Goal: Task Accomplishment & Management: Complete application form

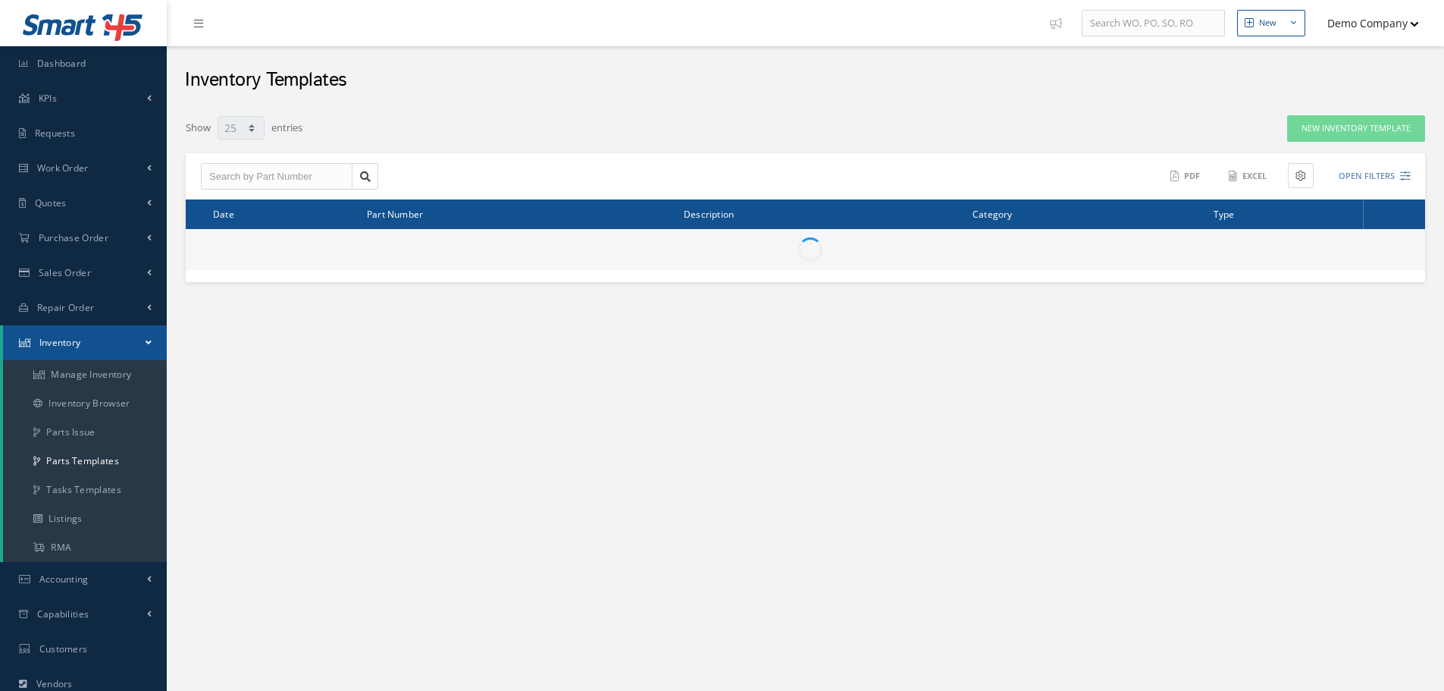
select select "25"
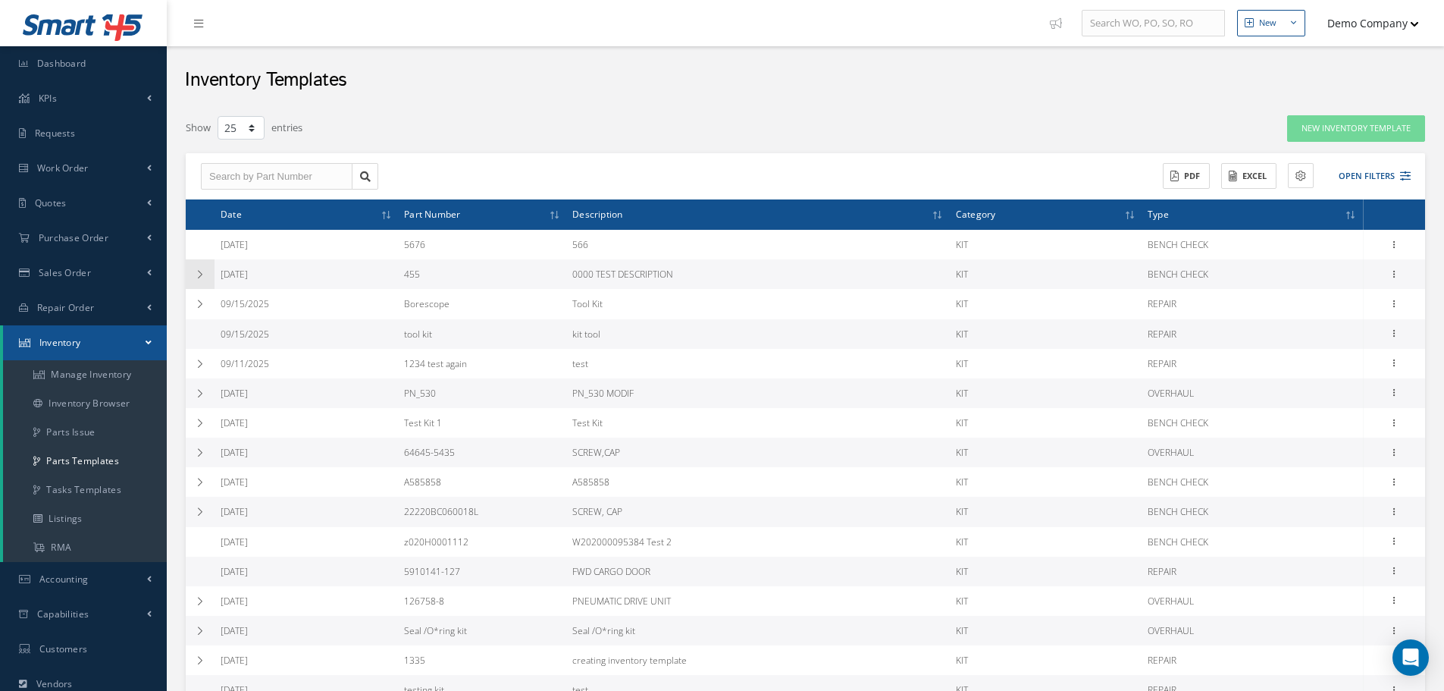
drag, startPoint x: 203, startPoint y: 279, endPoint x: 295, endPoint y: 290, distance: 92.4
click at [204, 279] on icon at bounding box center [200, 274] width 11 height 9
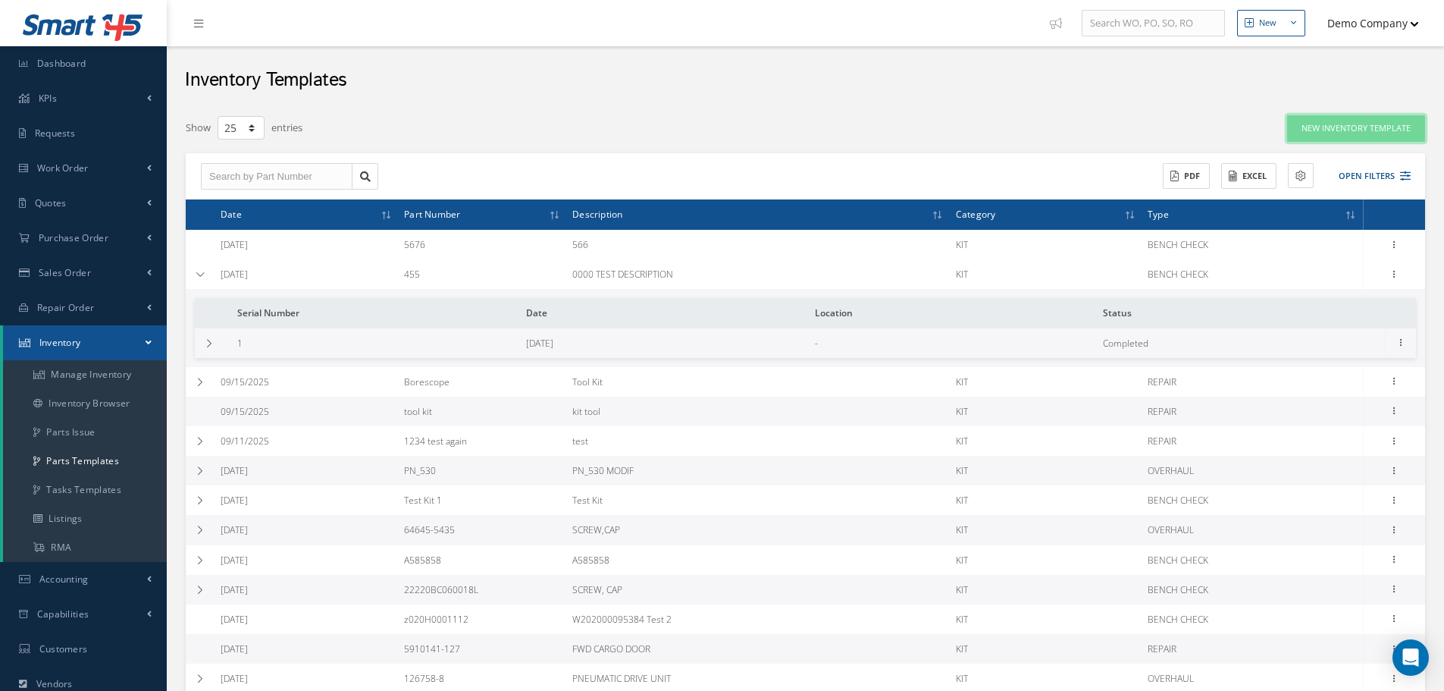
click at [1353, 141] on link "New Inventory Template" at bounding box center [1356, 128] width 138 height 27
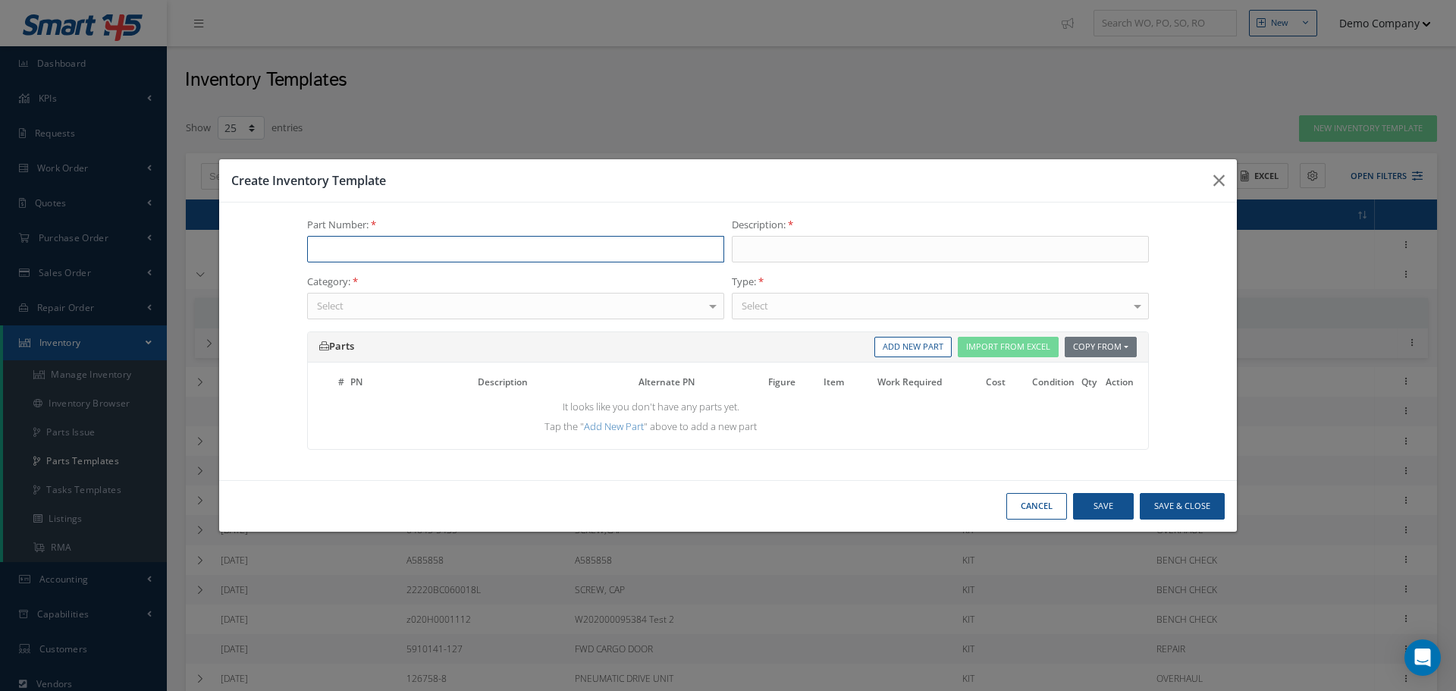
click at [455, 237] on input "text" at bounding box center [515, 249] width 417 height 27
drag, startPoint x: 306, startPoint y: 215, endPoint x: 414, endPoint y: 218, distance: 108.4
click at [414, 218] on div "Part Number: Description: Category: Select KIT NDT PLATING REWORK No elements f…" at bounding box center [727, 340] width 1017 height 277
click at [414, 218] on div "Part Number:" at bounding box center [515, 240] width 425 height 45
click at [371, 258] on input "text" at bounding box center [515, 249] width 417 height 27
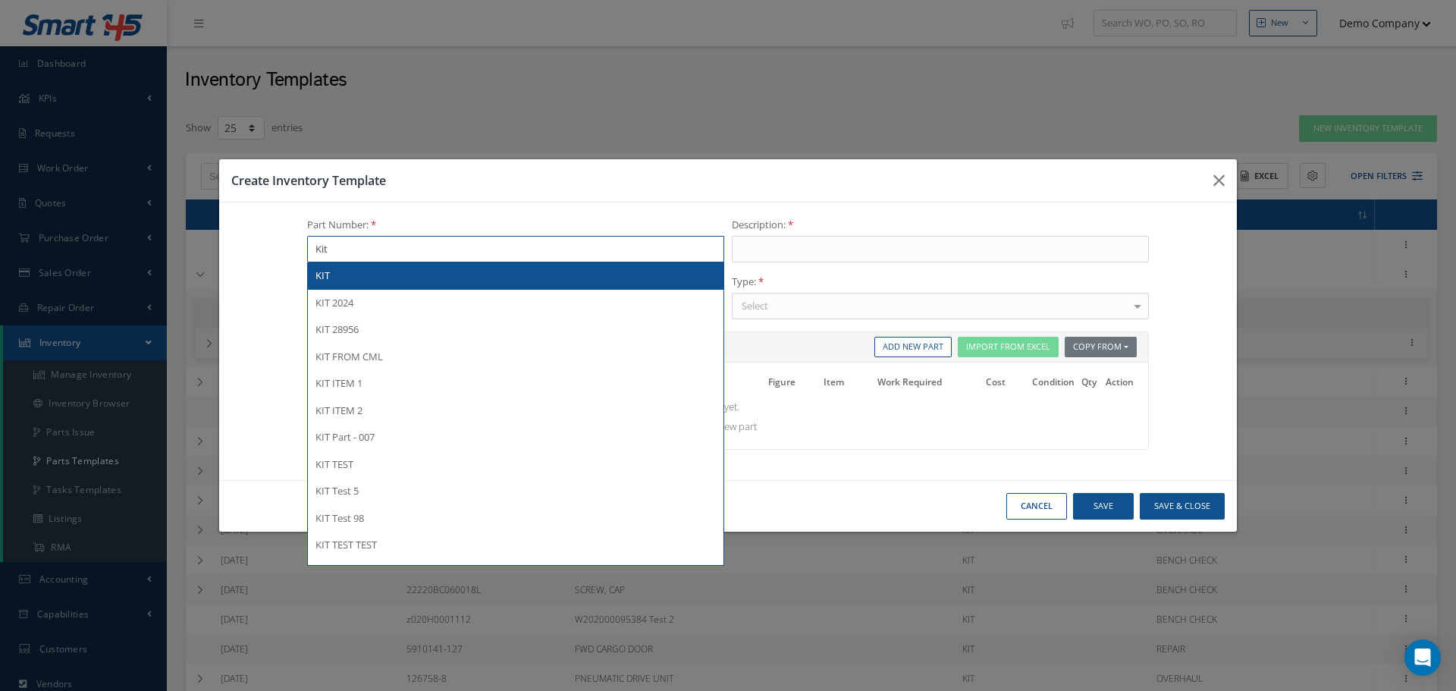
drag, startPoint x: 359, startPoint y: 252, endPoint x: 260, endPoint y: 255, distance: 99.4
click at [260, 255] on div "Part Number: Kit KIT KIT 2024 KIT 28956 KIT FROM CML KIT ITEM 1 KIT ITEM 2 KIT …" at bounding box center [728, 341] width 1010 height 247
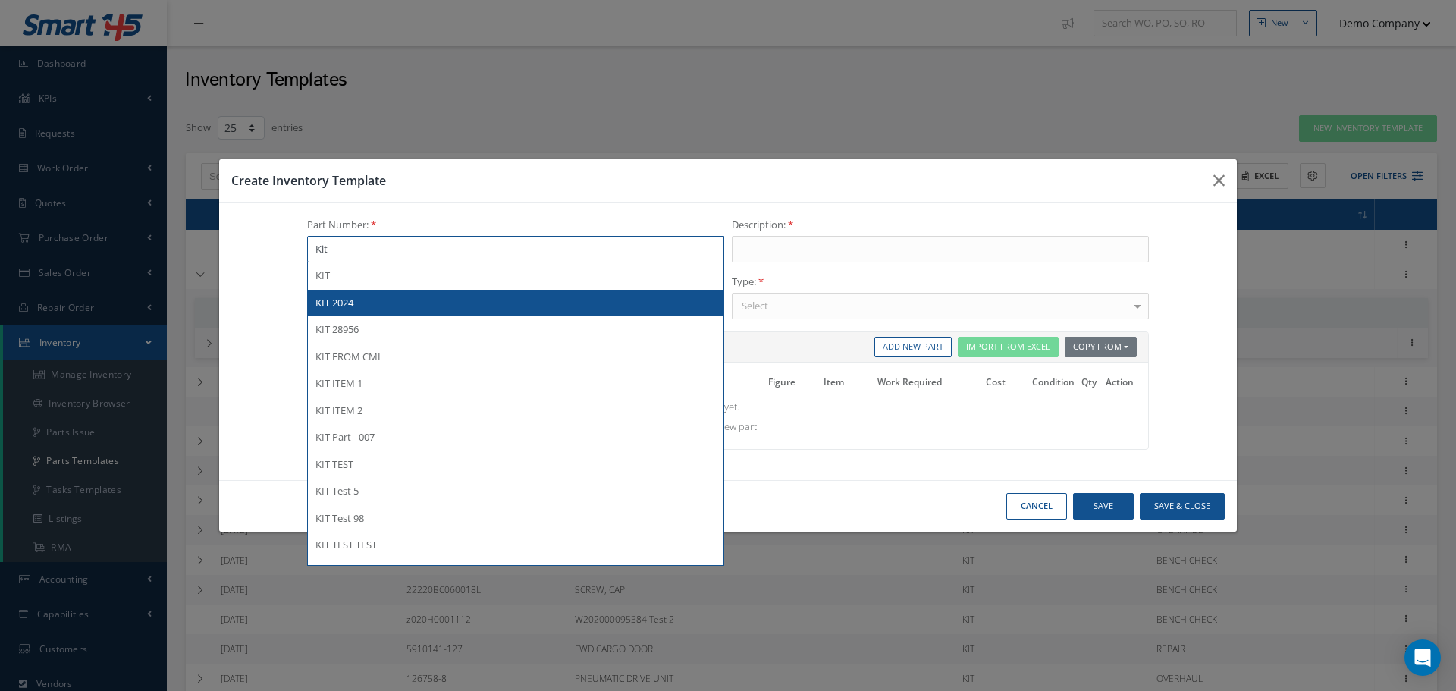
type input "Kit"
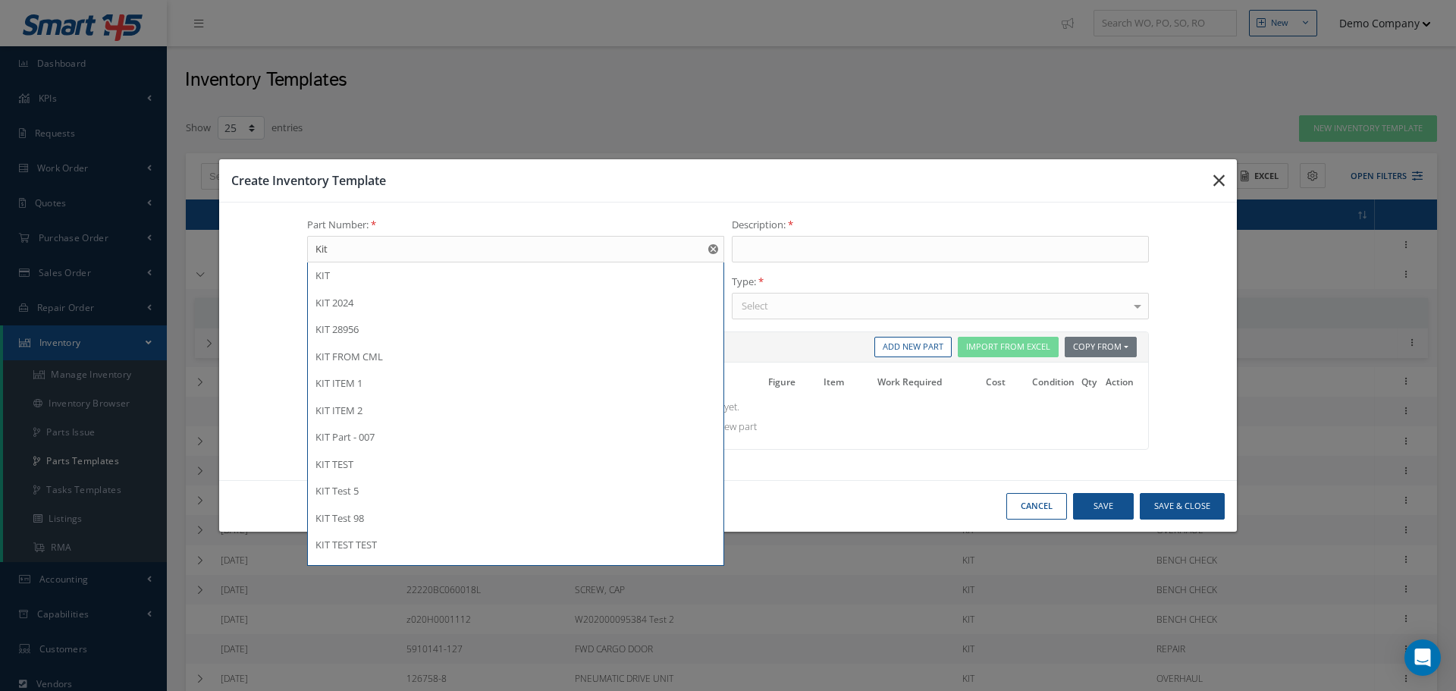
click at [1221, 182] on icon "button" at bounding box center [1218, 180] width 11 height 18
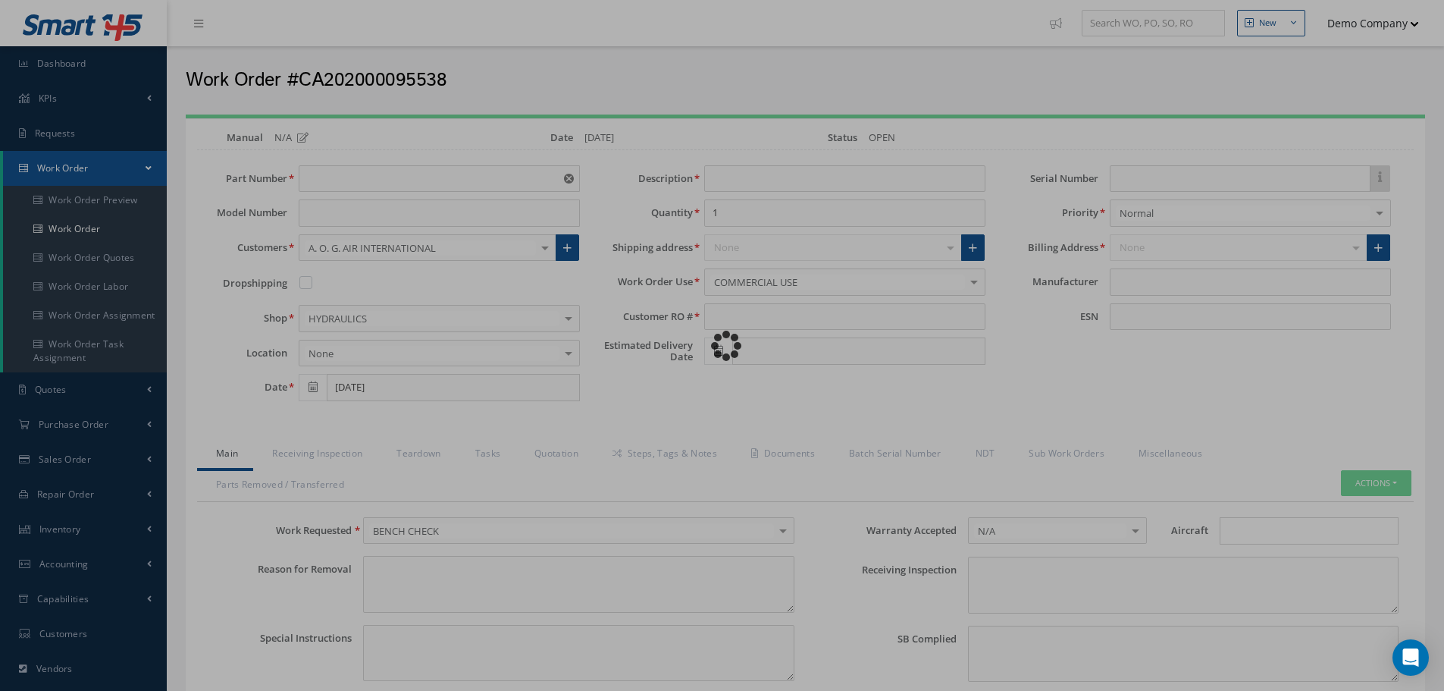
type input "PT&MT 1-5"
type input "123"
type input "[DATE]"
type input "faa aads"
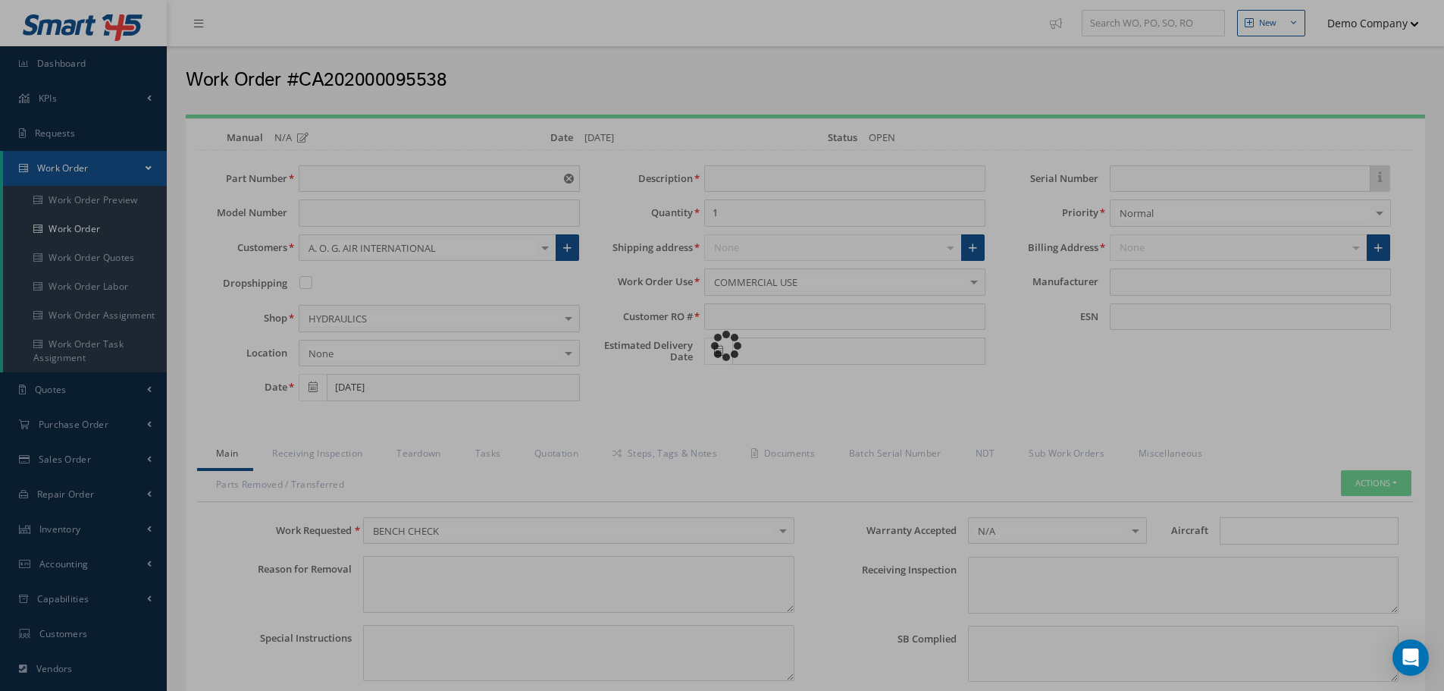
type textarea "NO VISUAL DAMAGE"
type textarea "50"
type input "EASA ADS"
type textarea "test test"
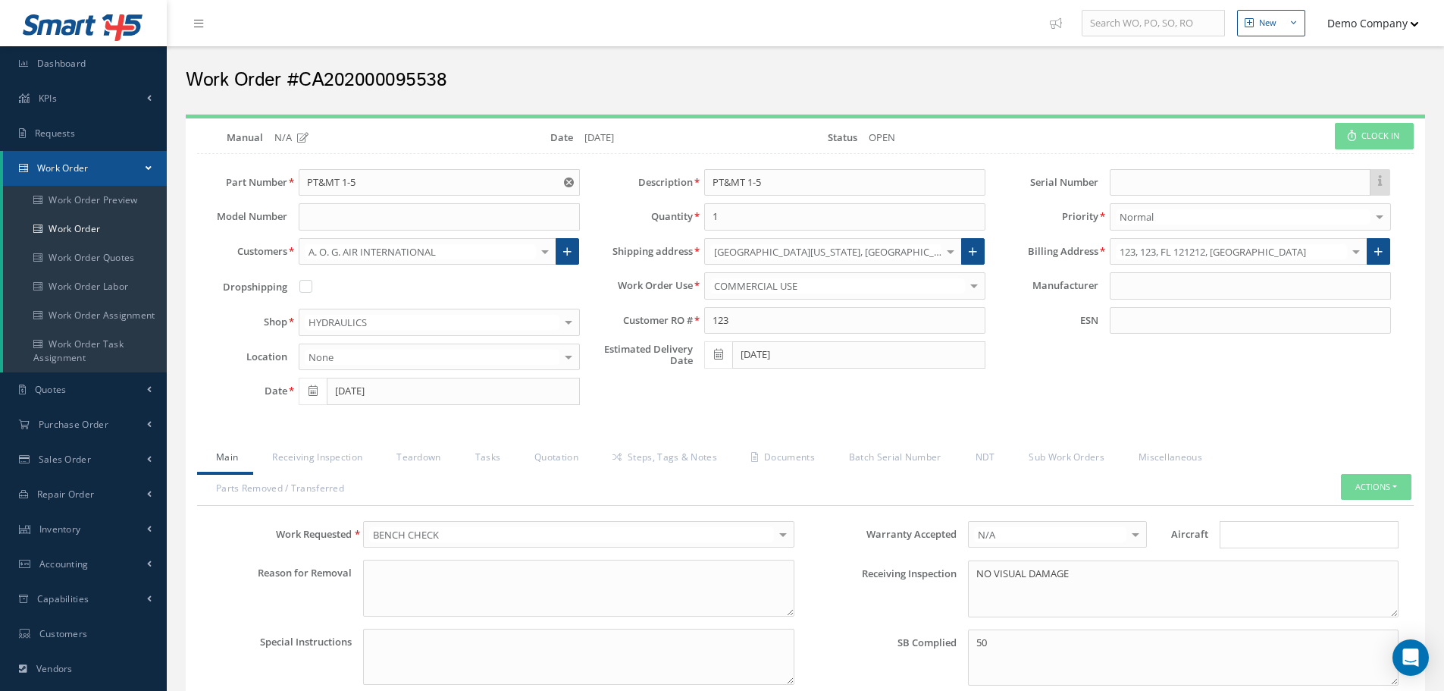
drag, startPoint x: 299, startPoint y: 83, endPoint x: 464, endPoint y: 83, distance: 164.5
click at [464, 83] on h2 "Work Order #CA202000095538" at bounding box center [806, 80] width 1240 height 23
click at [537, 458] on link "Quotation" at bounding box center [555, 459] width 78 height 32
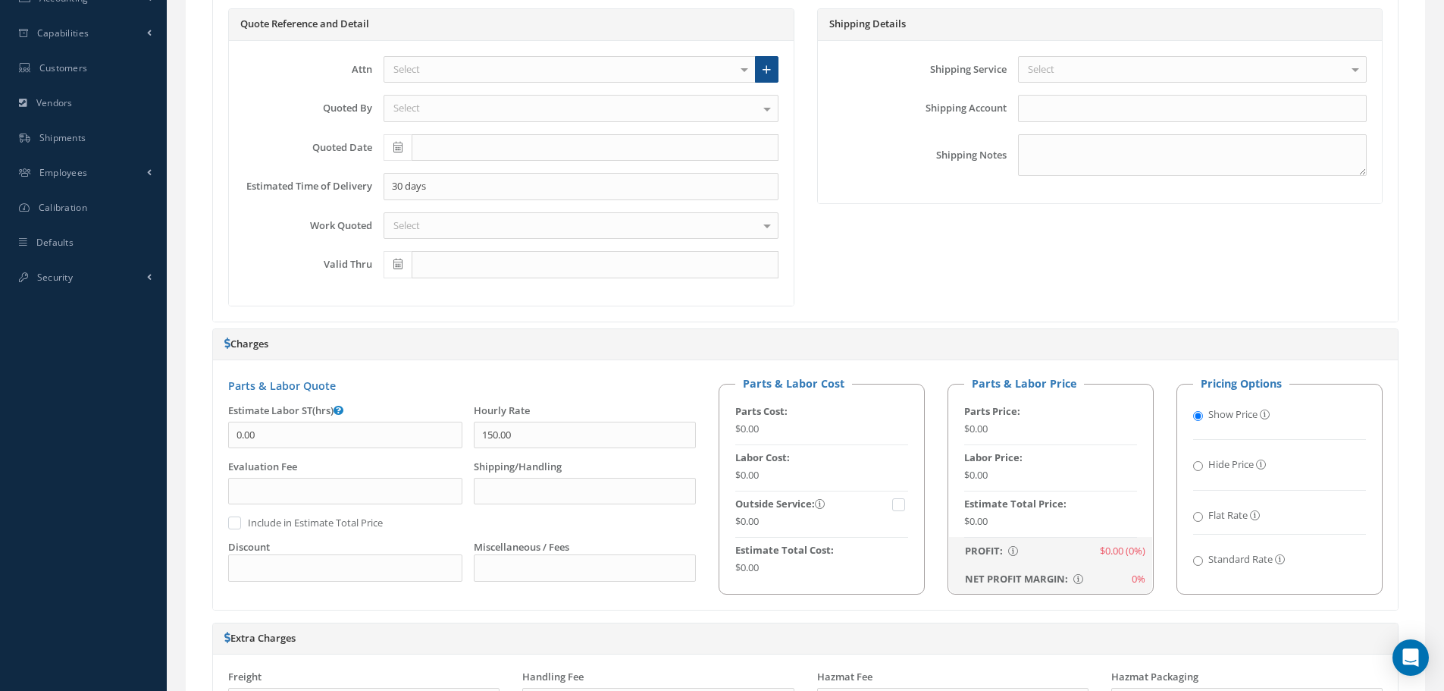
scroll to position [379, 0]
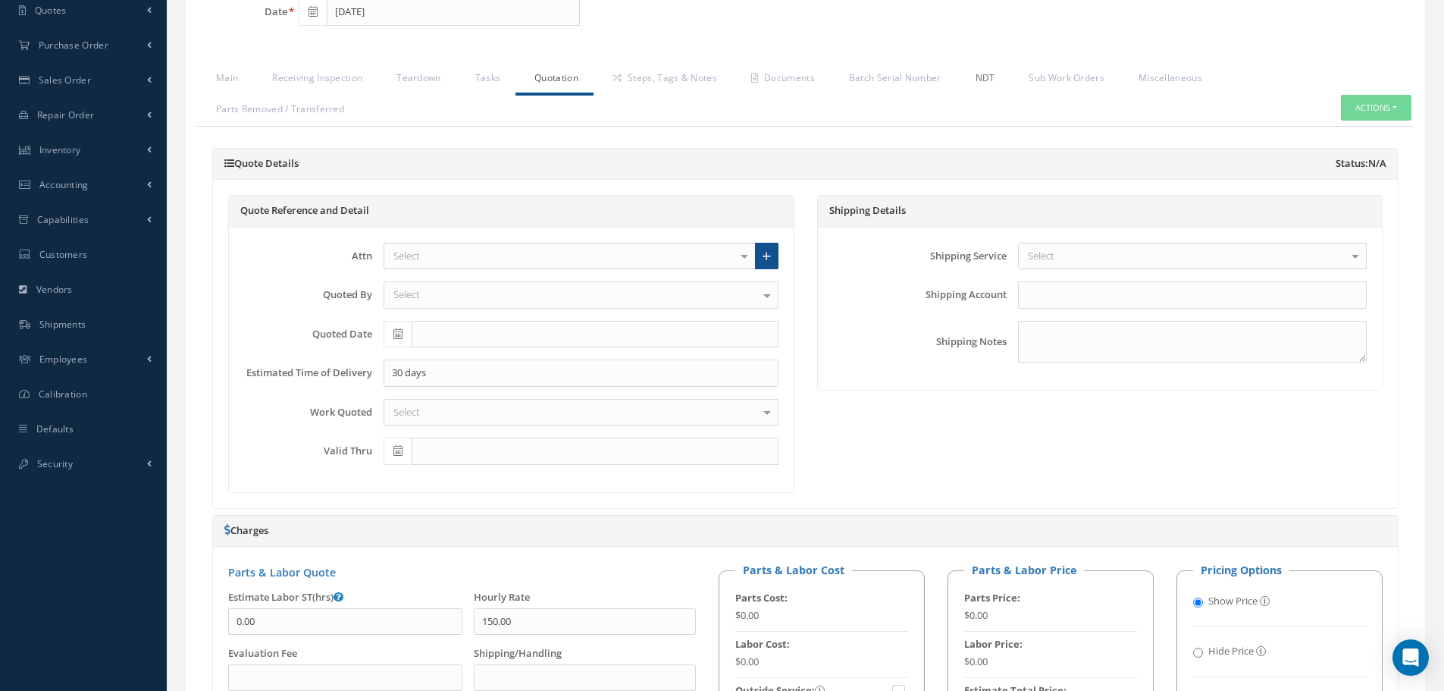
click at [980, 64] on link "NDT" at bounding box center [984, 80] width 54 height 32
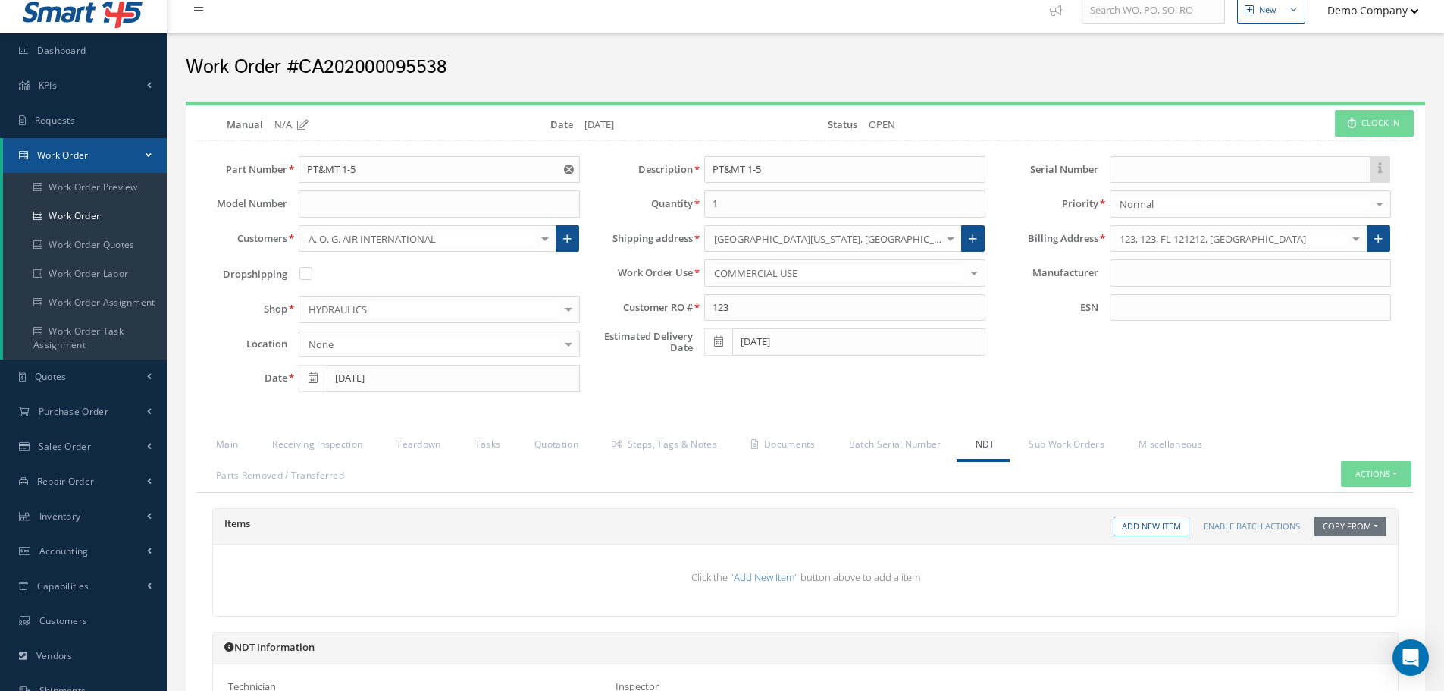
scroll to position [0, 0]
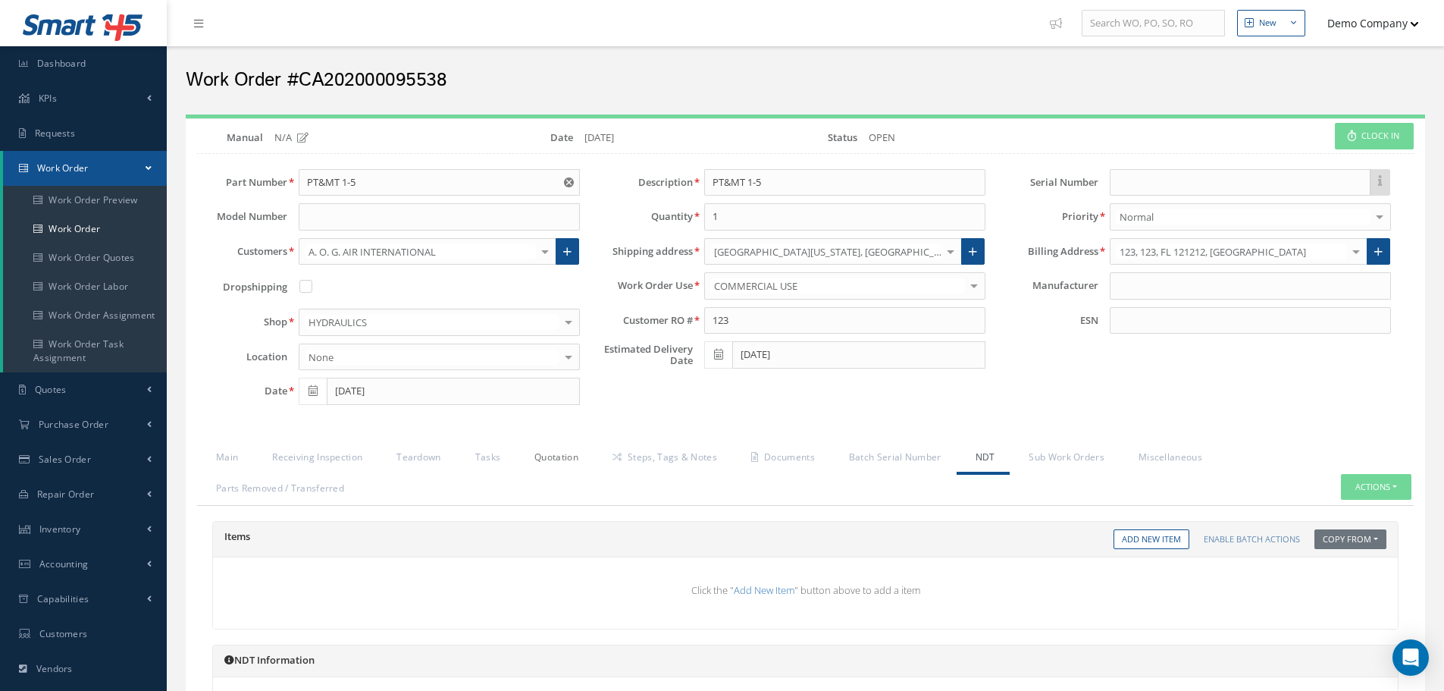
click at [563, 461] on link "Quotation" at bounding box center [555, 459] width 78 height 32
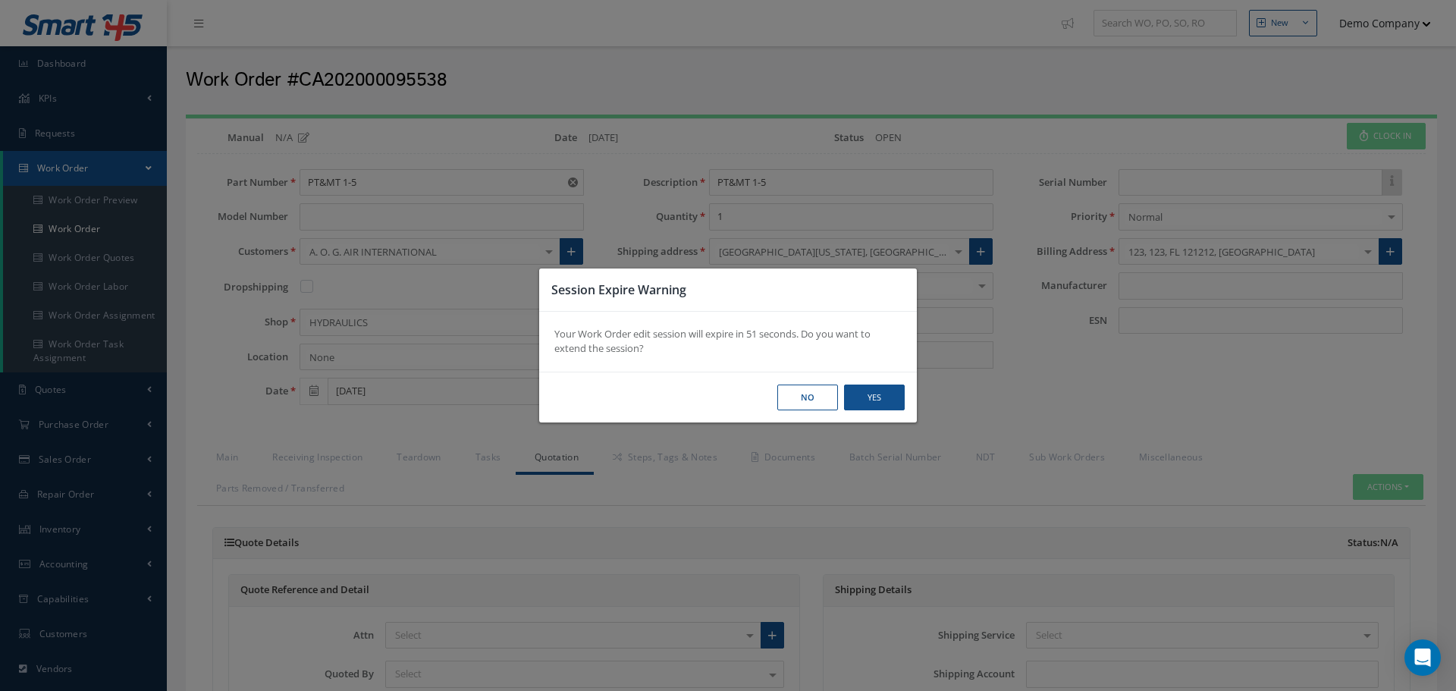
click at [879, 381] on div "No Yes" at bounding box center [728, 397] width 378 height 52
click at [871, 387] on button "Yes" at bounding box center [874, 397] width 61 height 27
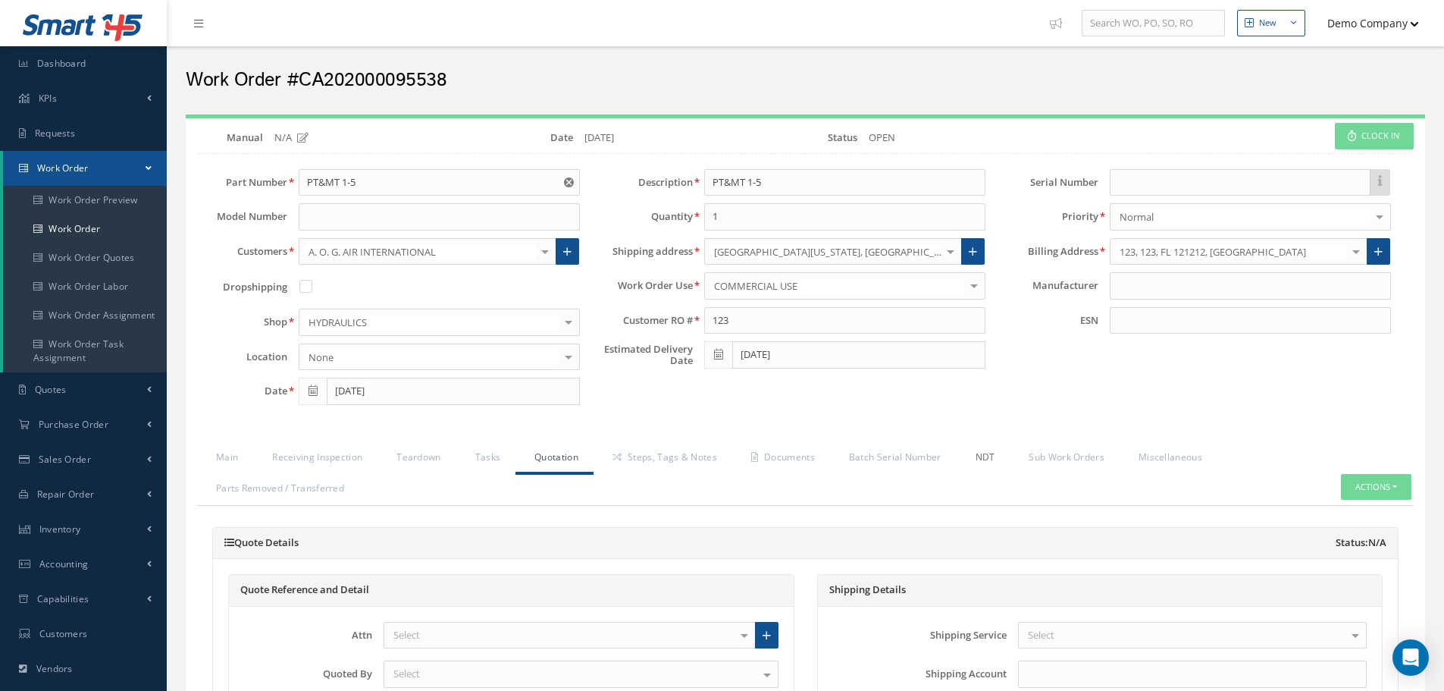
click at [990, 459] on link "NDT" at bounding box center [984, 459] width 54 height 32
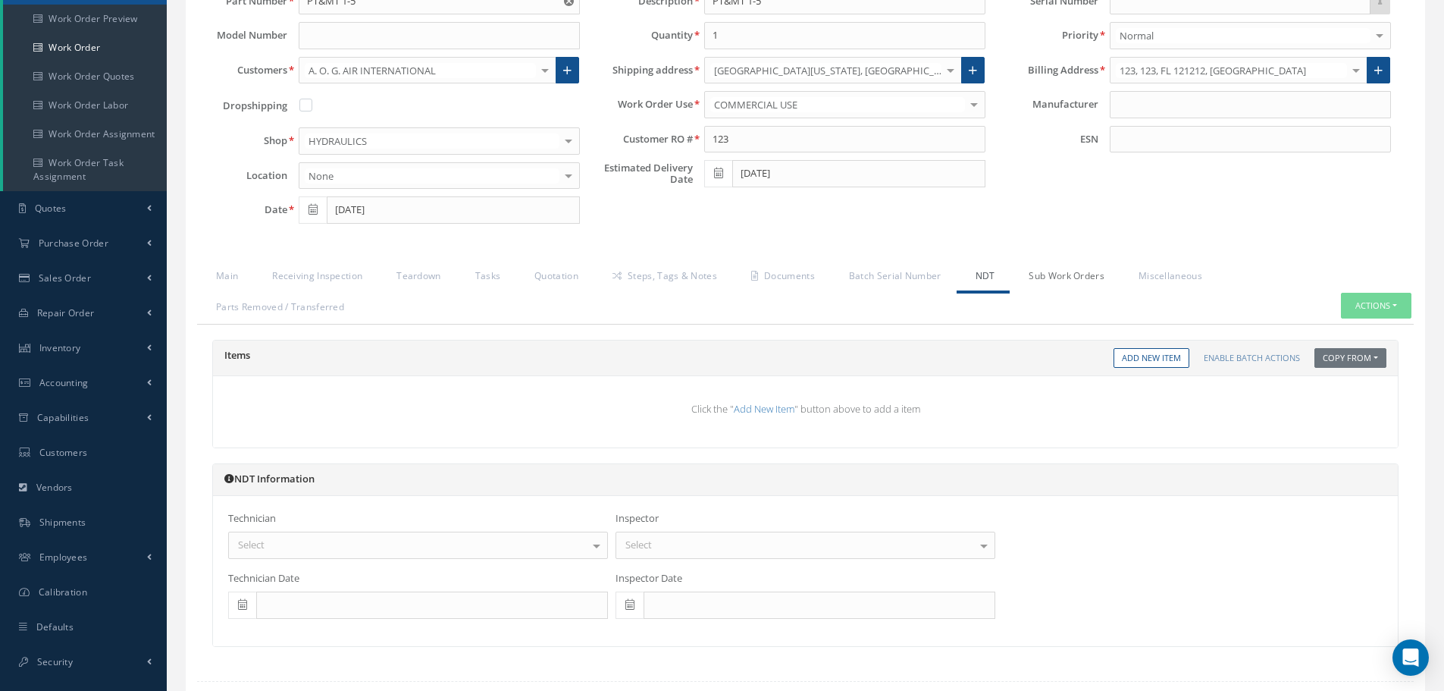
scroll to position [274, 0]
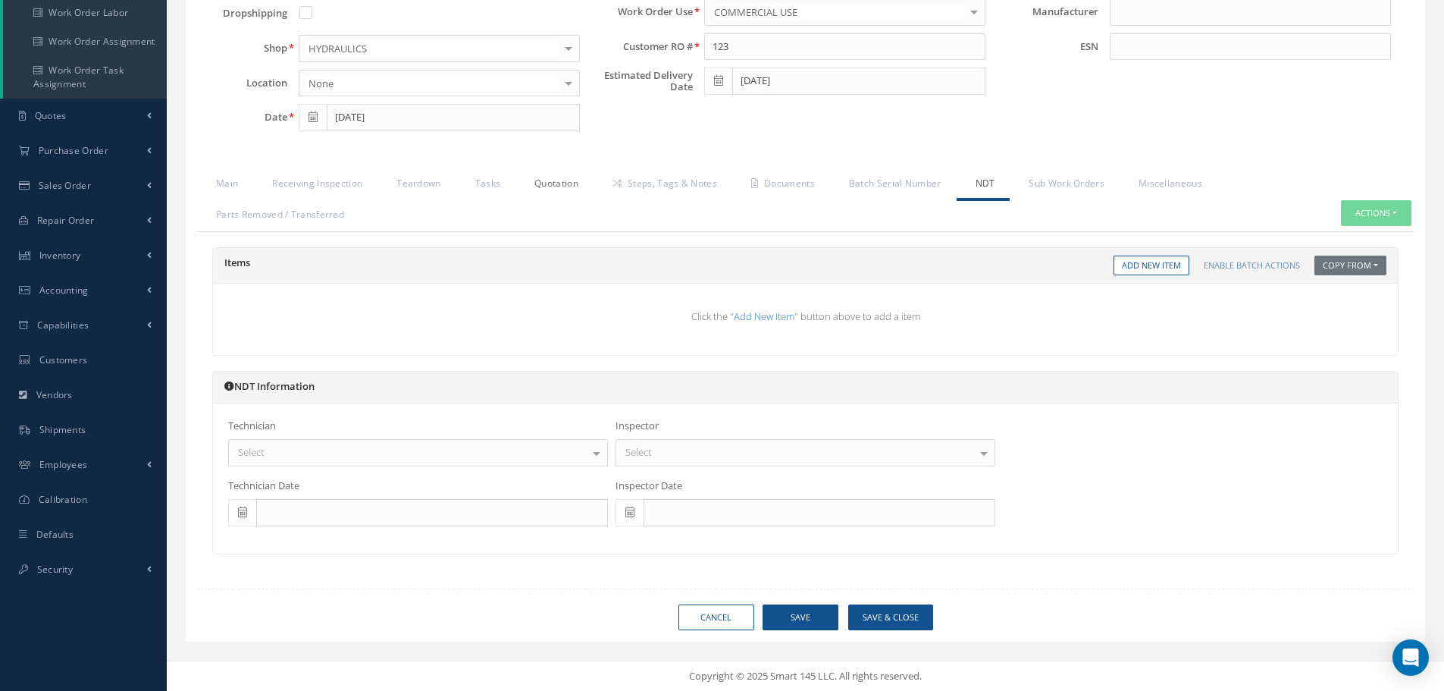
click at [565, 185] on link "Quotation" at bounding box center [555, 185] width 78 height 32
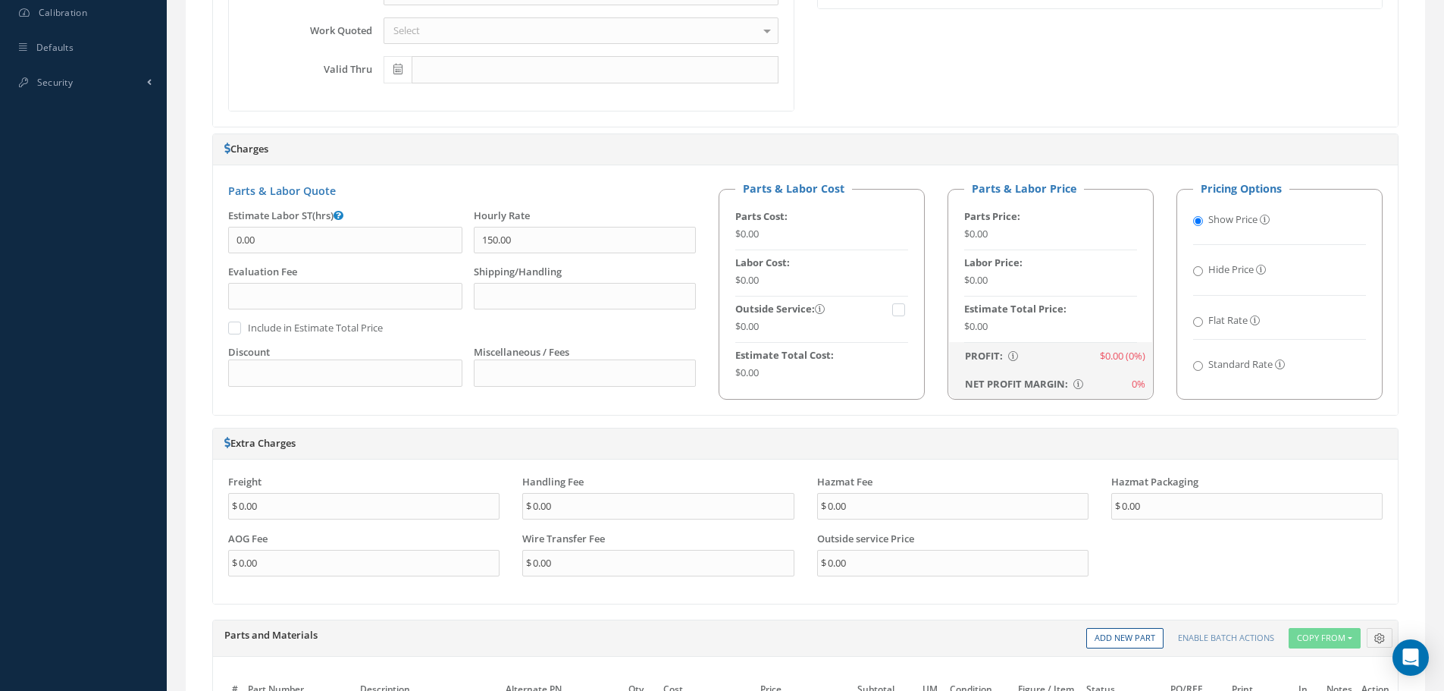
scroll to position [1140, 0]
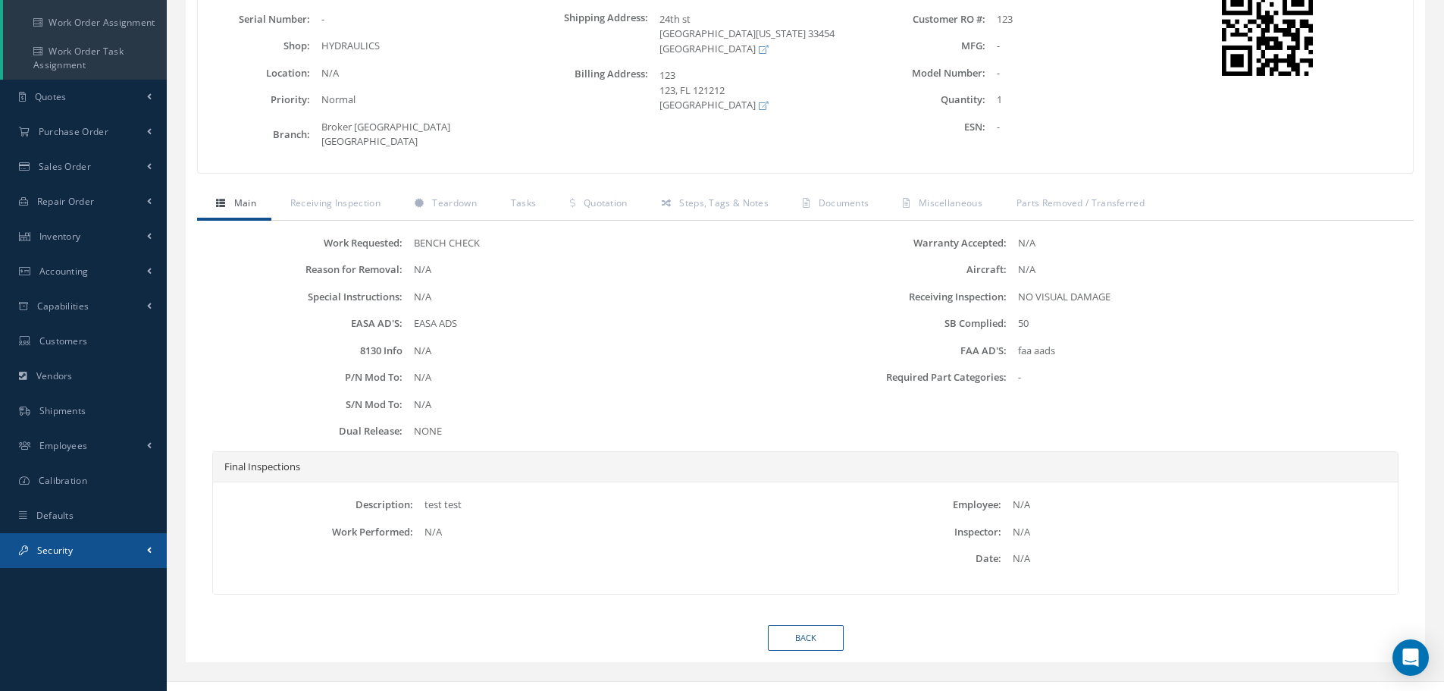
scroll to position [299, 0]
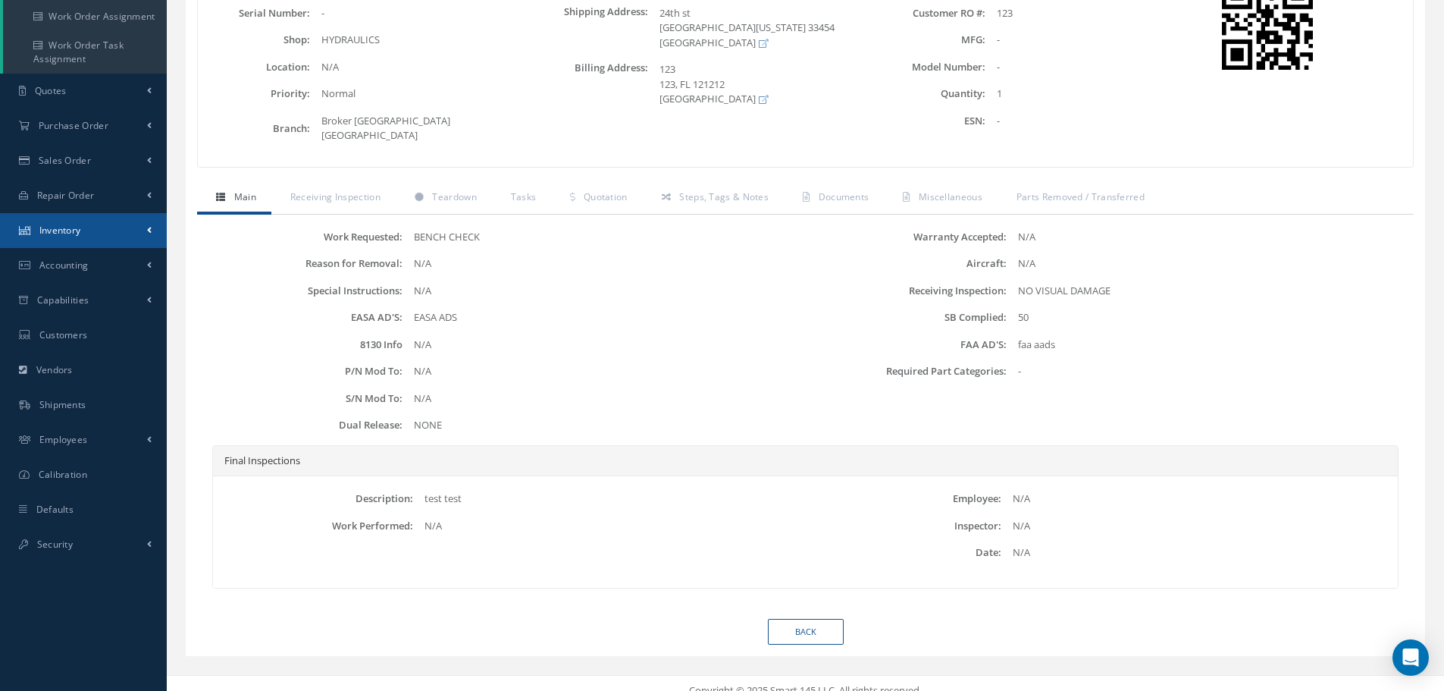
click at [102, 233] on link "Inventory" at bounding box center [83, 230] width 167 height 35
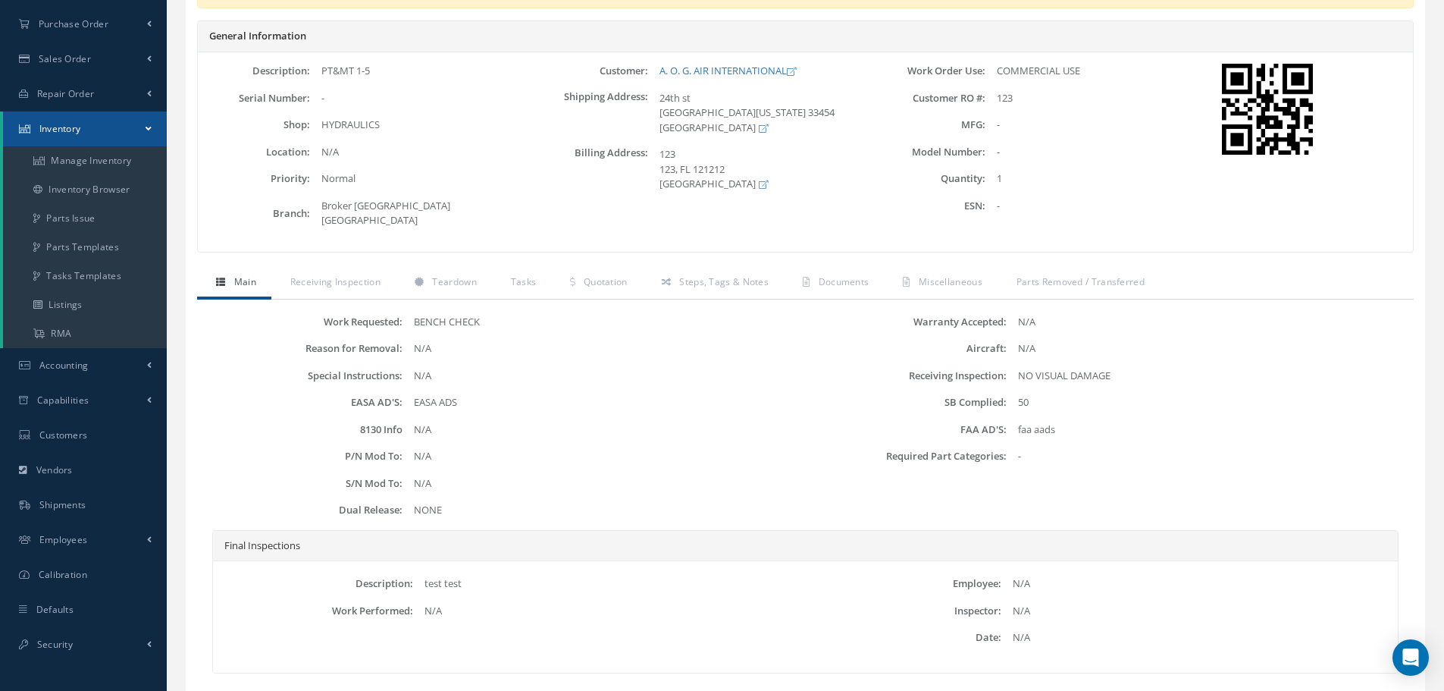
scroll to position [0, 0]
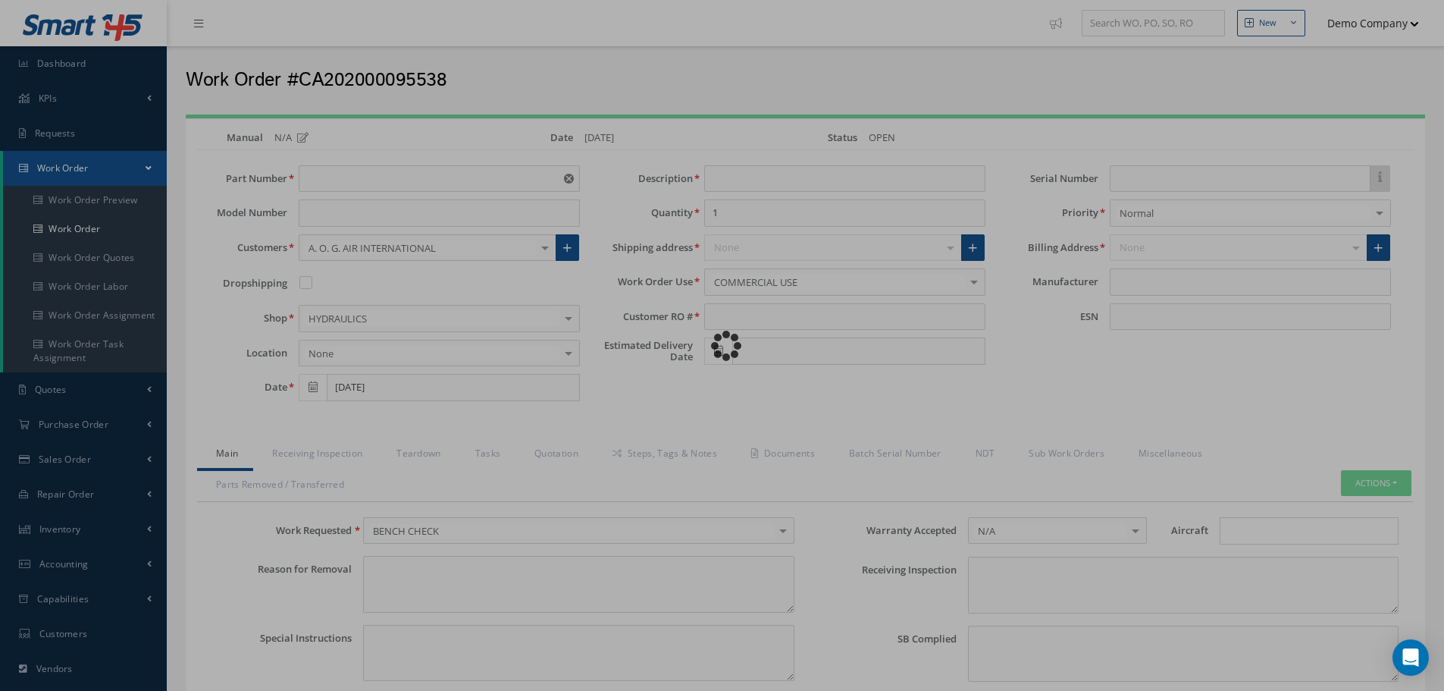
type input "PT&MT 1-5"
type input "123"
type input "09/29/2025"
type input "faa aads"
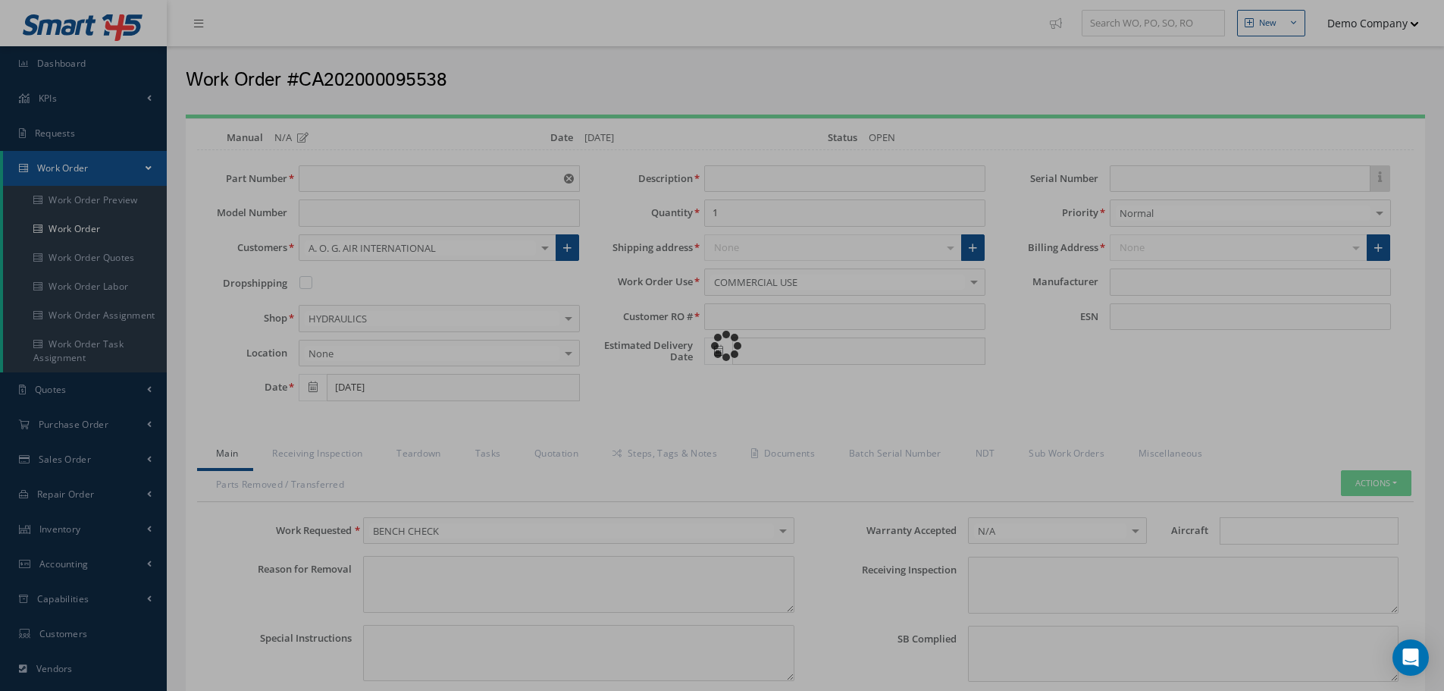
type textarea "NO VISUAL DAMAGE"
type textarea "50"
type input "EASA ADS"
type textarea "test test"
click at [714, 346] on div "Loading…" at bounding box center [723, 346] width 0 height 0
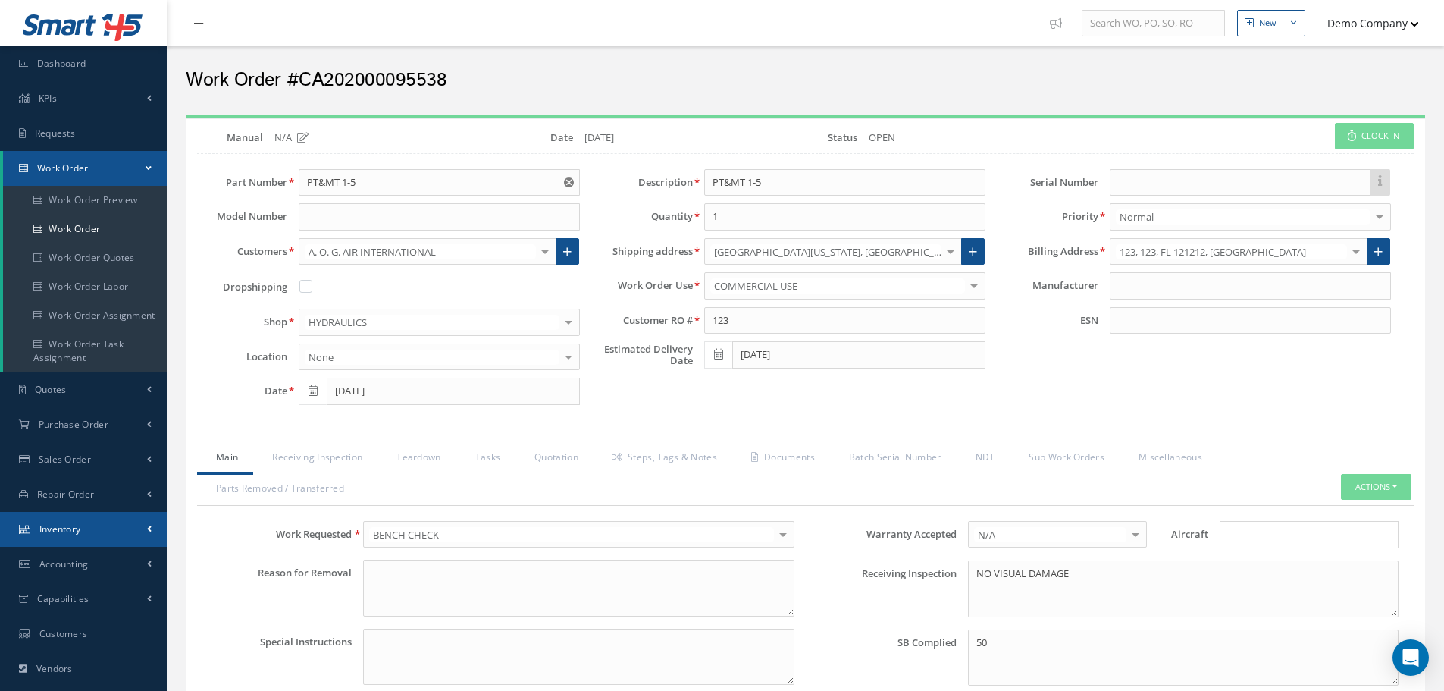
click at [133, 529] on link "Inventory" at bounding box center [83, 529] width 167 height 35
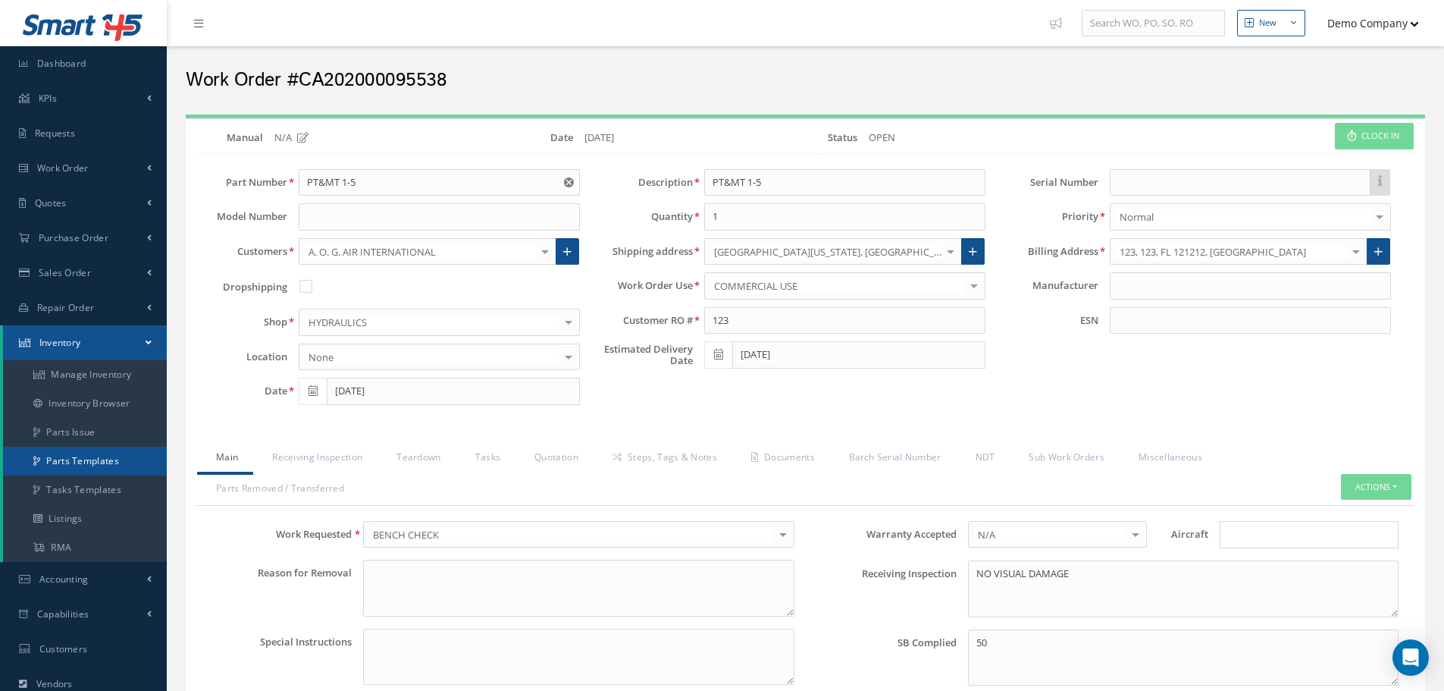
click at [116, 457] on link "Parts Templates" at bounding box center [85, 461] width 164 height 29
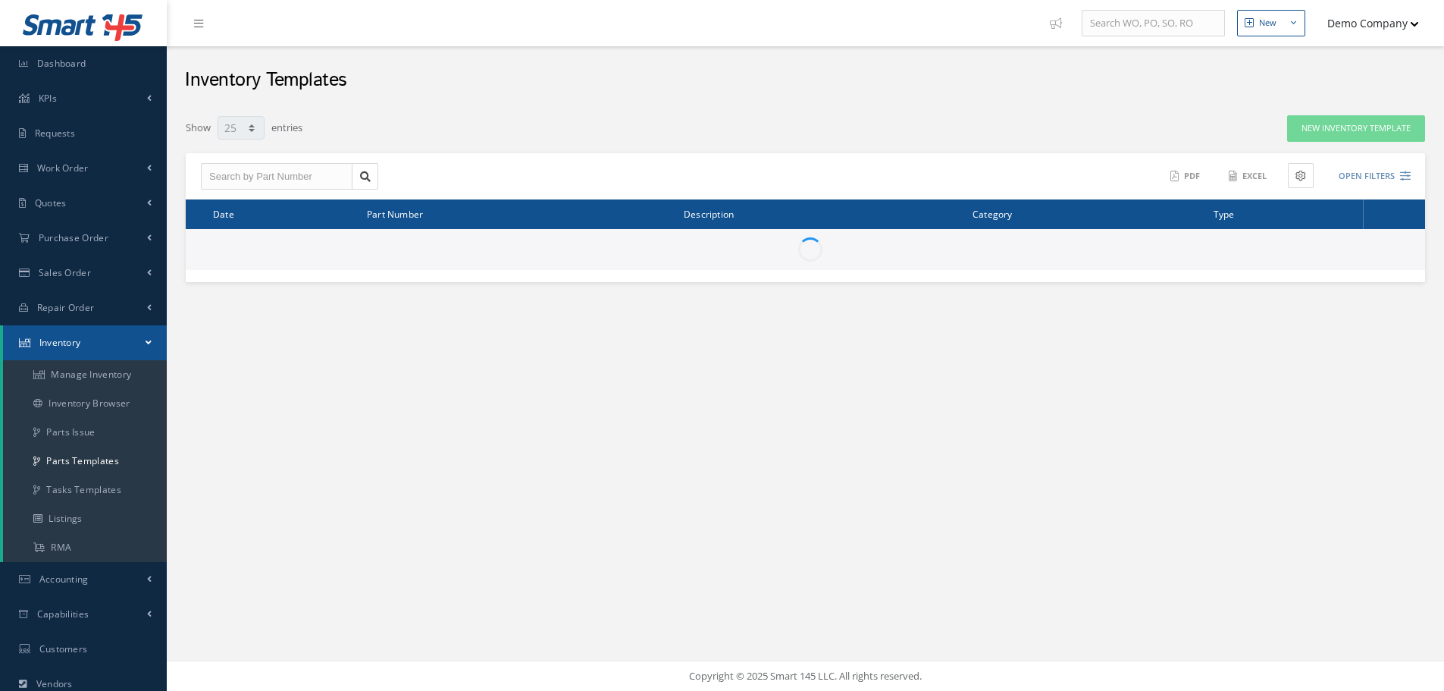
select select "25"
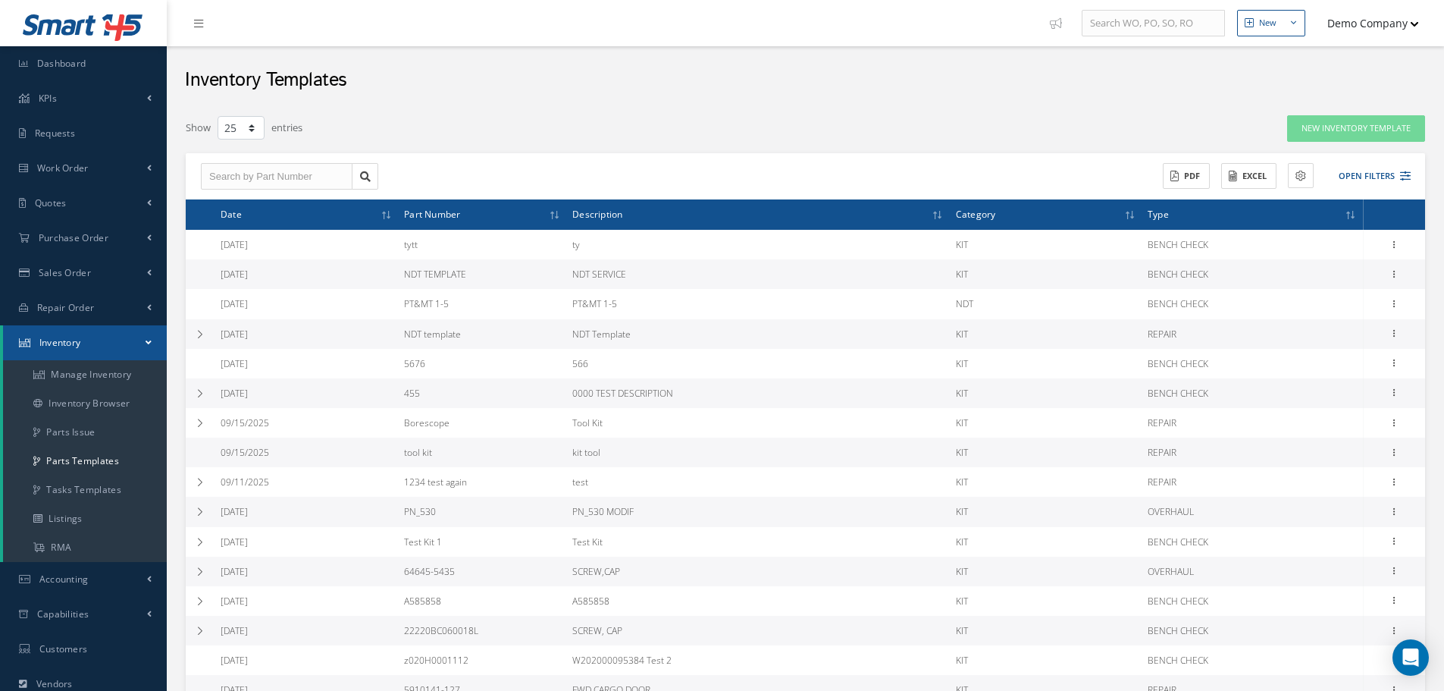
drag, startPoint x: 296, startPoint y: 274, endPoint x: 318, endPoint y: 279, distance: 21.9
click at [318, 278] on td "[DATE]" at bounding box center [306, 274] width 183 height 30
click at [199, 337] on icon at bounding box center [200, 334] width 11 height 9
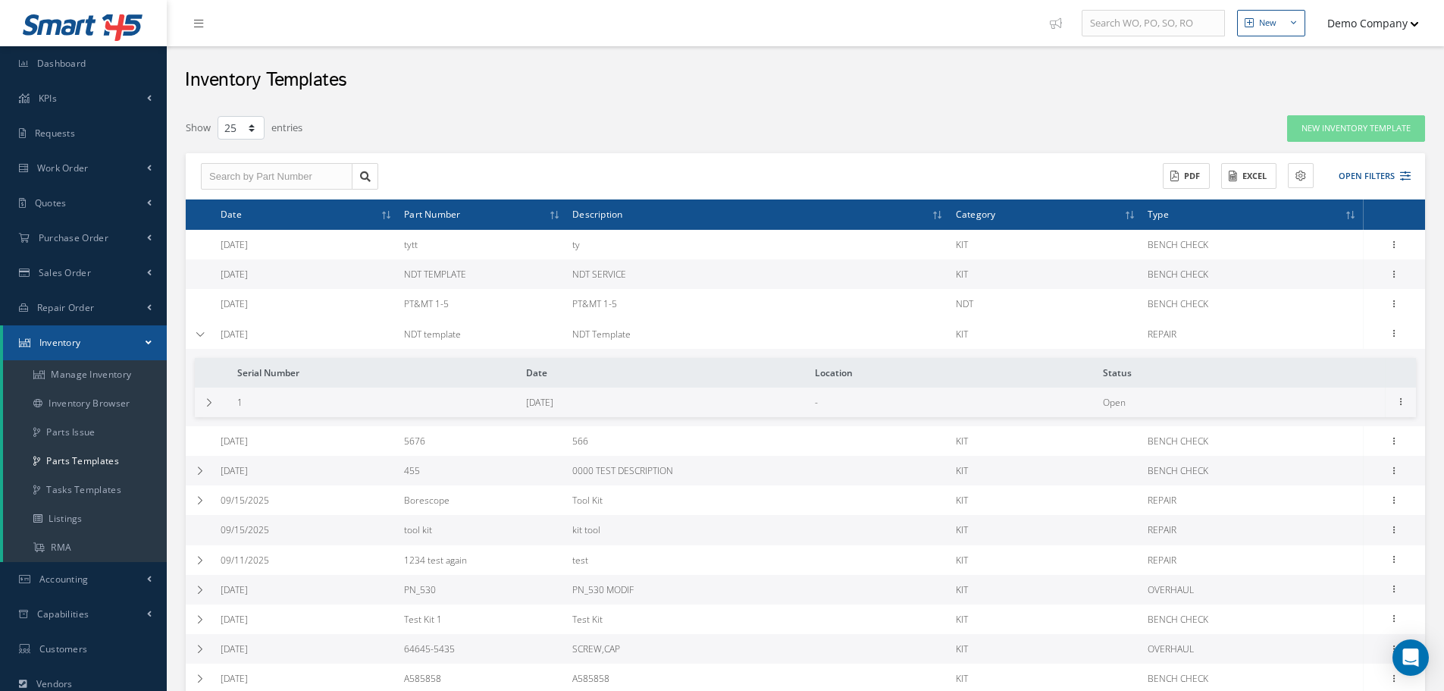
drag, startPoint x: 1204, startPoint y: 331, endPoint x: 1224, endPoint y: 331, distance: 19.7
click at [1227, 331] on td "REPAIR" at bounding box center [1252, 334] width 221 height 30
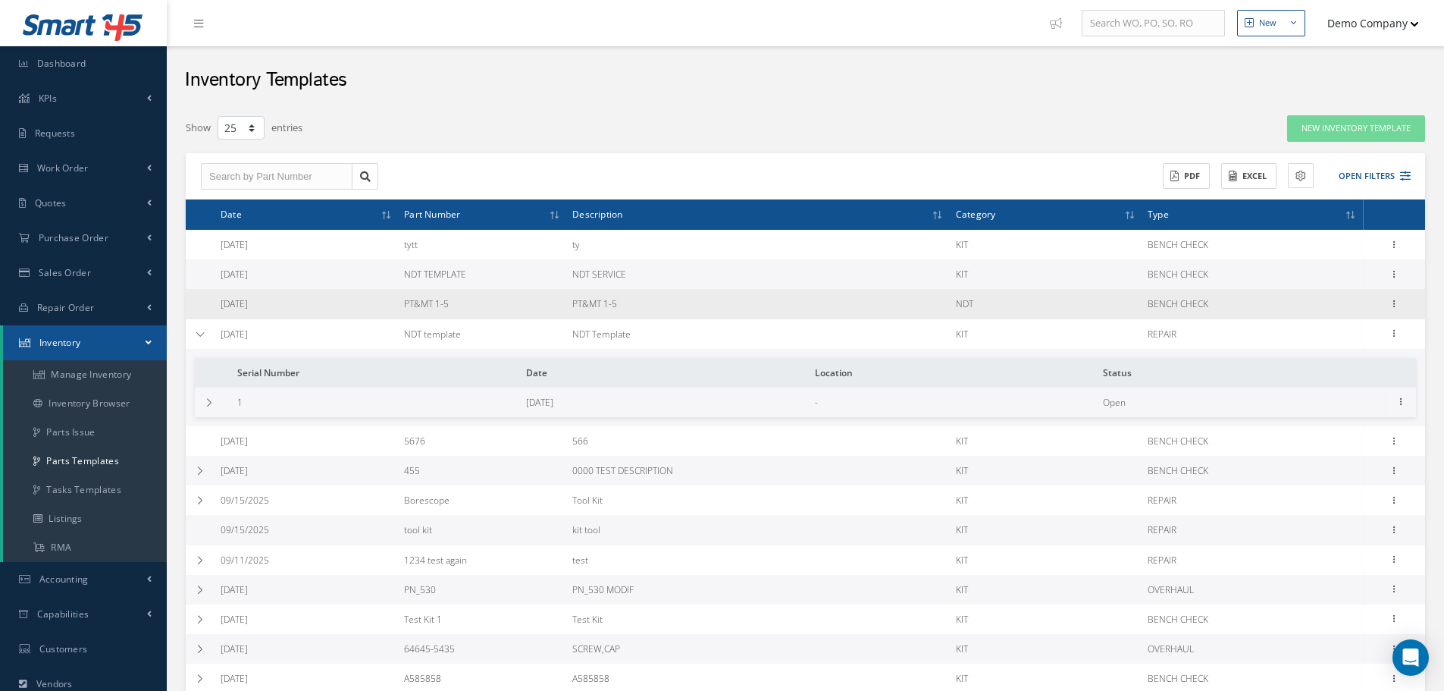
drag, startPoint x: 231, startPoint y: 307, endPoint x: 280, endPoint y: 308, distance: 48.5
click at [277, 308] on tr "09/22/2025 PT&MT 1-5 PT&MT 1-5 NDT BENCH CHECK Edit Print Delete" at bounding box center [806, 304] width 1240 height 30
drag, startPoint x: 439, startPoint y: 309, endPoint x: 463, endPoint y: 309, distance: 24.3
click at [463, 309] on td "PT&MT 1-5" at bounding box center [482, 304] width 168 height 30
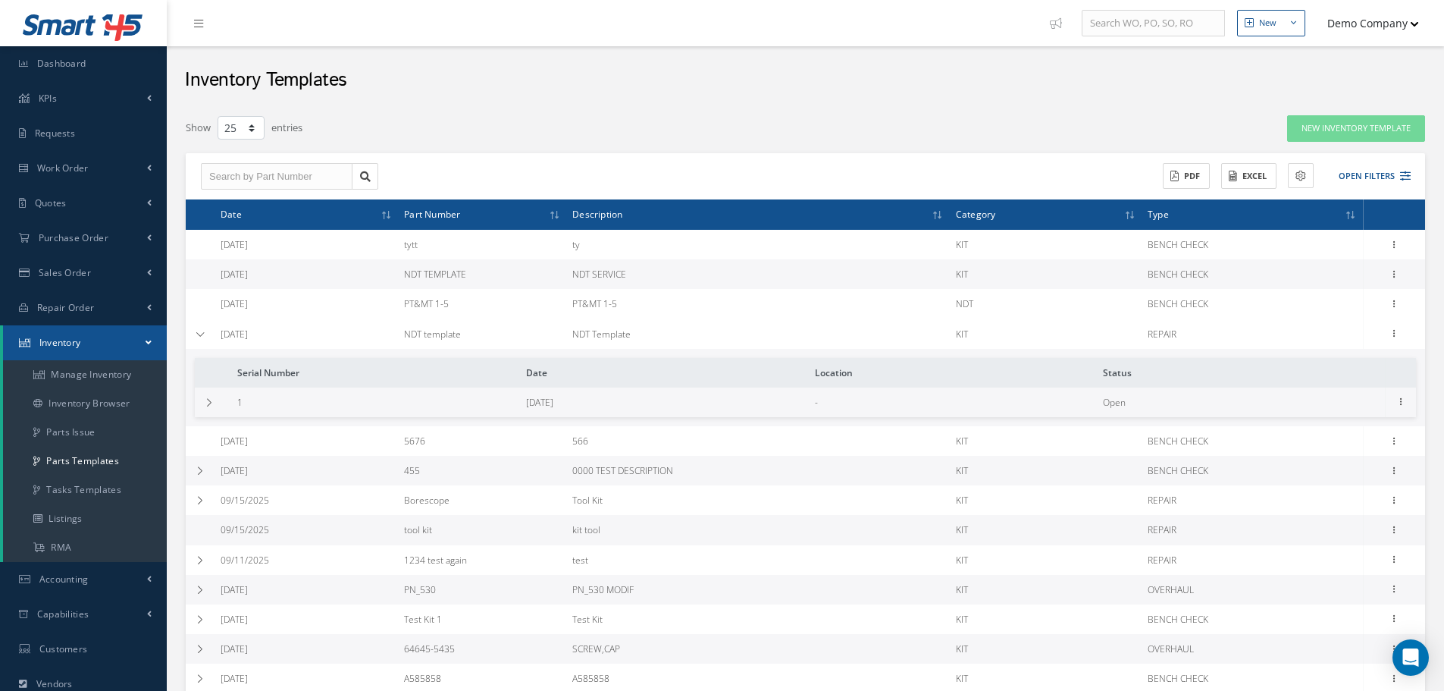
drag, startPoint x: 444, startPoint y: 279, endPoint x: 487, endPoint y: 278, distance: 44.0
click at [487, 278] on td "NDT TEMPLATE" at bounding box center [482, 274] width 168 height 30
drag, startPoint x: 400, startPoint y: 334, endPoint x: 509, endPoint y: 334, distance: 108.4
click at [0, 0] on tr "09/22/2025 NDT template NDT Template KIT REPAIR Edit Print Build Serial Number …" at bounding box center [0, 0] width 0 height 0
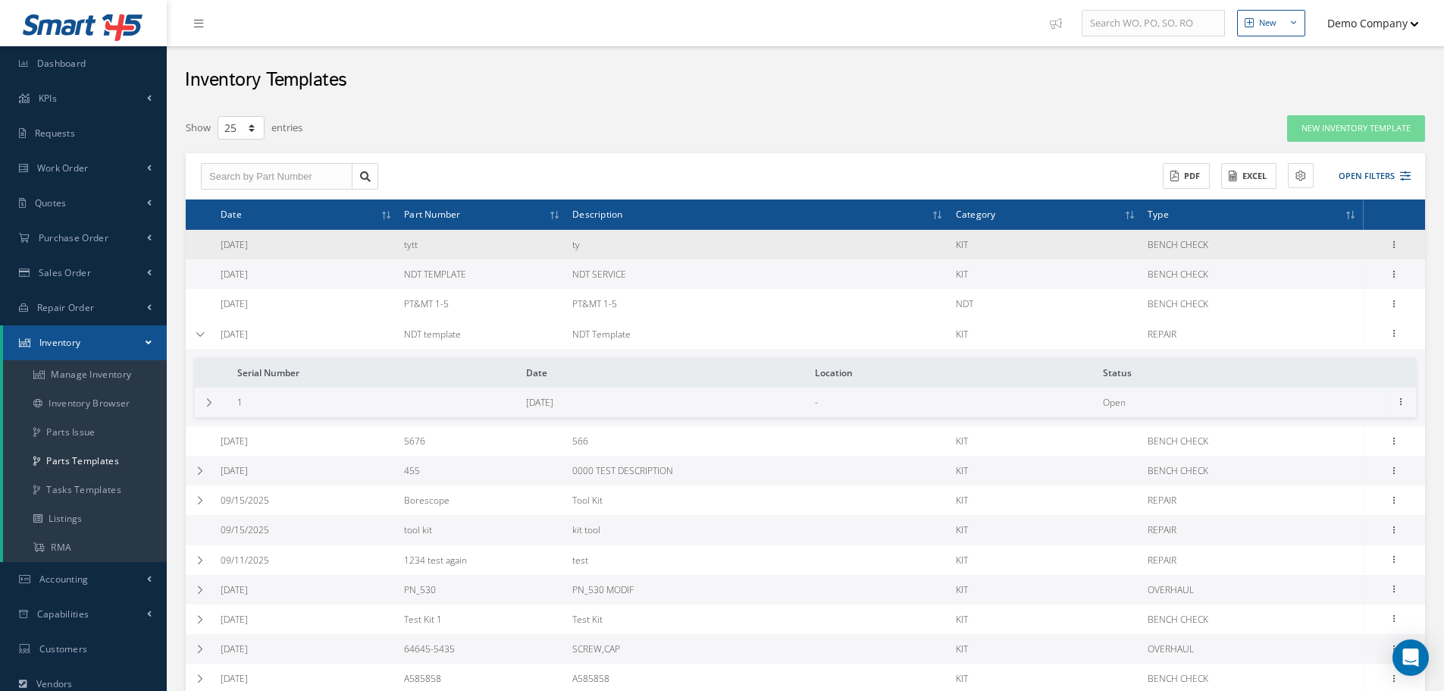
drag, startPoint x: 399, startPoint y: 238, endPoint x: 428, endPoint y: 242, distance: 29.8
click at [428, 242] on td "tytt" at bounding box center [482, 245] width 168 height 30
click at [1390, 244] on icon at bounding box center [1394, 243] width 15 height 12
click at [1326, 259] on link "Edit" at bounding box center [1325, 255] width 120 height 20
type input "tytt"
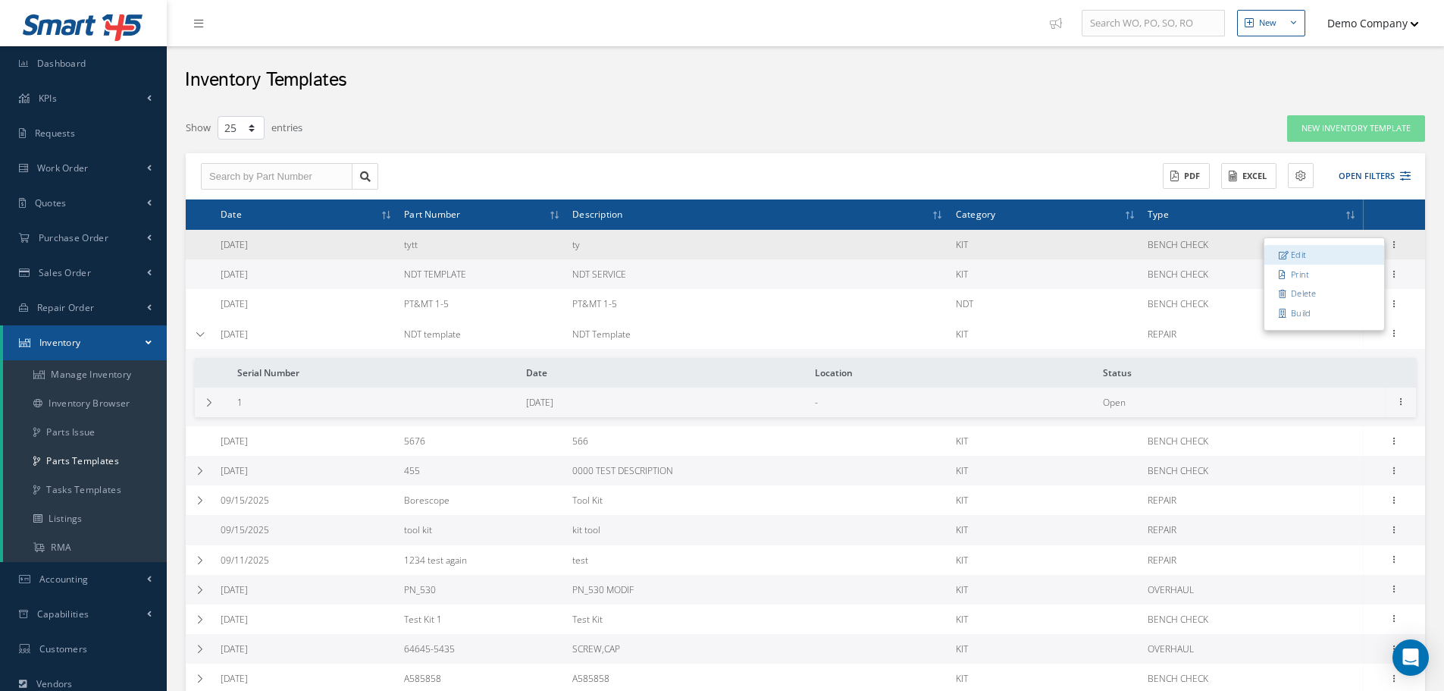
type input "ty"
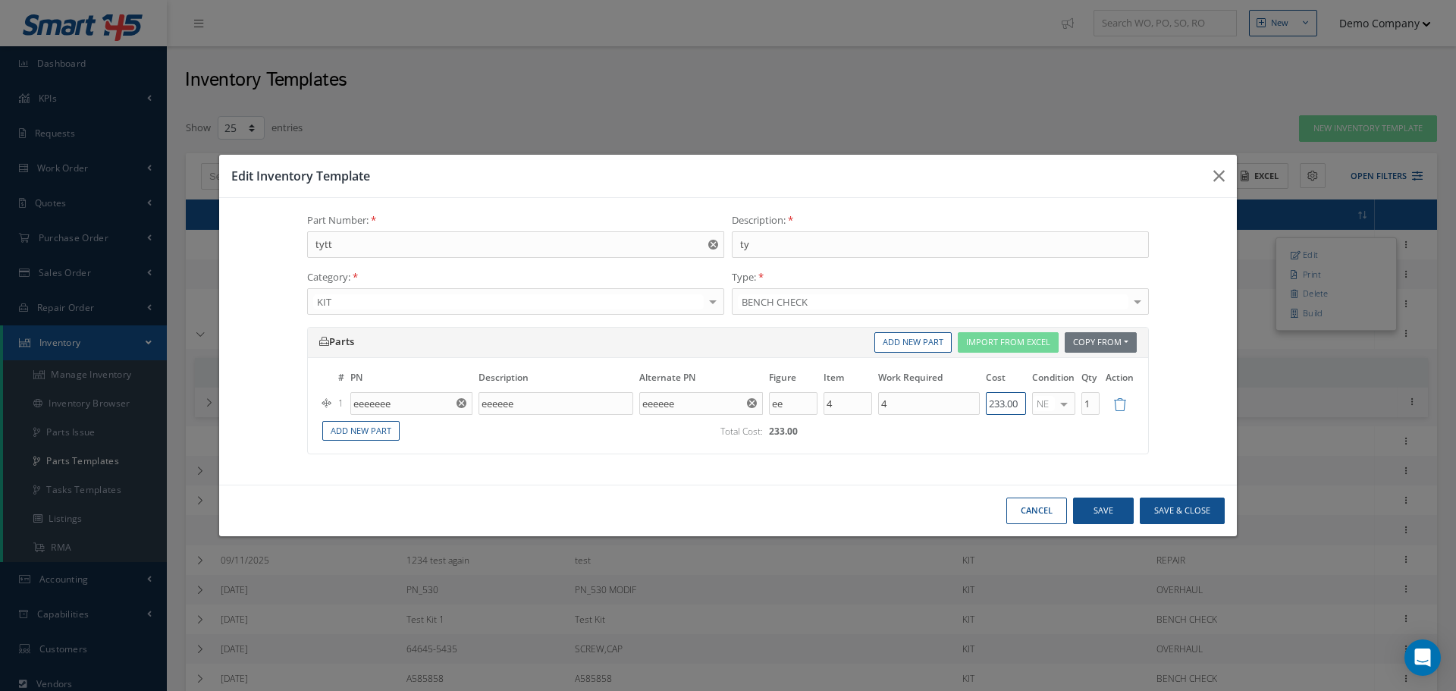
drag, startPoint x: 1036, startPoint y: 405, endPoint x: 1071, endPoint y: 403, distance: 34.9
click at [1071, 403] on tr "1 eeeeeee eeeeee eeeeee Part Number Description Qty in Stock ee 4 4 233.00 NE O…" at bounding box center [727, 403] width 817 height 26
click at [1218, 182] on icon "button" at bounding box center [1218, 176] width 11 height 18
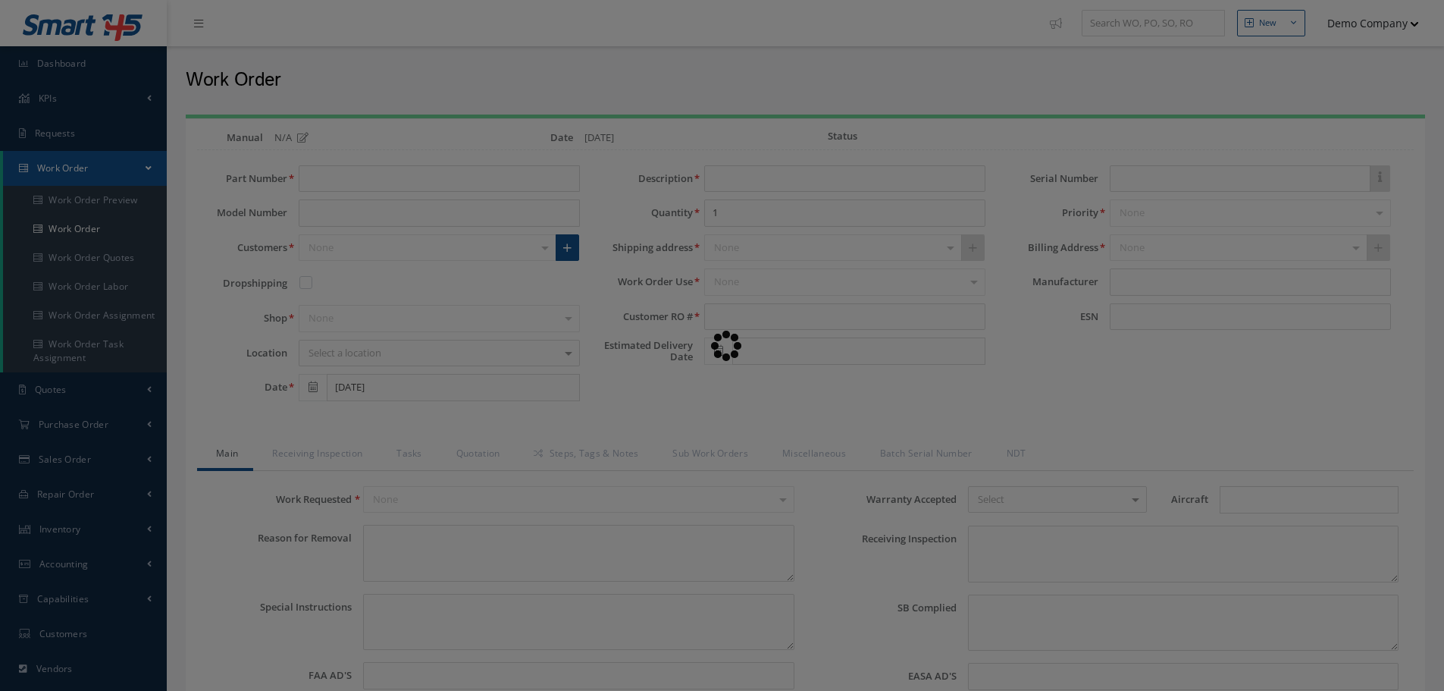
type input "PT&MT 1-5"
type input "123"
type input "09/29/2025"
type input "faa aads"
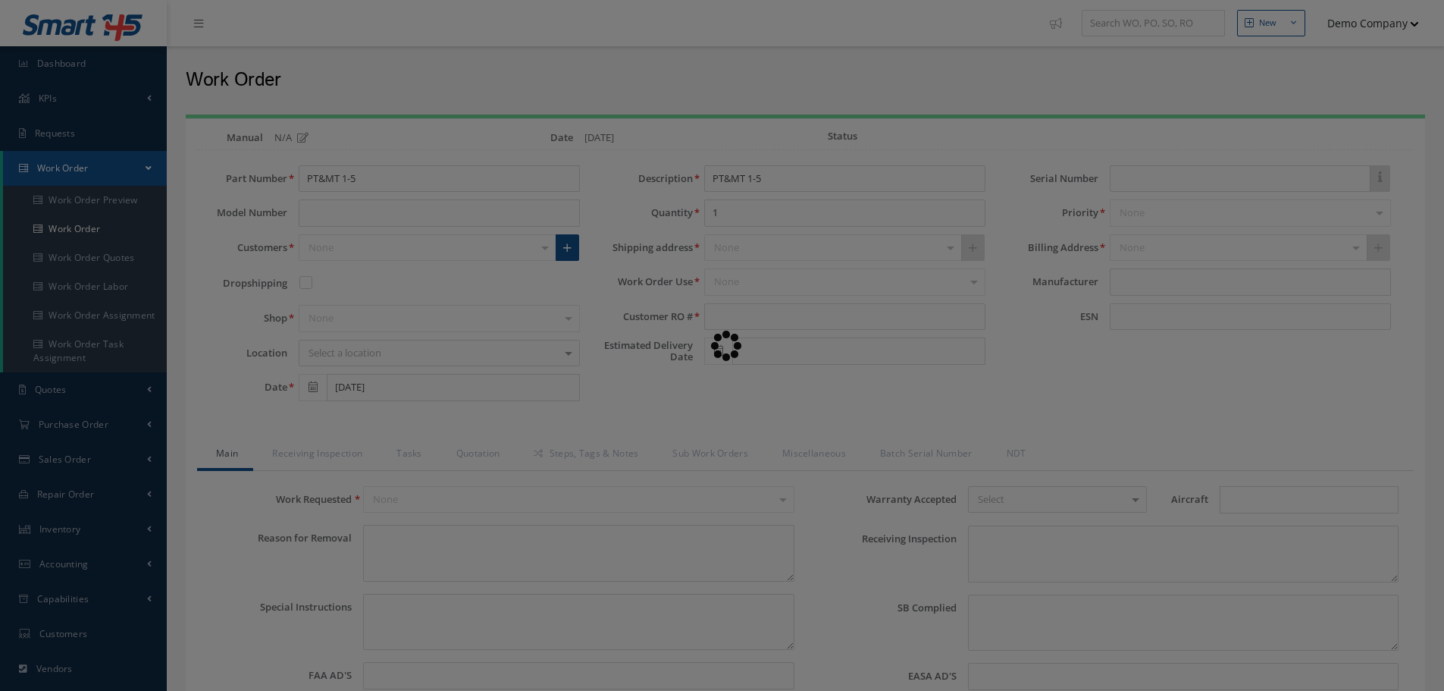
type textarea "NO VISUAL DAMAGE"
type textarea "50"
type input "EASA ADS"
type textarea "test test"
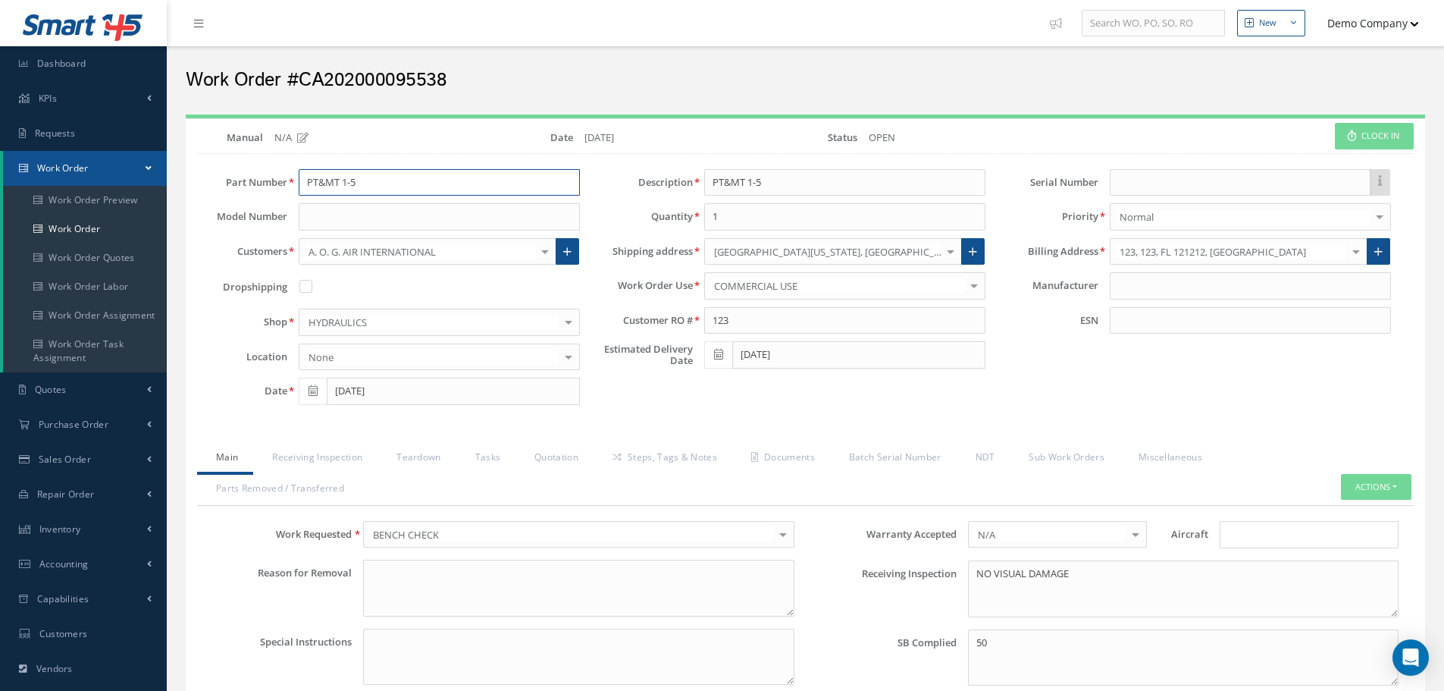
drag, startPoint x: 365, startPoint y: 186, endPoint x: 242, endPoint y: 196, distance: 123.2
click at [242, 196] on div "Part Number PT&MT 1-5 Model Number Customers A. O. G. AIR INTERNATIONAL A & S I…" at bounding box center [389, 290] width 406 height 243
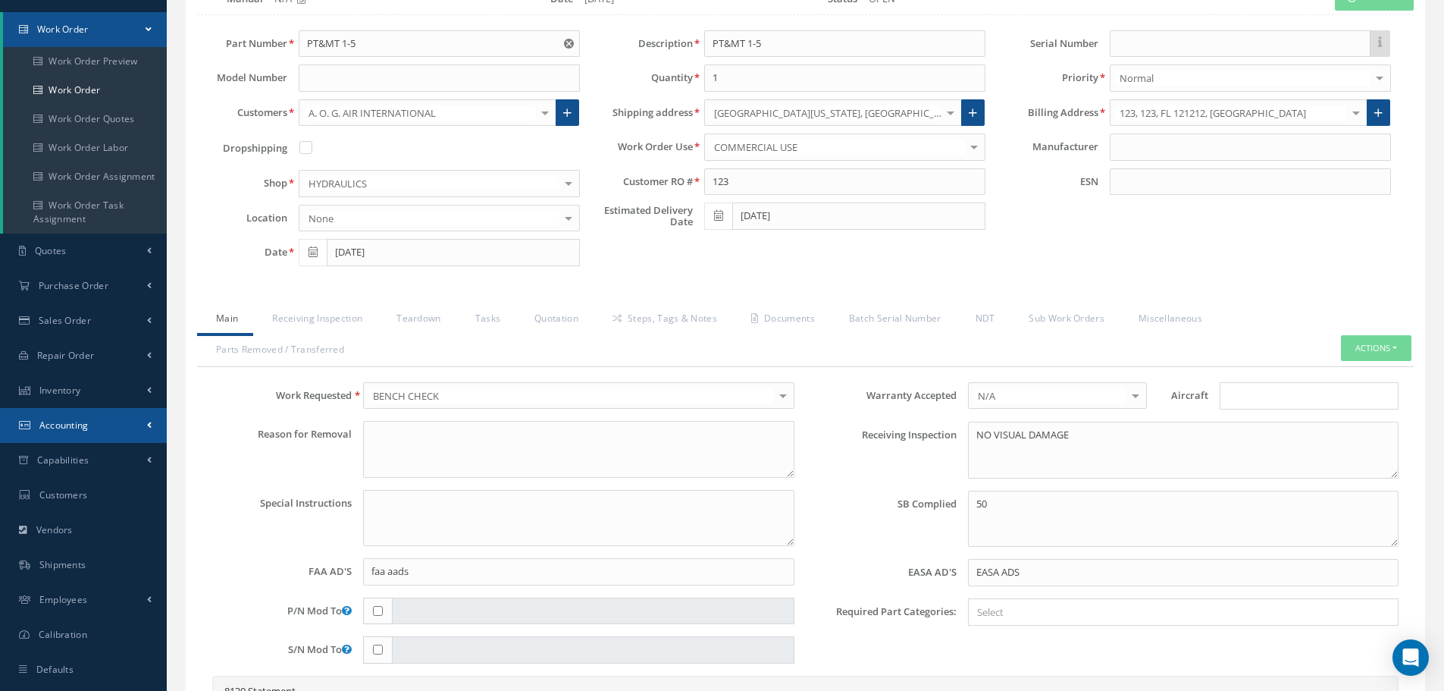
scroll to position [152, 0]
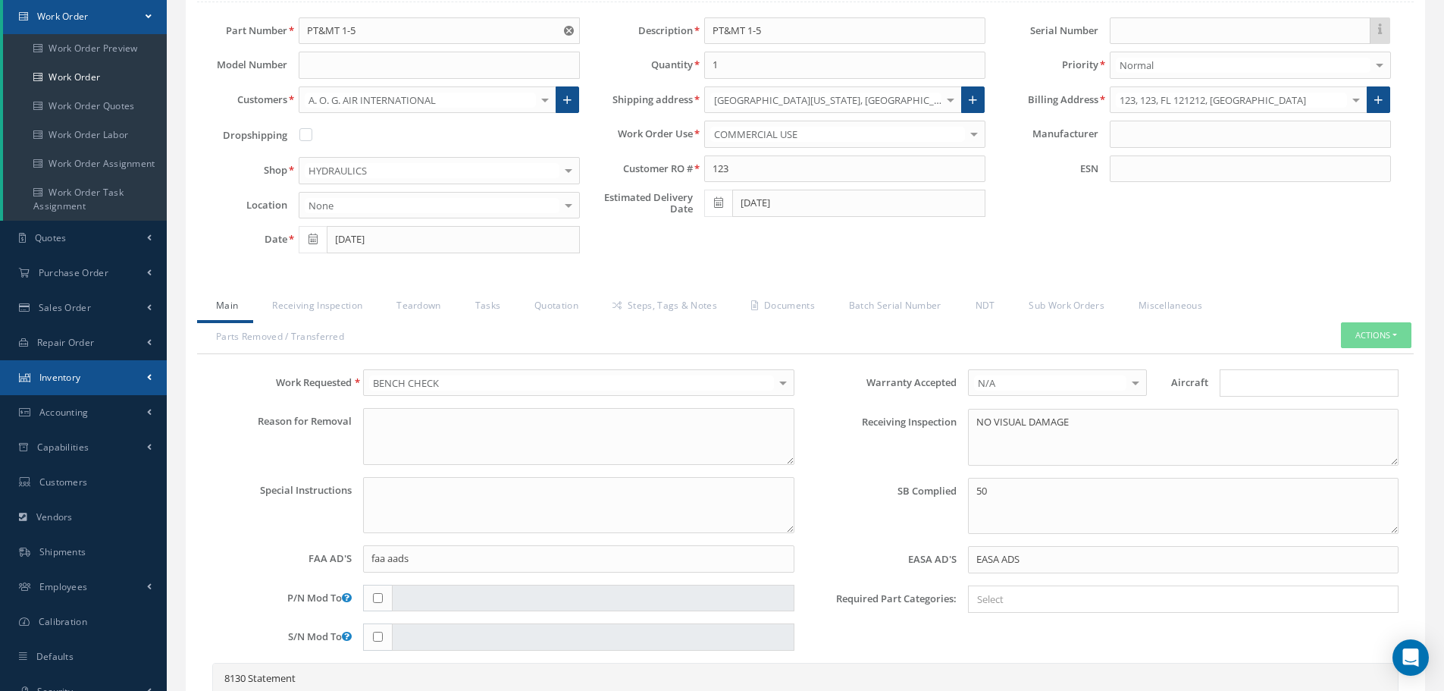
click at [97, 377] on link "Inventory" at bounding box center [83, 377] width 167 height 35
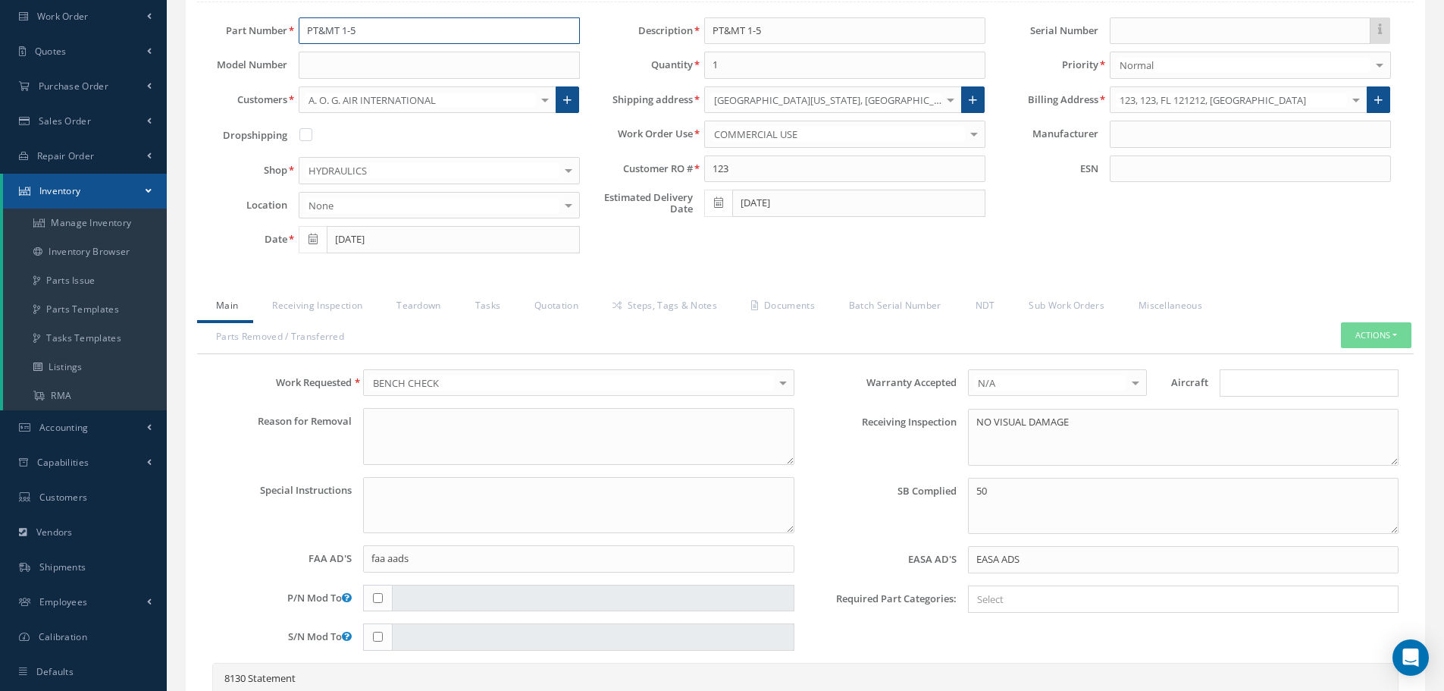
click at [362, 28] on input "PT&MT 1-5" at bounding box center [439, 30] width 281 height 27
click at [99, 312] on link "Parts Templates" at bounding box center [85, 309] width 164 height 29
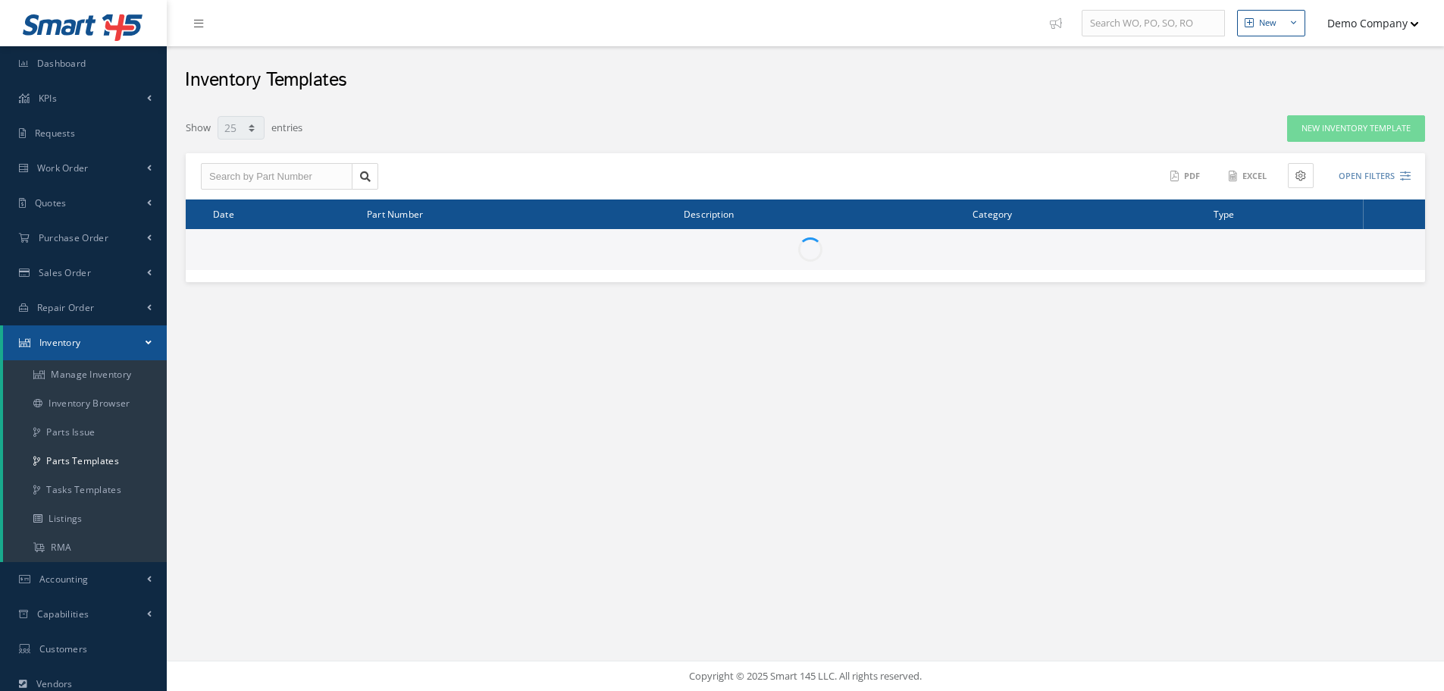
select select "25"
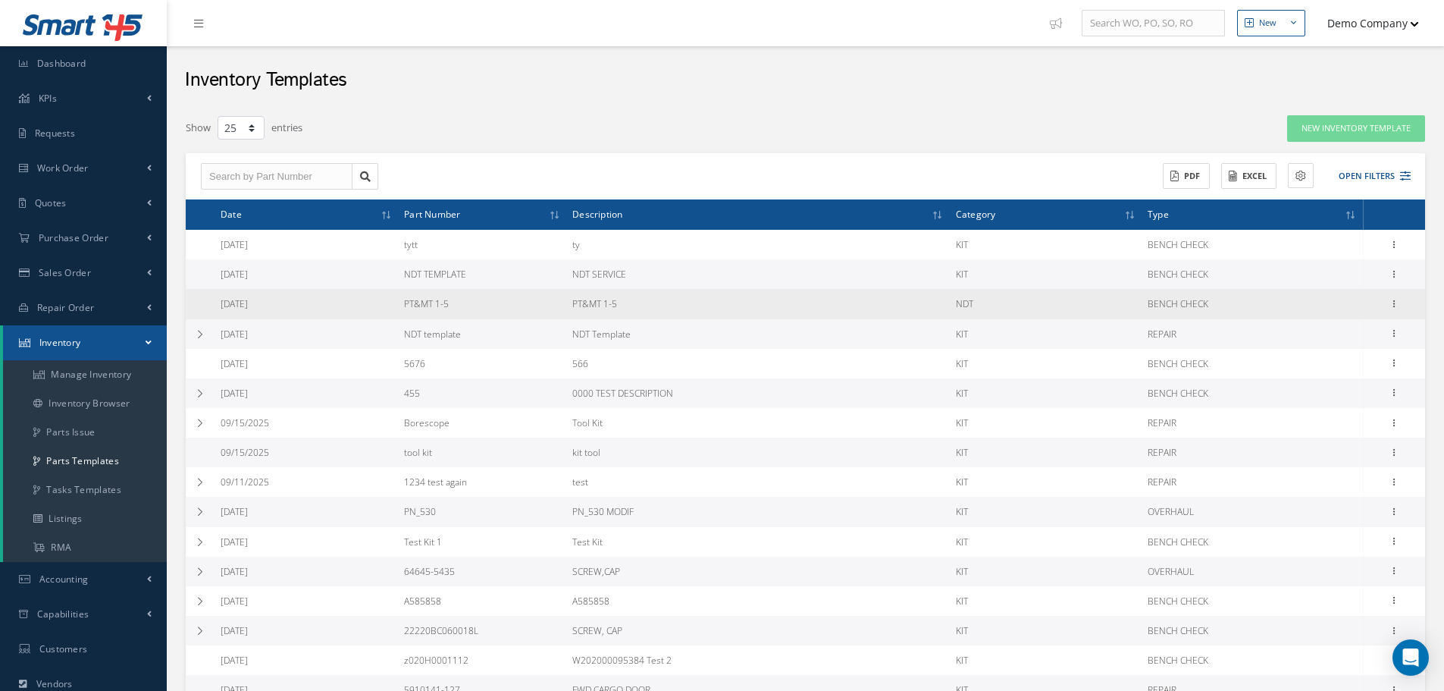
drag, startPoint x: 403, startPoint y: 297, endPoint x: 475, endPoint y: 300, distance: 72.1
click at [475, 300] on td "PT&MT 1-5" at bounding box center [482, 304] width 168 height 30
drag, startPoint x: 403, startPoint y: 304, endPoint x: 414, endPoint y: 305, distance: 10.6
click at [406, 305] on td "PT&MT 1-5" at bounding box center [482, 304] width 168 height 30
click at [459, 303] on td "PT&MT 1-5" at bounding box center [482, 304] width 168 height 30
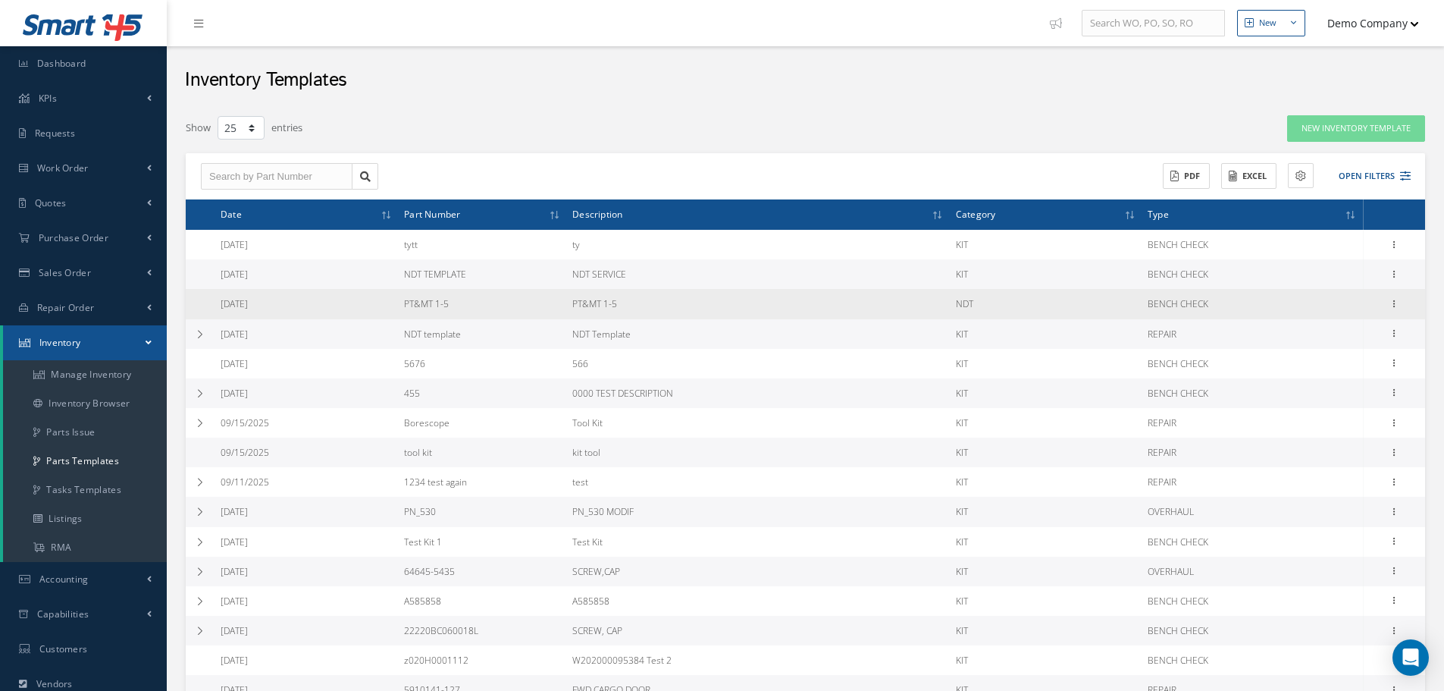
click at [460, 303] on td "PT&MT 1-5" at bounding box center [482, 304] width 168 height 30
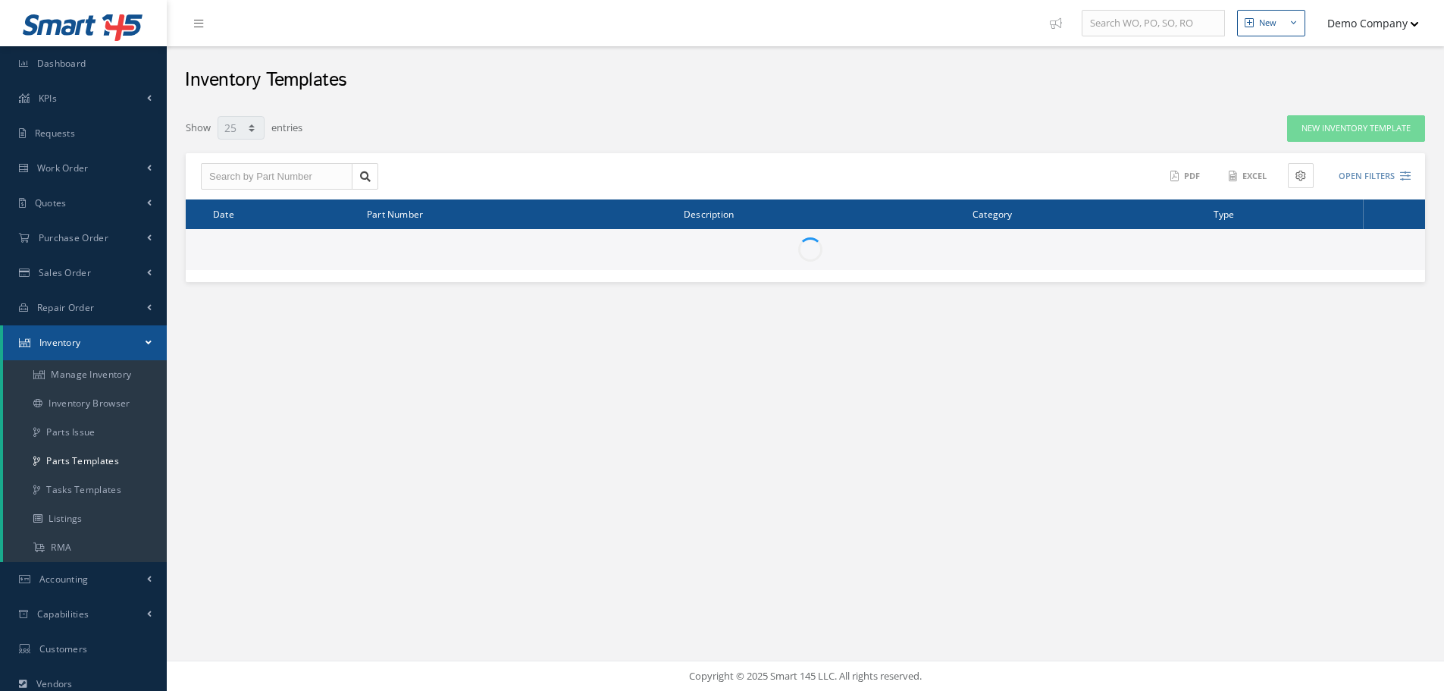
select select "25"
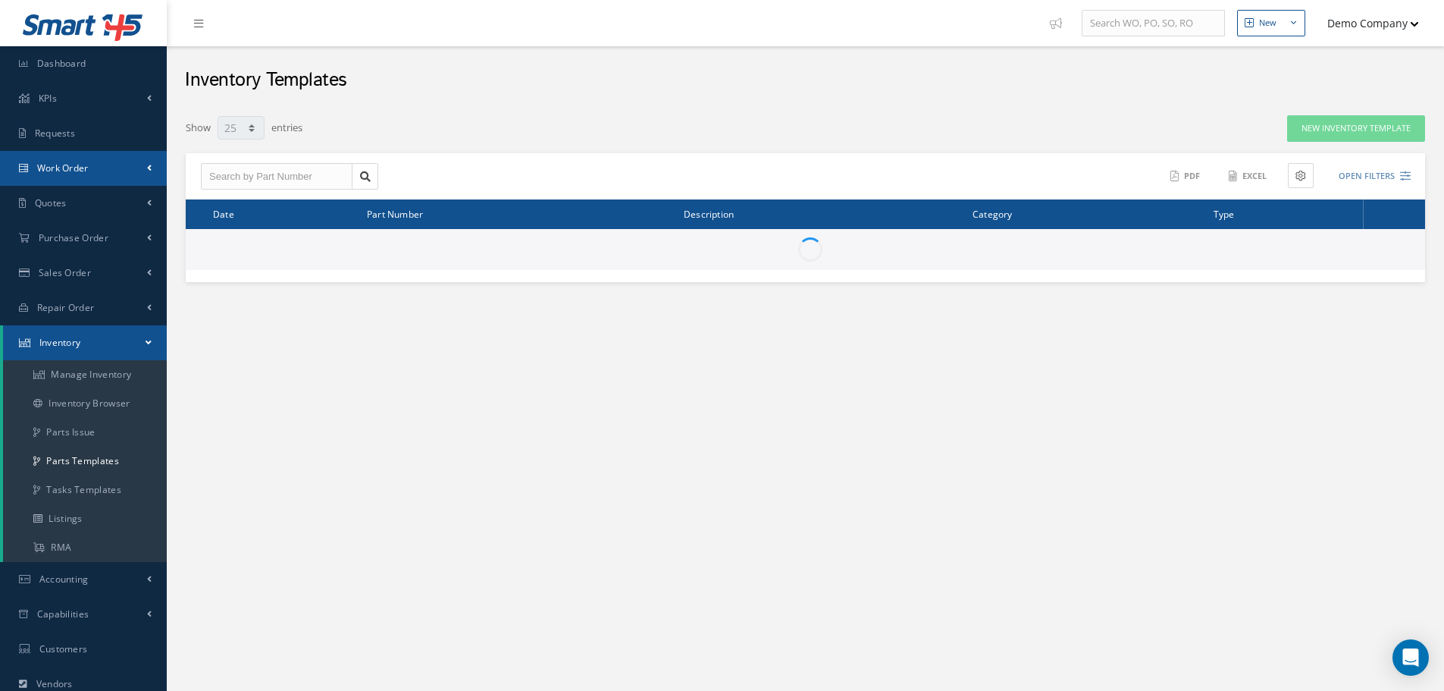
click at [96, 168] on link "Work Order" at bounding box center [83, 168] width 167 height 35
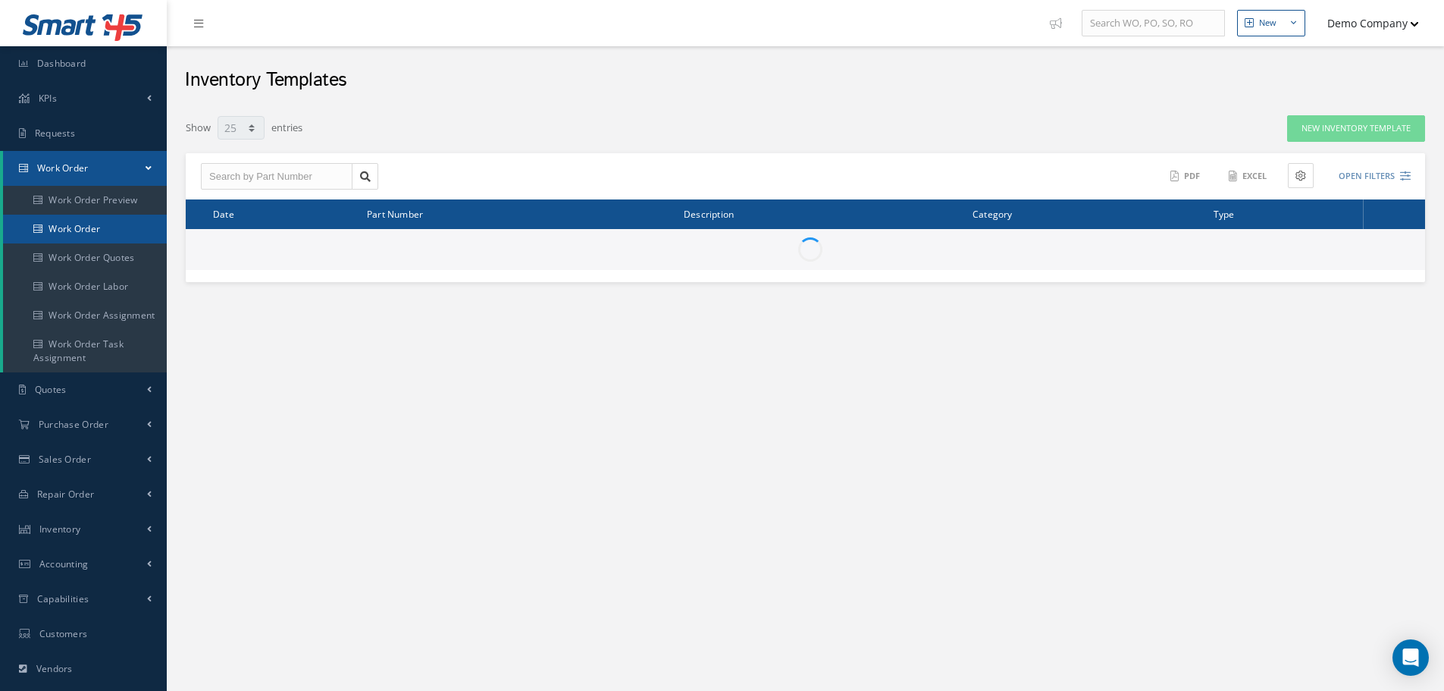
click at [108, 224] on link "Work Order" at bounding box center [85, 229] width 164 height 29
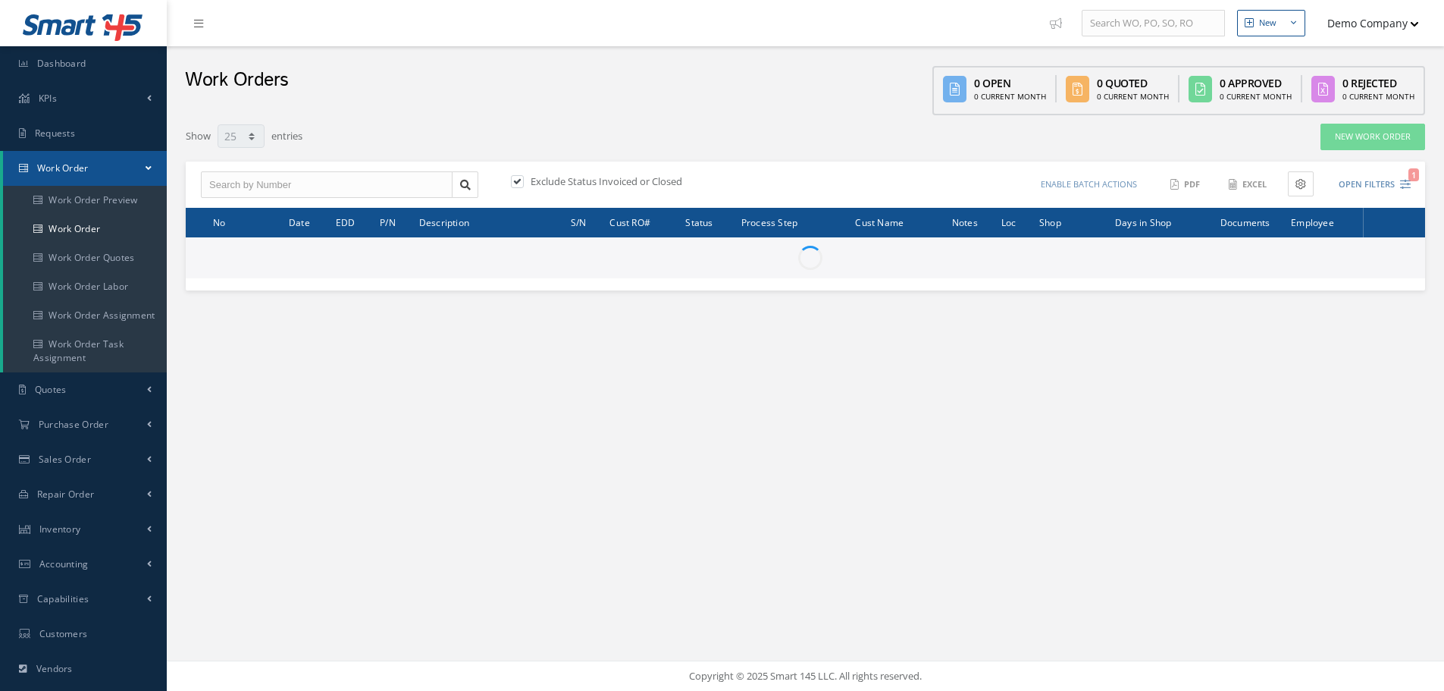
select select "25"
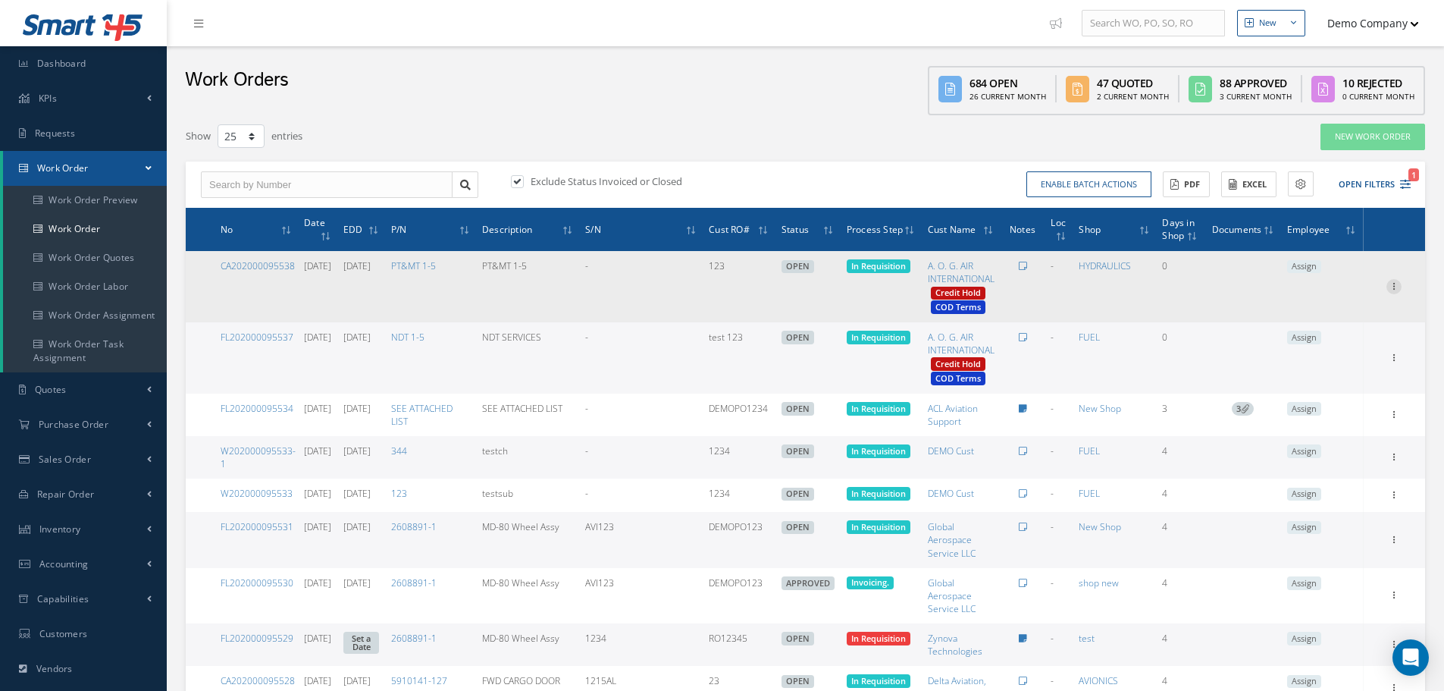
click at [1396, 289] on icon at bounding box center [1394, 285] width 15 height 12
click at [1312, 313] on link "Edit" at bounding box center [1325, 316] width 120 height 20
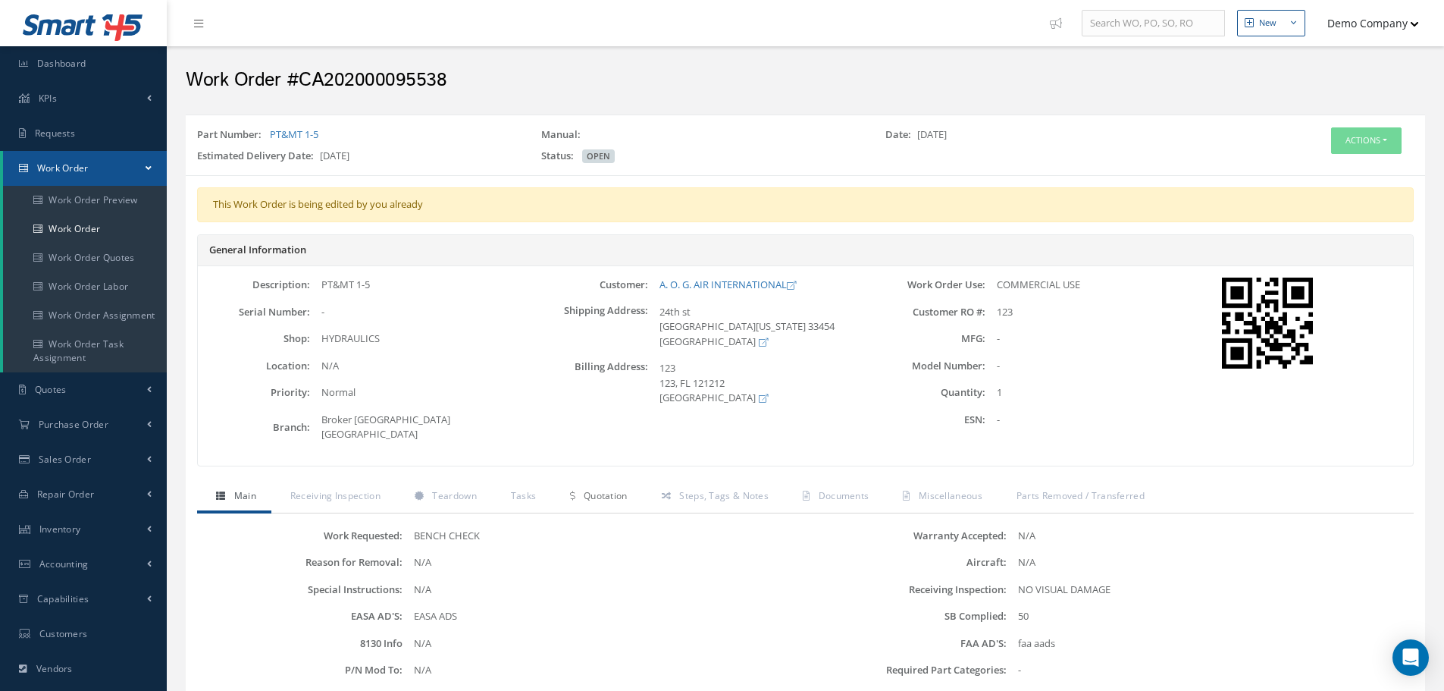
click at [614, 493] on link "Quotation" at bounding box center [596, 497] width 91 height 32
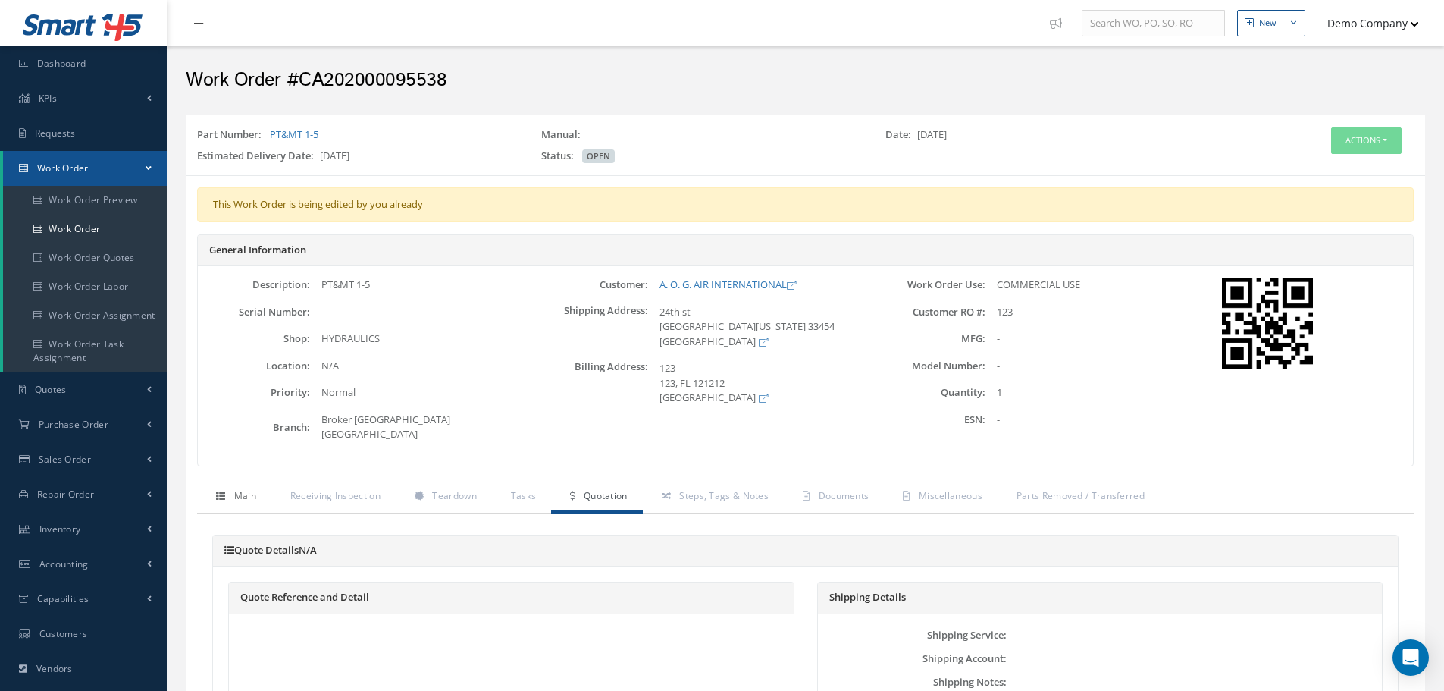
click at [257, 487] on link "Main" at bounding box center [234, 497] width 74 height 32
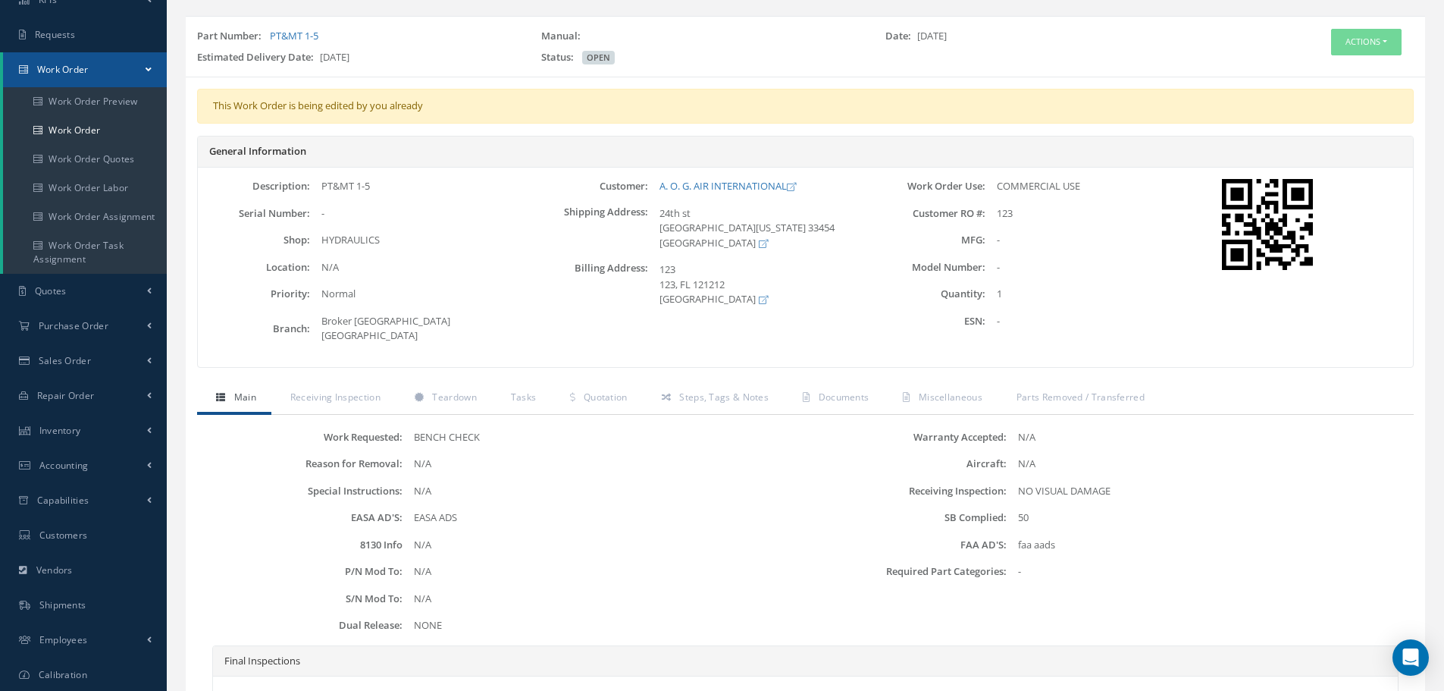
scroll to position [227, 0]
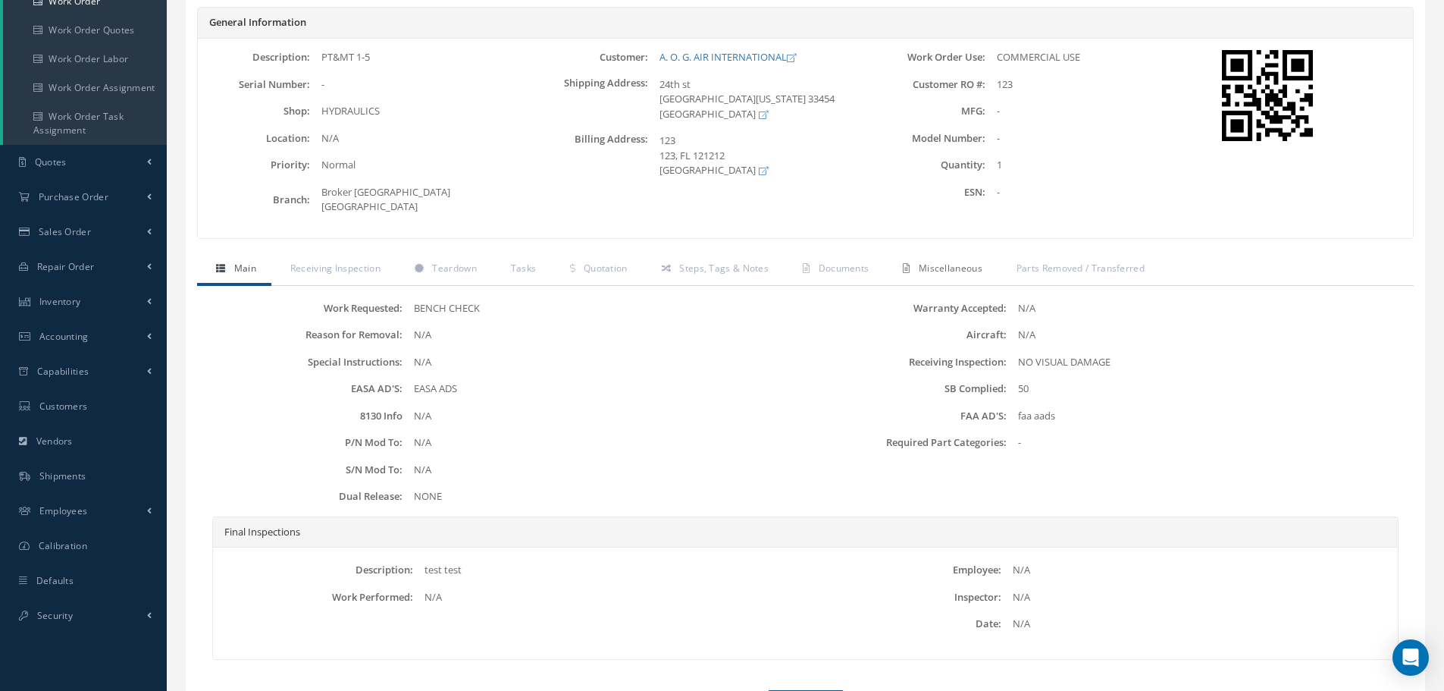
click at [960, 262] on span "Miscellaneous" at bounding box center [951, 268] width 64 height 13
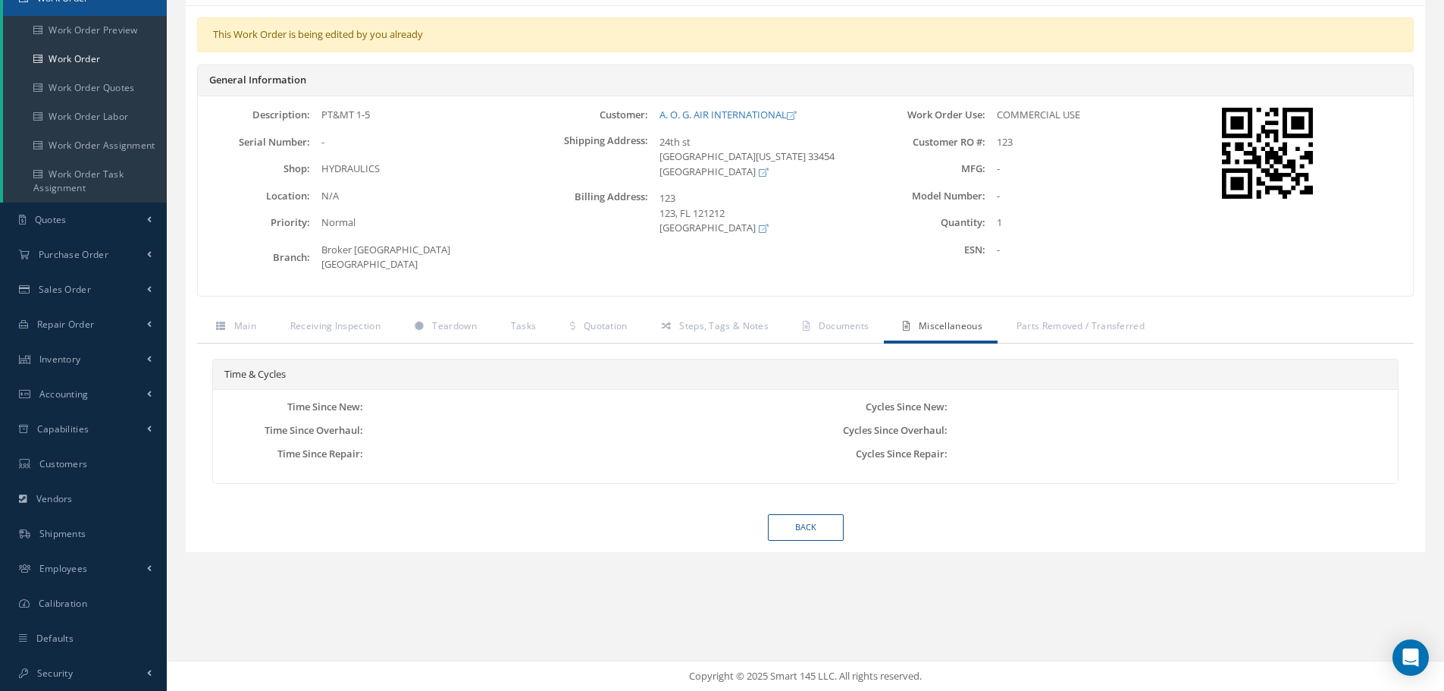
scroll to position [170, 0]
click at [1070, 343] on div "Time & Cycles Time Since New: Time Since Overhaul: Time Since Repair: Cycles Si…" at bounding box center [805, 428] width 1217 height 171
click at [1083, 319] on span "Parts Removed / Transferred" at bounding box center [1081, 325] width 128 height 13
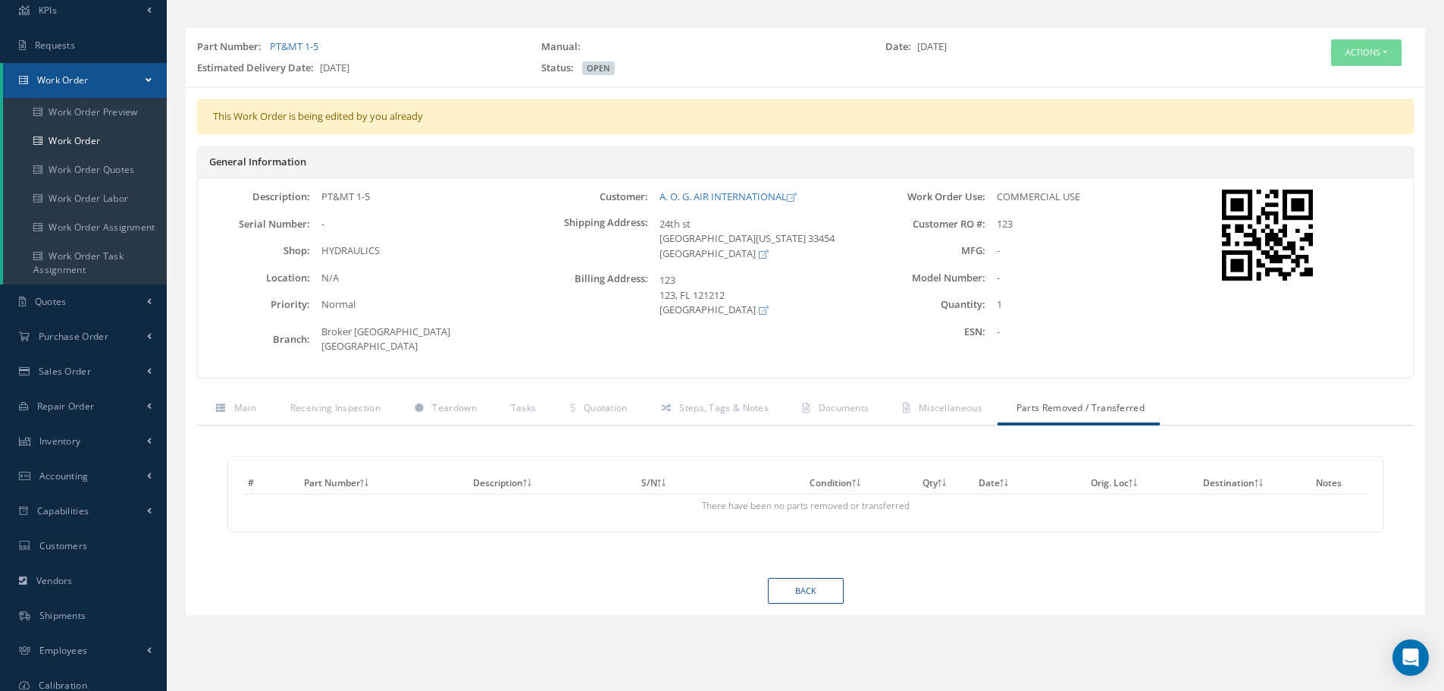
scroll to position [0, 0]
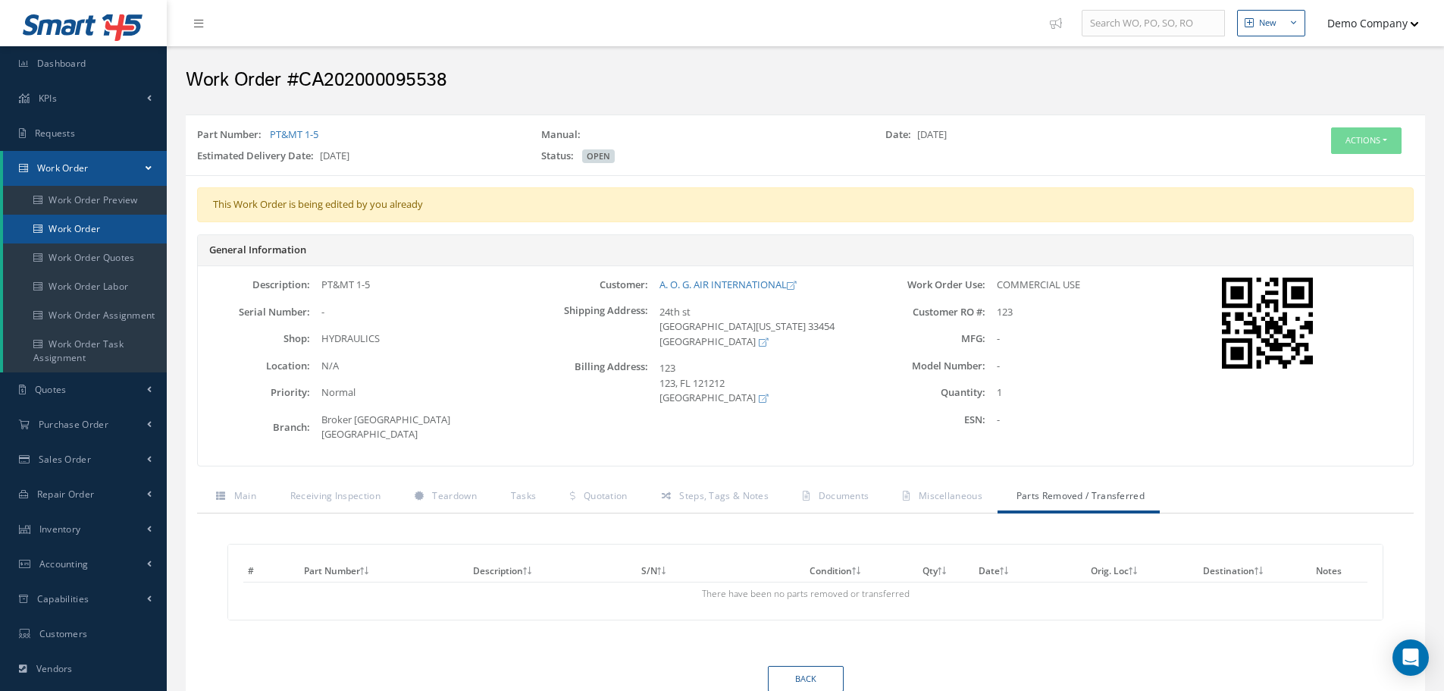
click at [82, 223] on link "Work Order" at bounding box center [85, 229] width 164 height 29
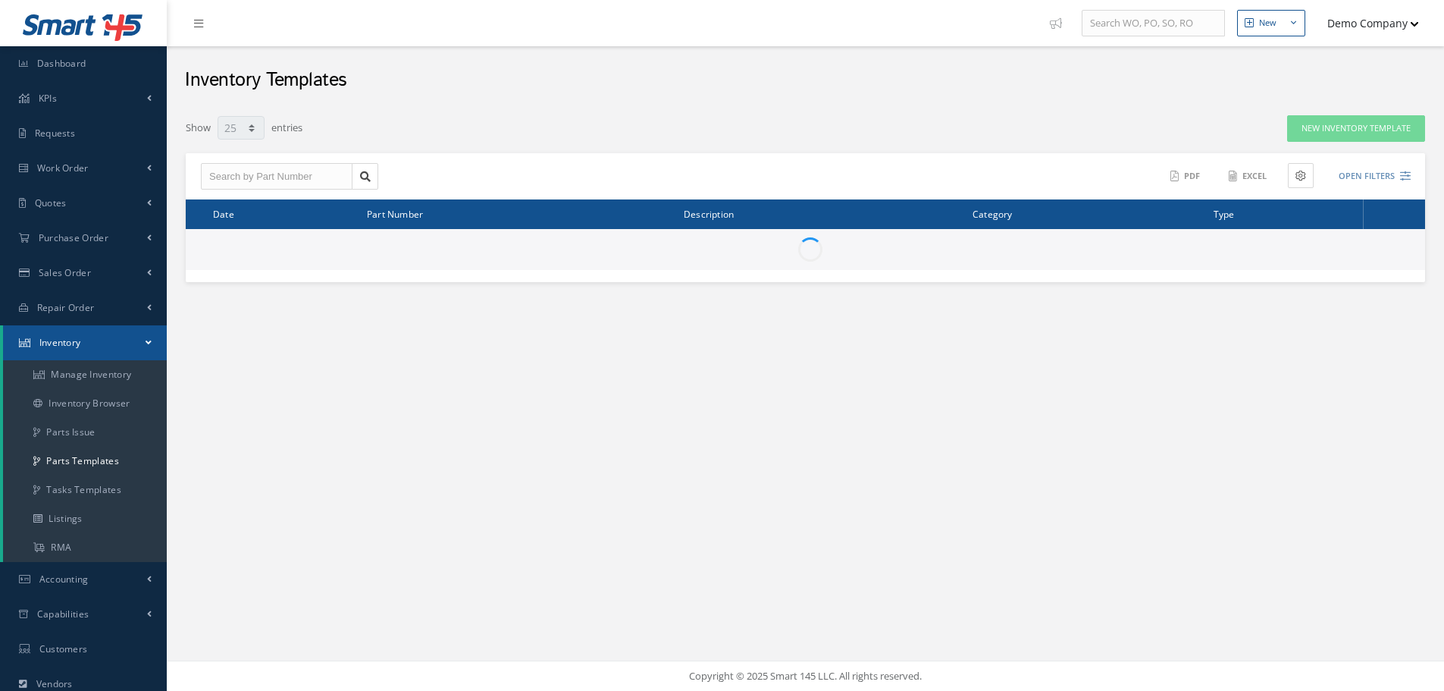
select select "25"
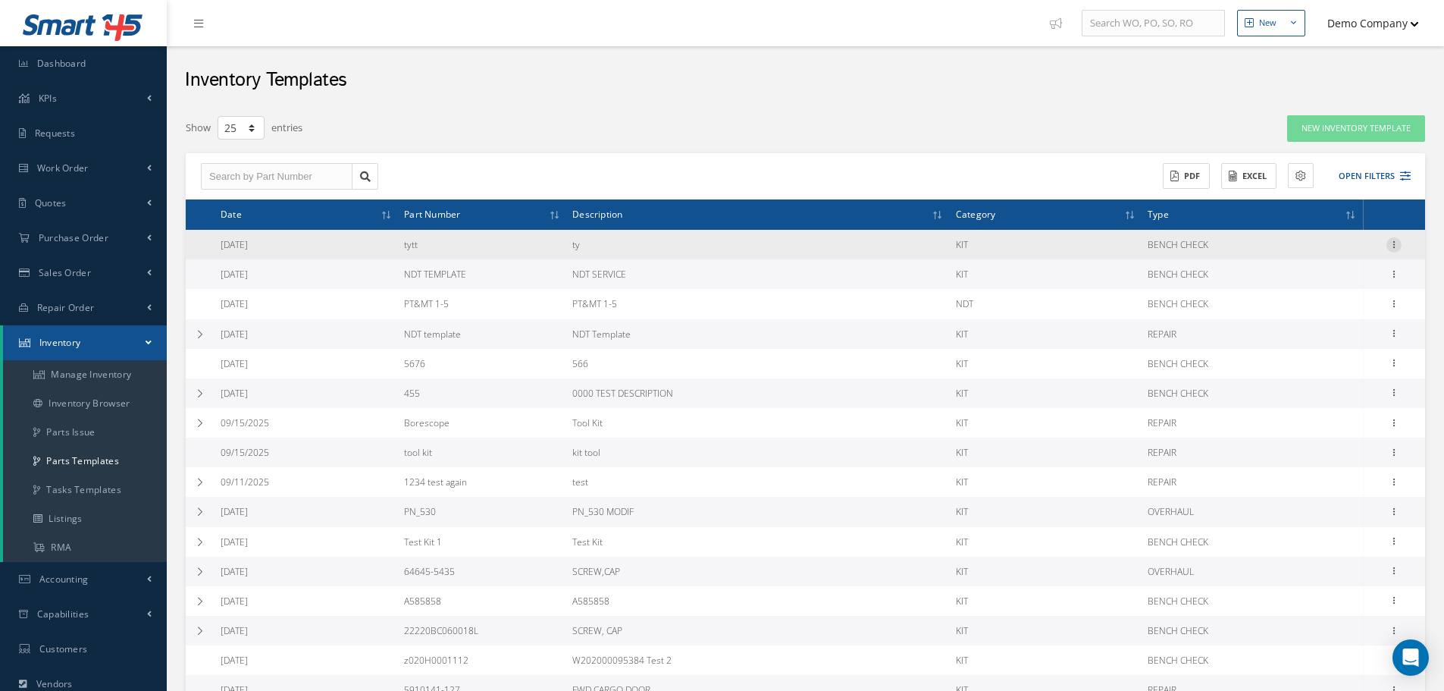
click at [1397, 243] on icon at bounding box center [1394, 243] width 15 height 12
click at [1345, 249] on link "Edit" at bounding box center [1325, 255] width 120 height 20
type input "tytt"
type input "ty"
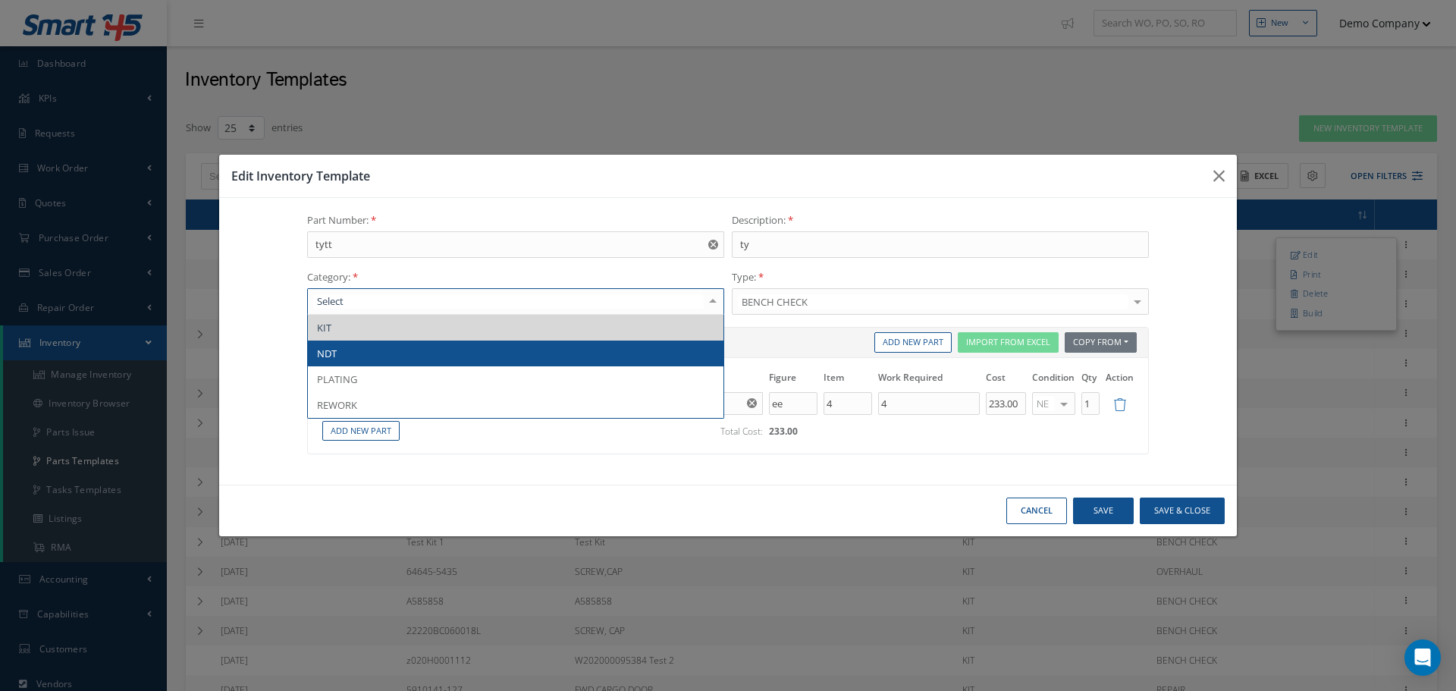
click at [359, 358] on span "NDT" at bounding box center [515, 353] width 415 height 26
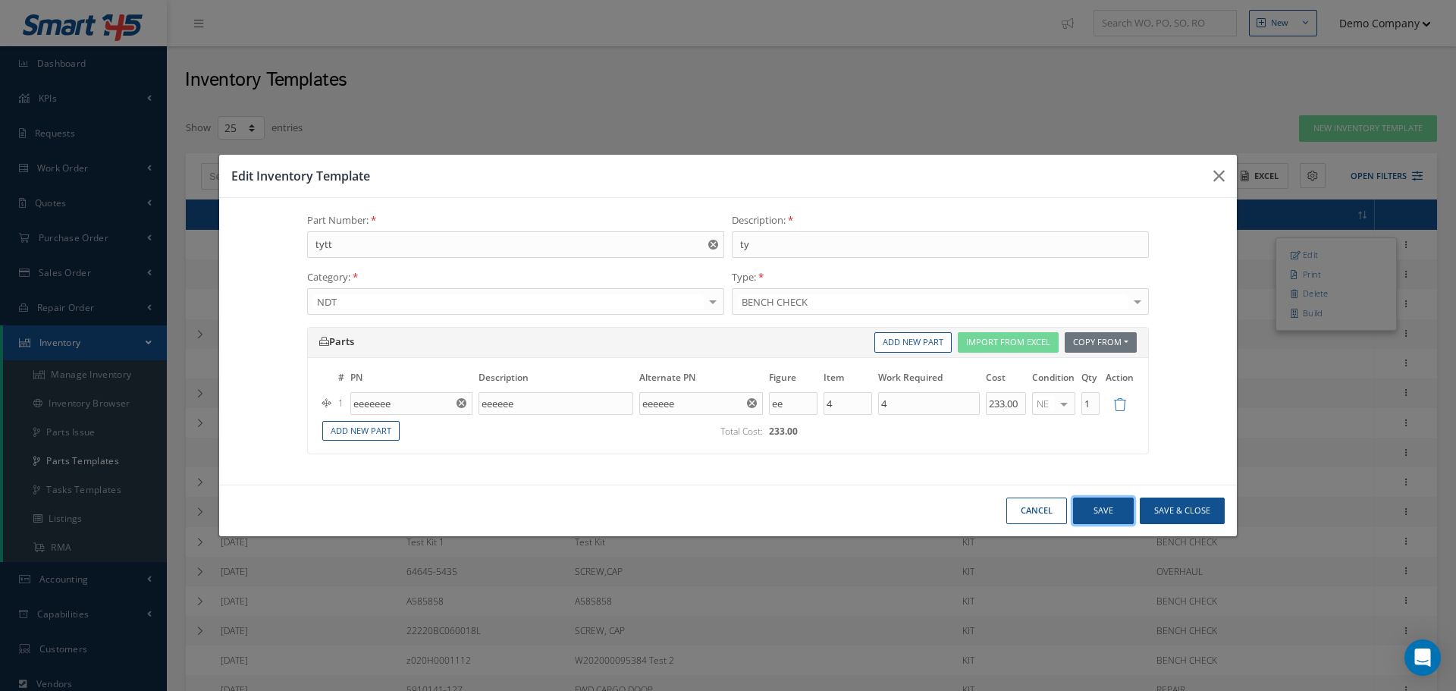
click at [1110, 501] on button "Save" at bounding box center [1103, 510] width 61 height 27
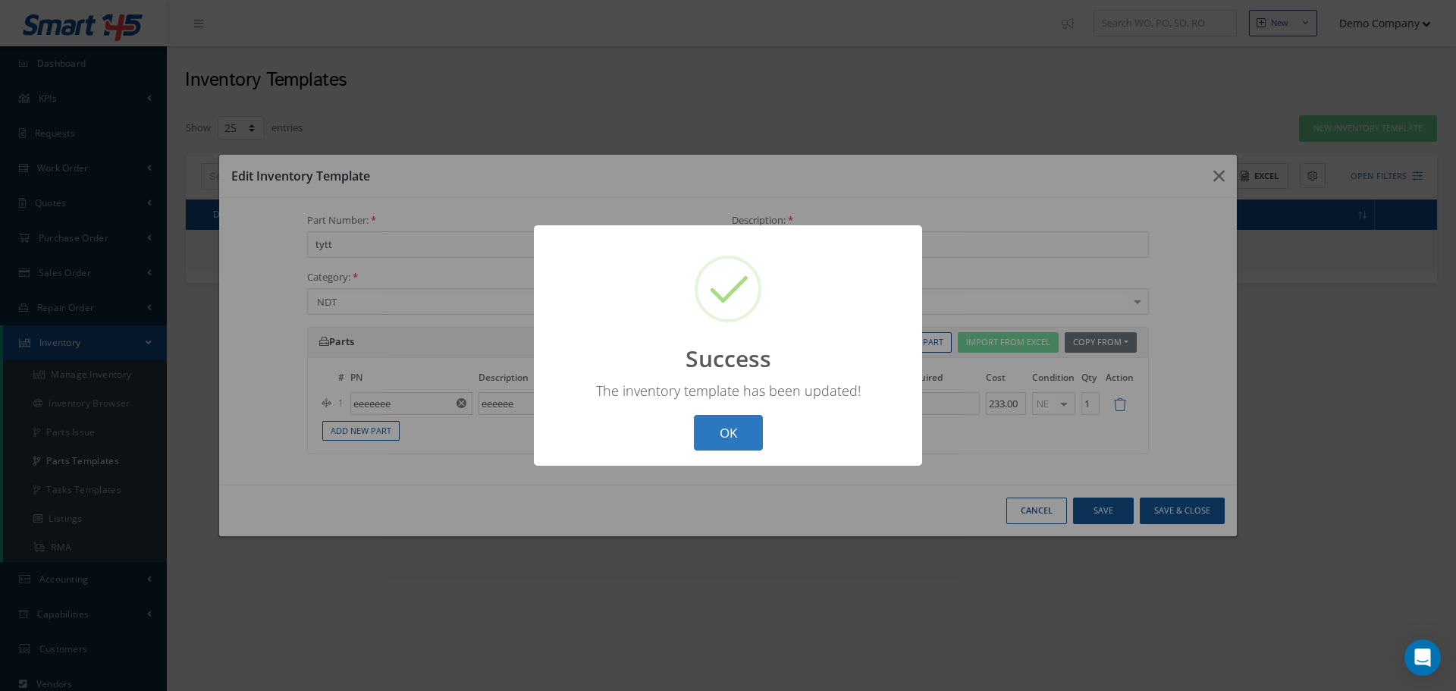
click at [743, 432] on button "OK" at bounding box center [728, 433] width 69 height 36
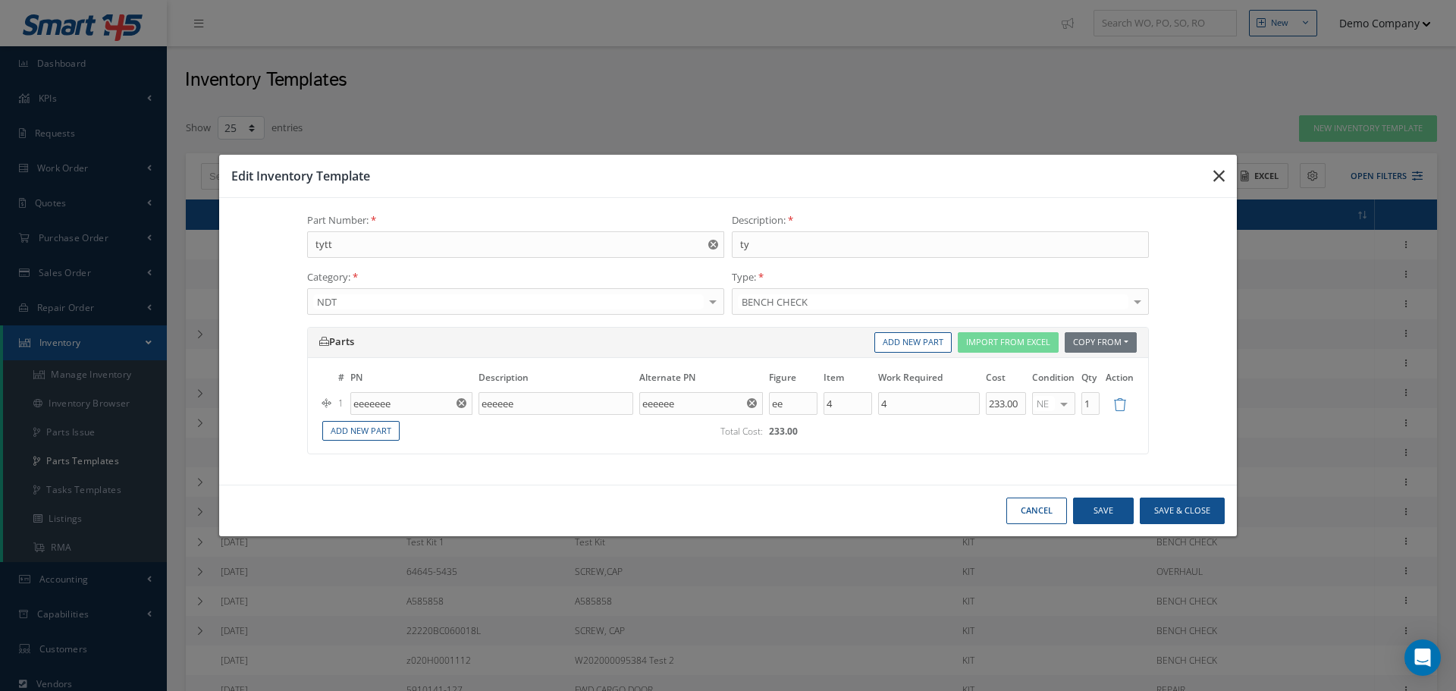
click at [1210, 168] on button "button" at bounding box center [1219, 176] width 36 height 42
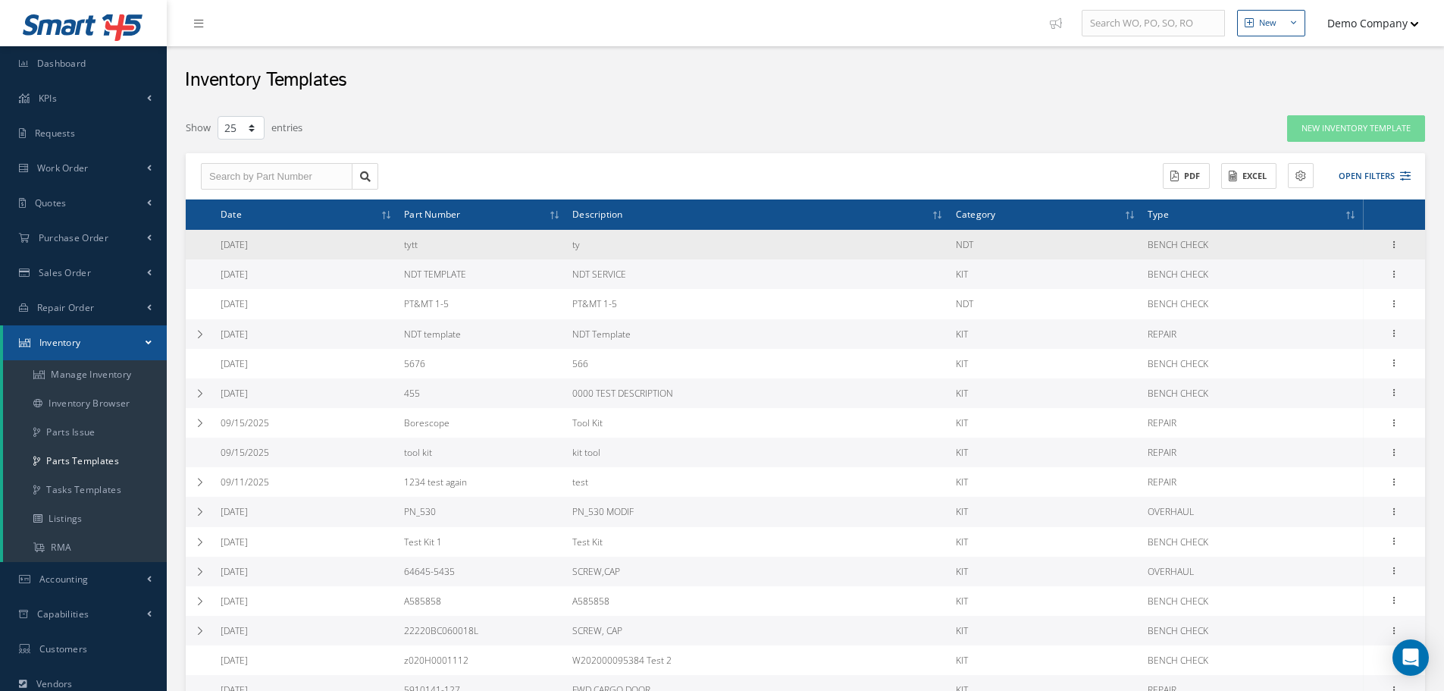
drag, startPoint x: 403, startPoint y: 241, endPoint x: 471, endPoint y: 246, distance: 68.4
click at [471, 246] on td "tytt" at bounding box center [482, 245] width 168 height 30
copy td "tytt"
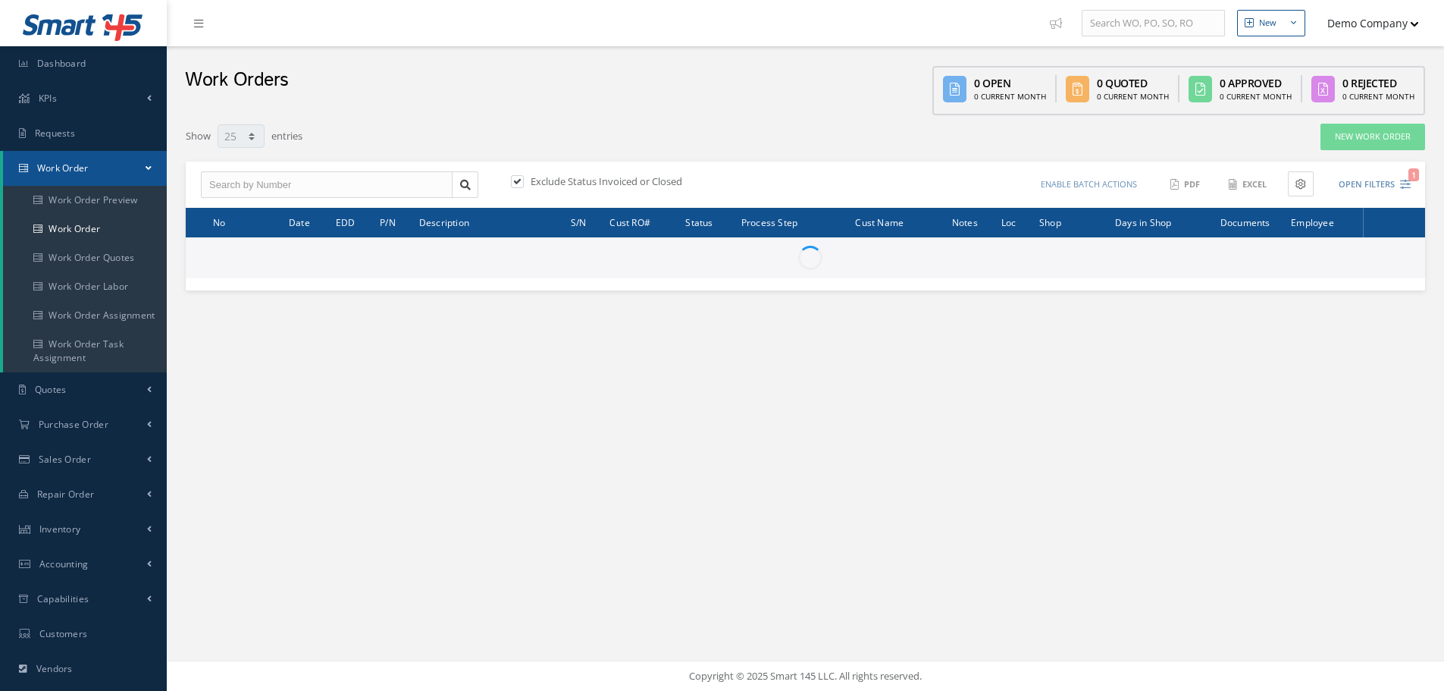
select select "25"
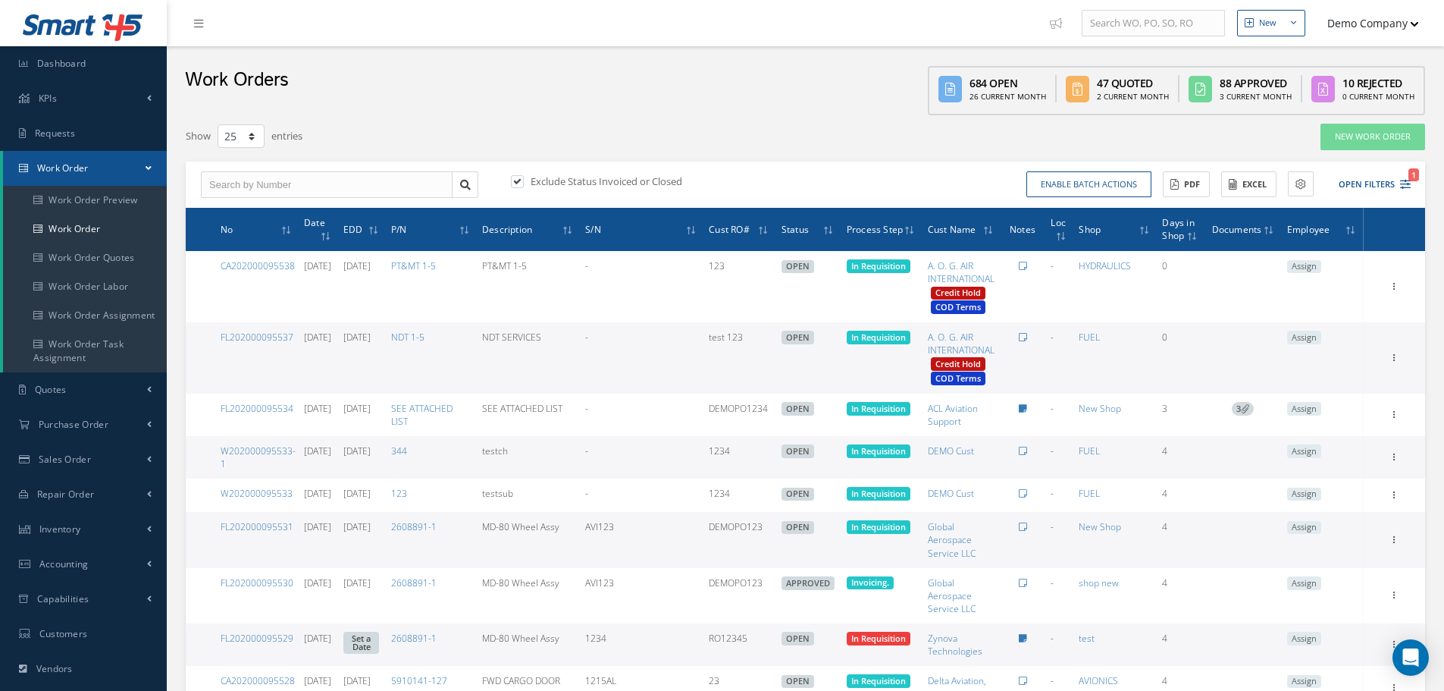
click at [1400, 363] on div "Show Edit Update Prefix Invoicing Close Send By Email Sub Work Orders Documents…" at bounding box center [1394, 358] width 18 height 18
click at [1395, 363] on div at bounding box center [1394, 357] width 15 height 15
click at [1313, 384] on link "Edit" at bounding box center [1325, 388] width 120 height 20
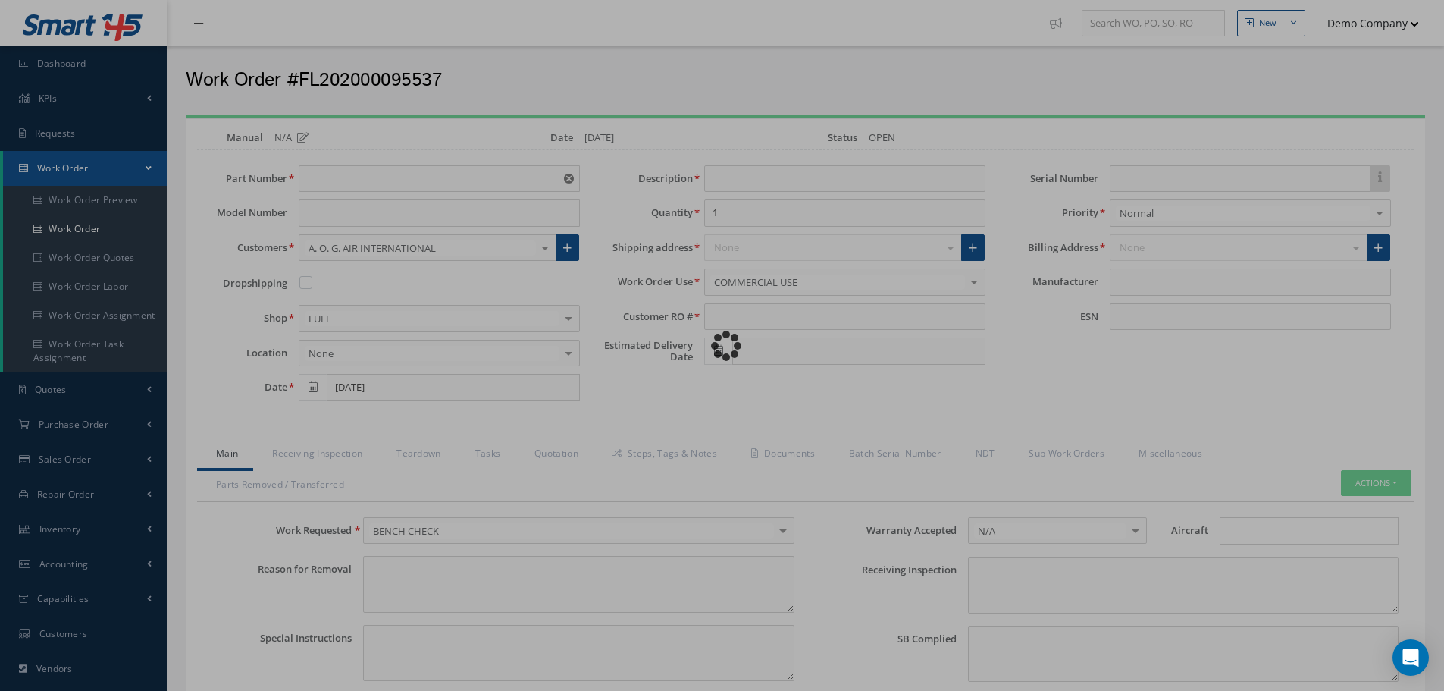
type input "NDT 1-5"
type input "NDT SERVICES"
type input "test 123"
type input "09/29/2025"
type input "faa aads"
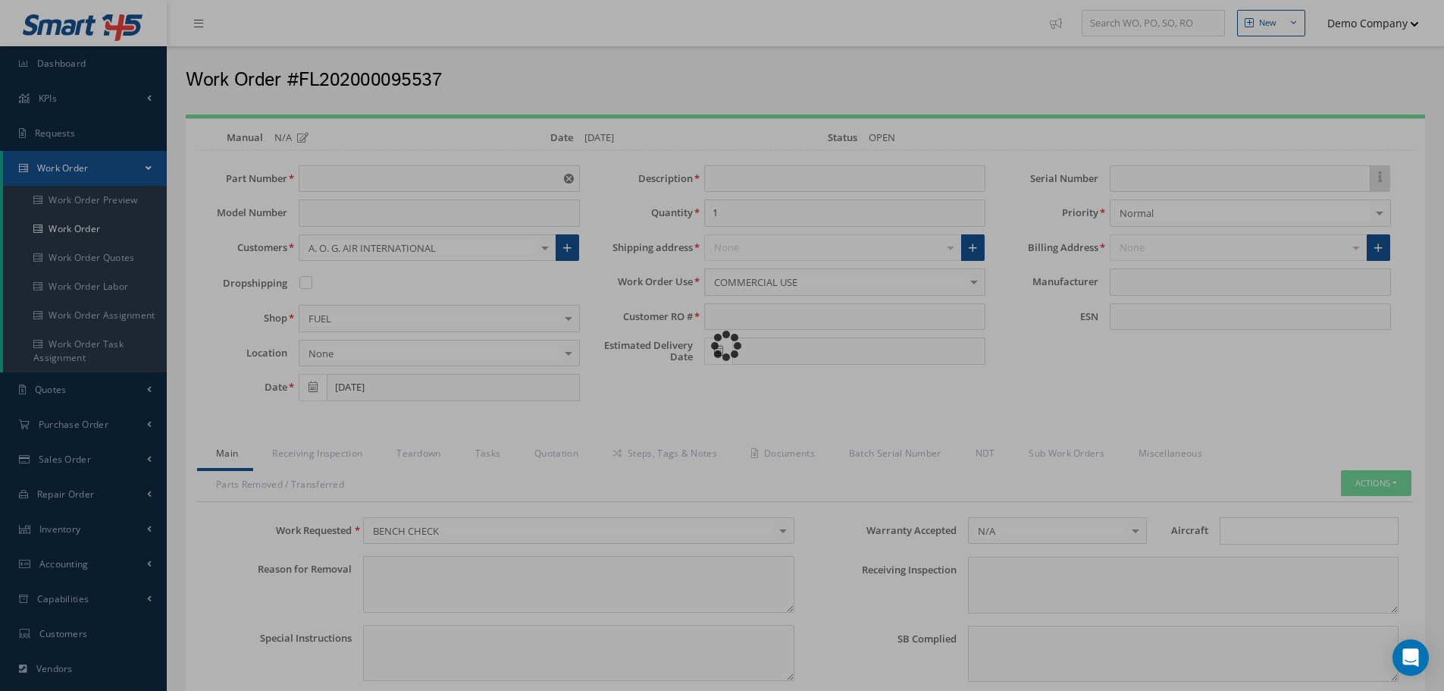
type textarea "NO VISUAL DAMAGE"
type textarea "50"
type input "EASA ADS"
type textarea "test test"
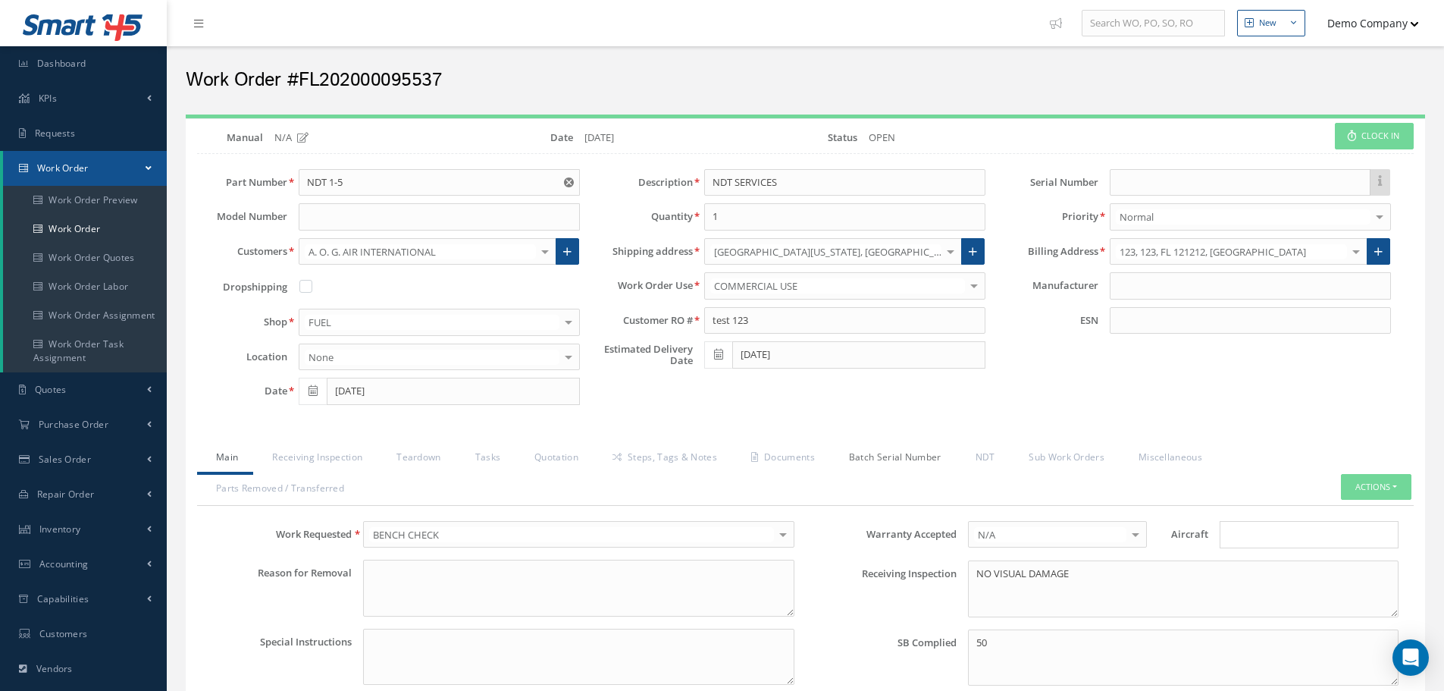
click at [907, 460] on link "Batch Serial Number" at bounding box center [893, 459] width 127 height 32
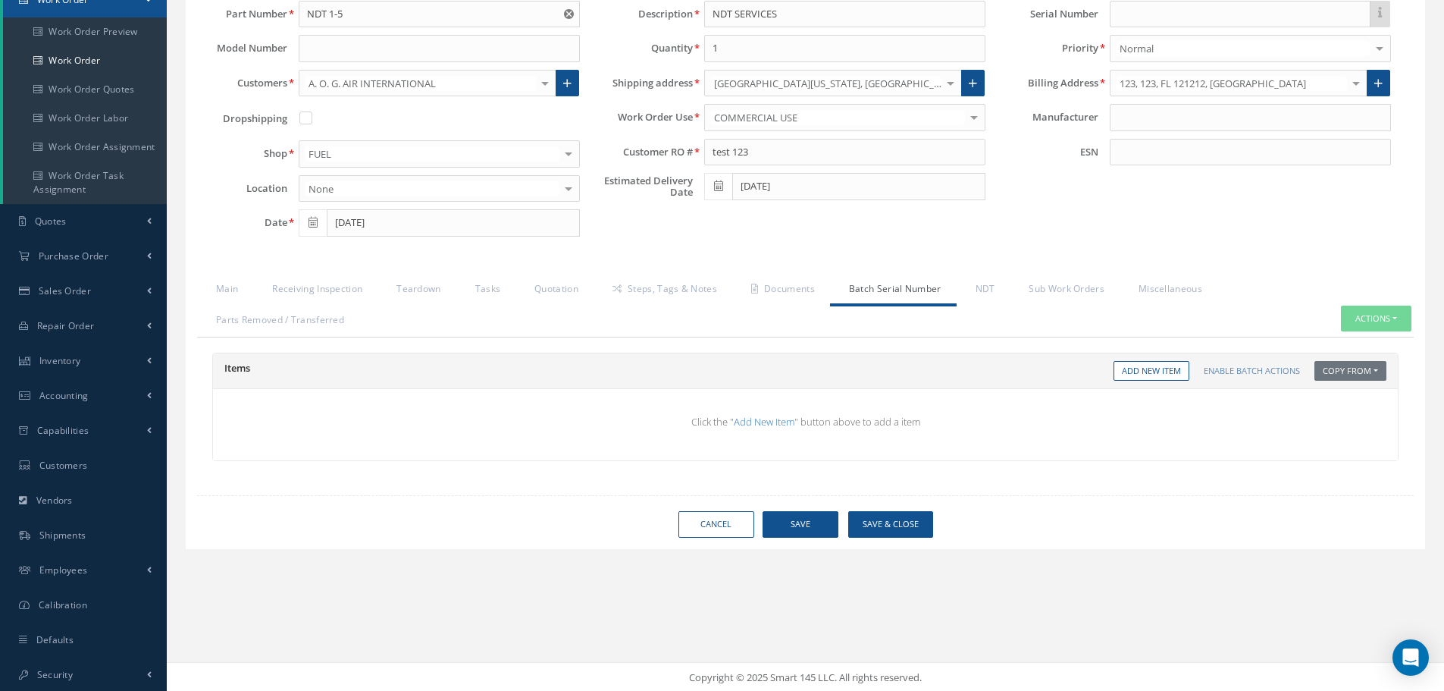
scroll to position [170, 0]
click at [1368, 371] on button "Copy From" at bounding box center [1351, 369] width 72 height 20
click at [985, 303] on link "NDT" at bounding box center [984, 289] width 54 height 32
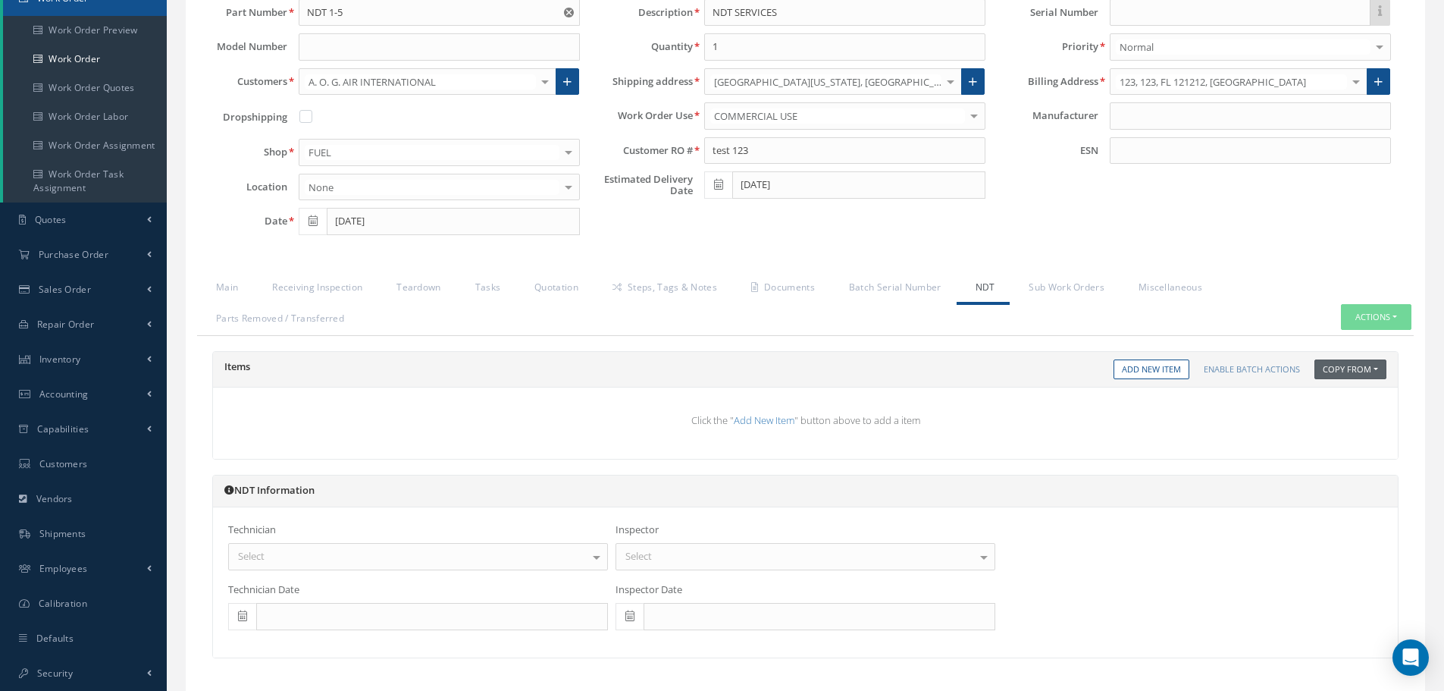
click at [1329, 367] on button "Copy From" at bounding box center [1351, 369] width 72 height 20
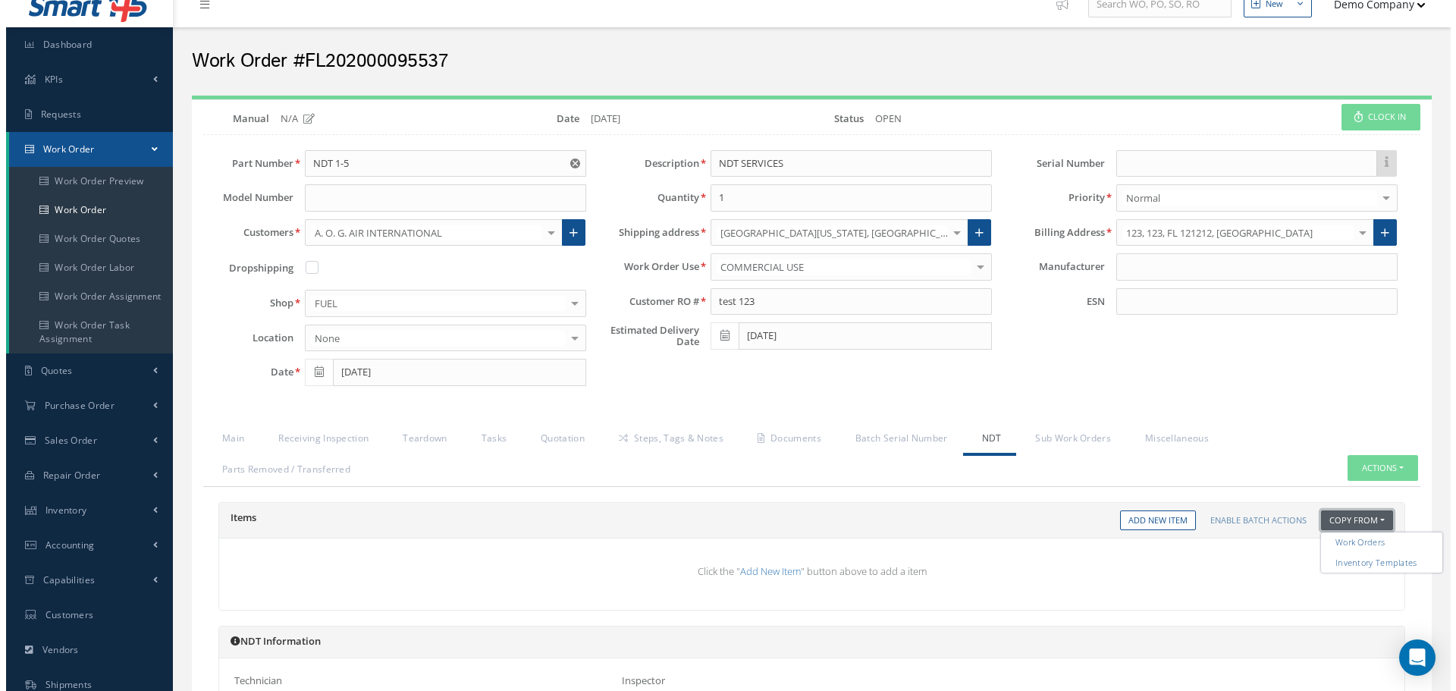
scroll to position [18, 0]
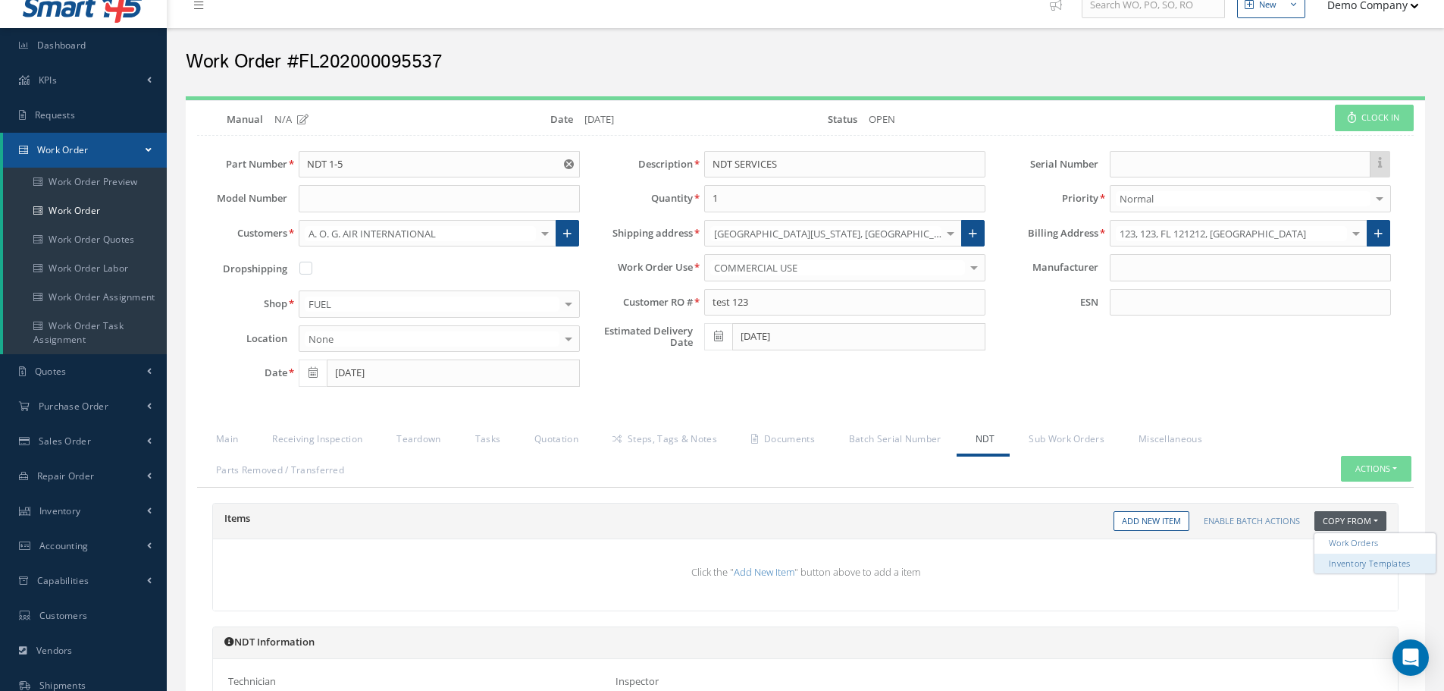
click at [1361, 562] on link "Inventory Templates" at bounding box center [1375, 563] width 121 height 20
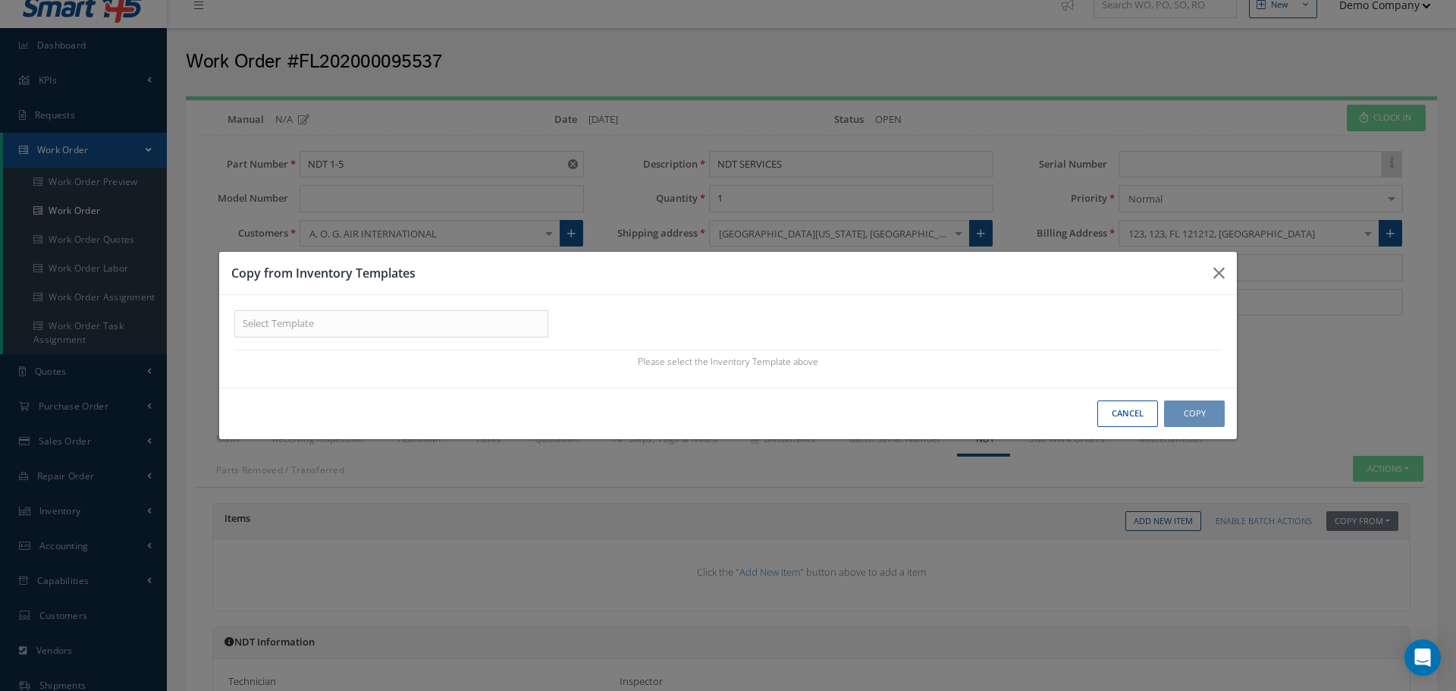
click at [328, 340] on div "Part Number Description Category Type Please select the Inventory Template abov…" at bounding box center [727, 341] width 1017 height 92
click at [329, 324] on input "text" at bounding box center [391, 323] width 314 height 27
paste input "tytt"
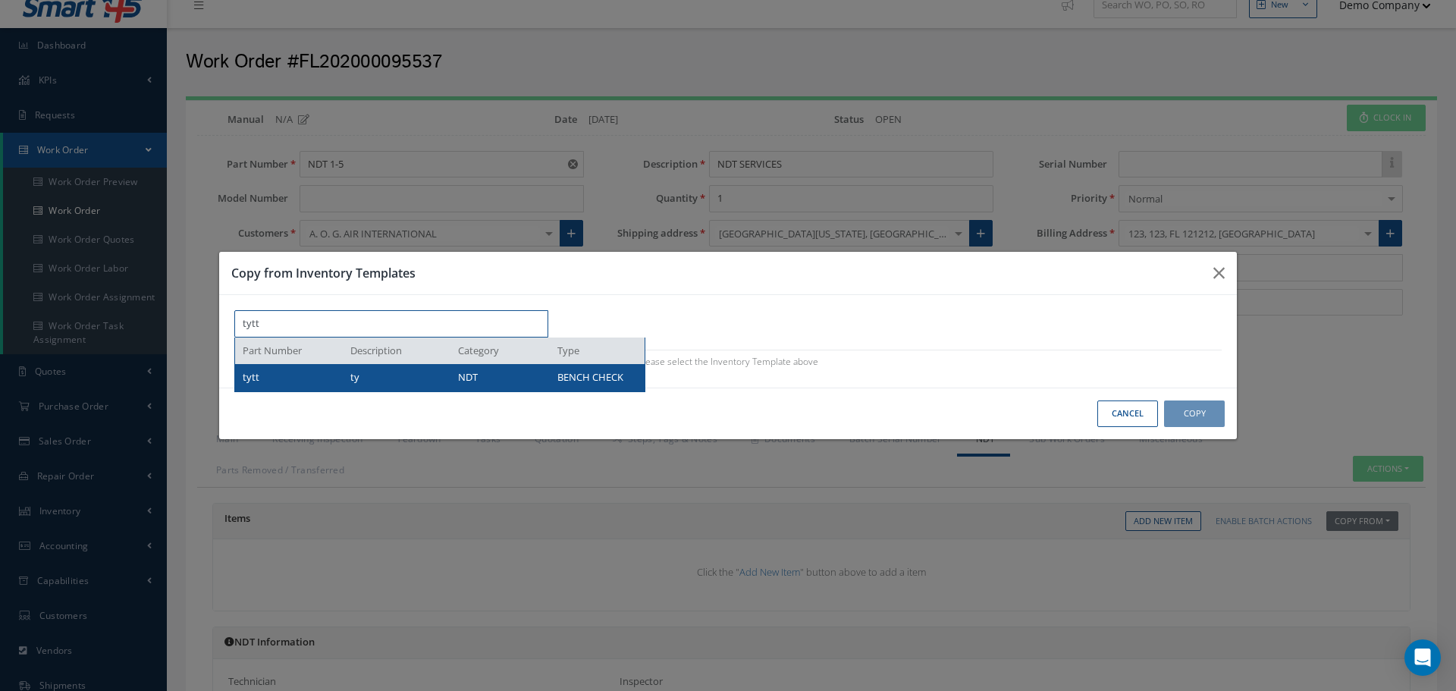
click at [290, 381] on div "tytt" at bounding box center [291, 377] width 96 height 15
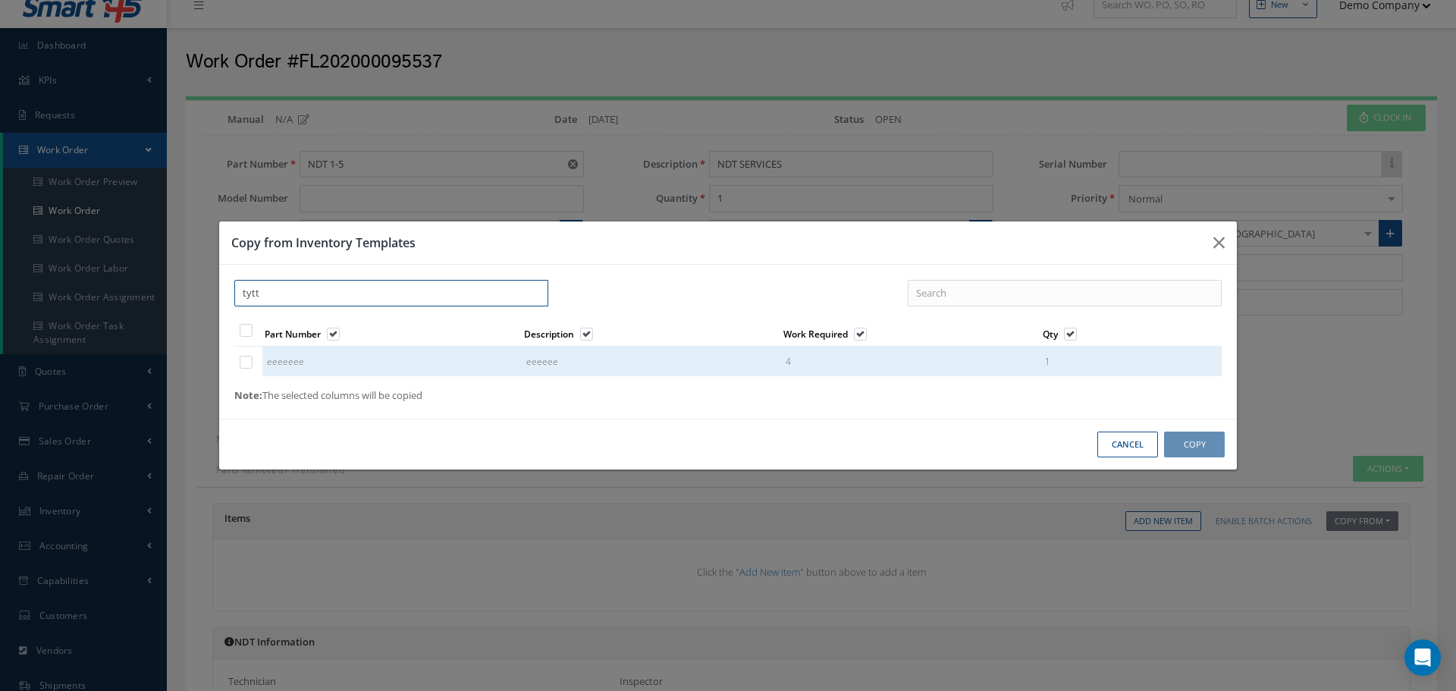
type input "tytt"
click at [252, 332] on label at bounding box center [254, 329] width 4 height 13
click at [245, 332] on input "checkbox" at bounding box center [247, 332] width 10 height 10
checkbox input "true"
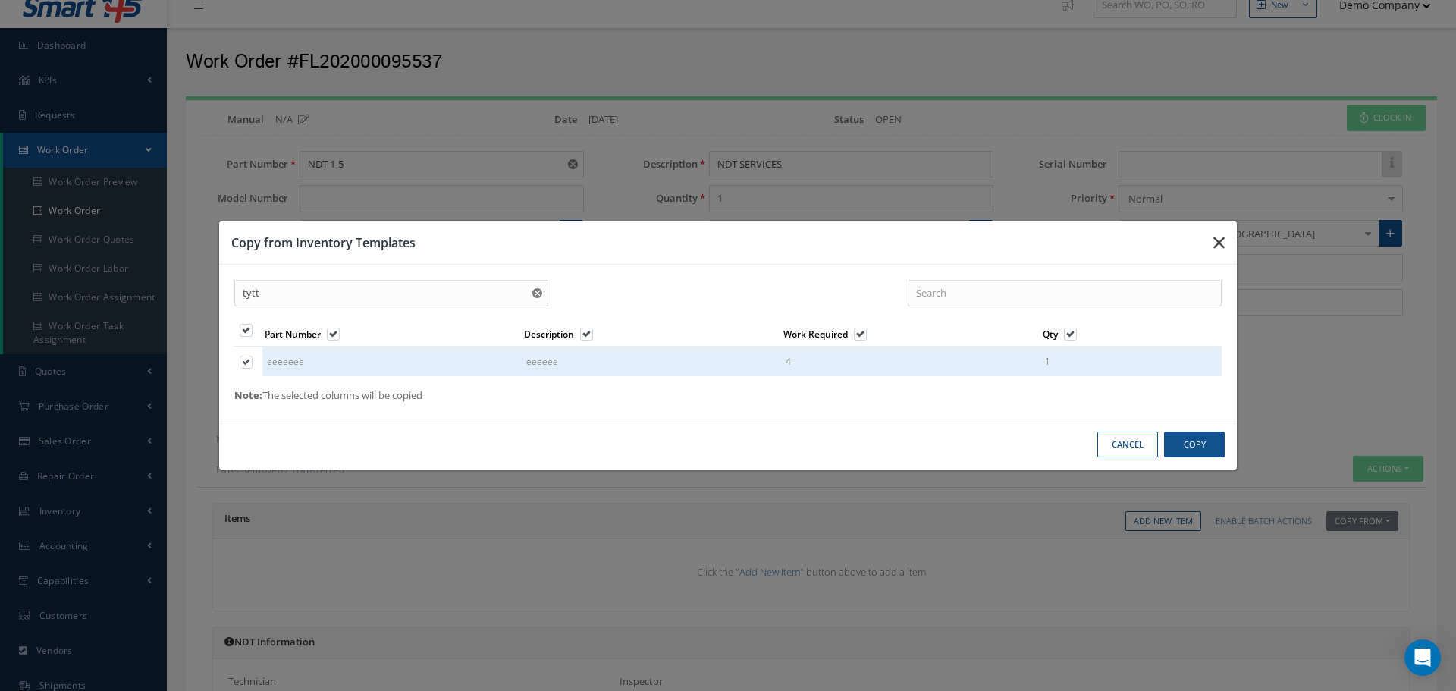
click at [1218, 245] on icon "button" at bounding box center [1218, 243] width 11 height 18
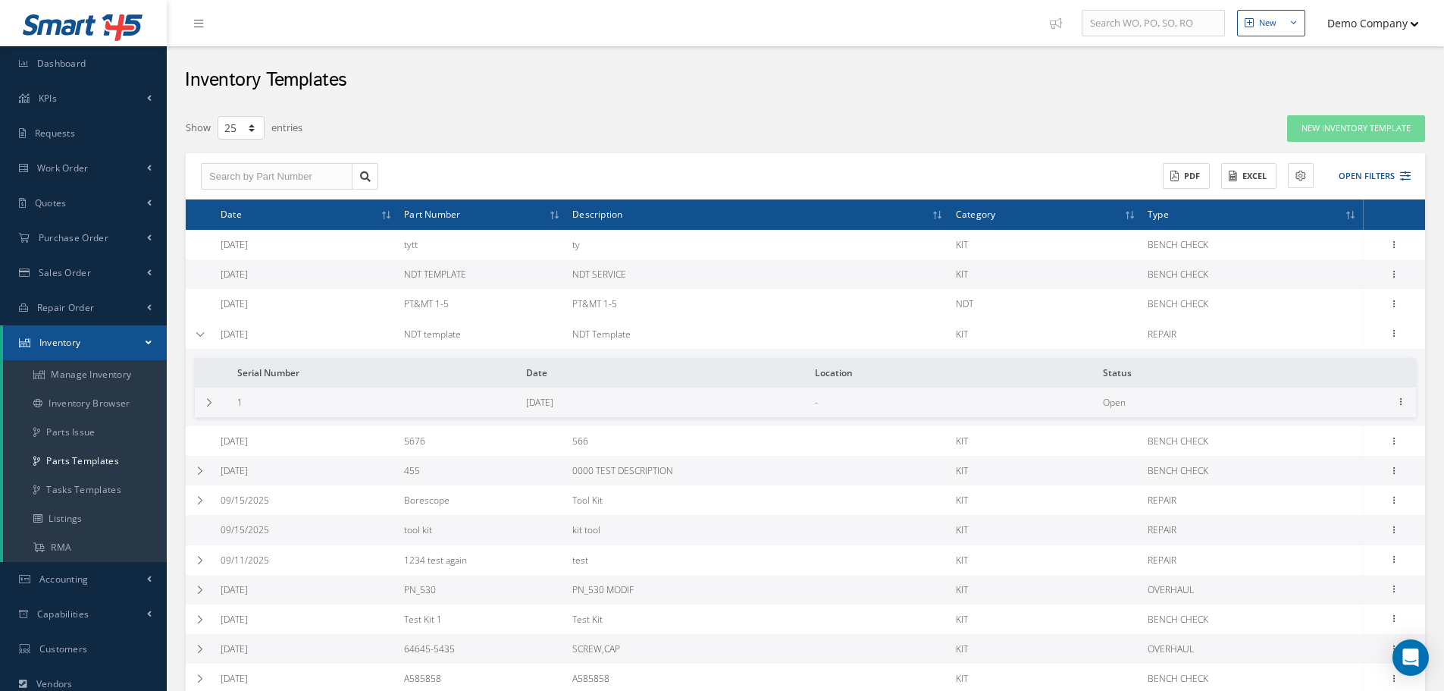
select select "25"
